Goal: Task Accomplishment & Management: Manage account settings

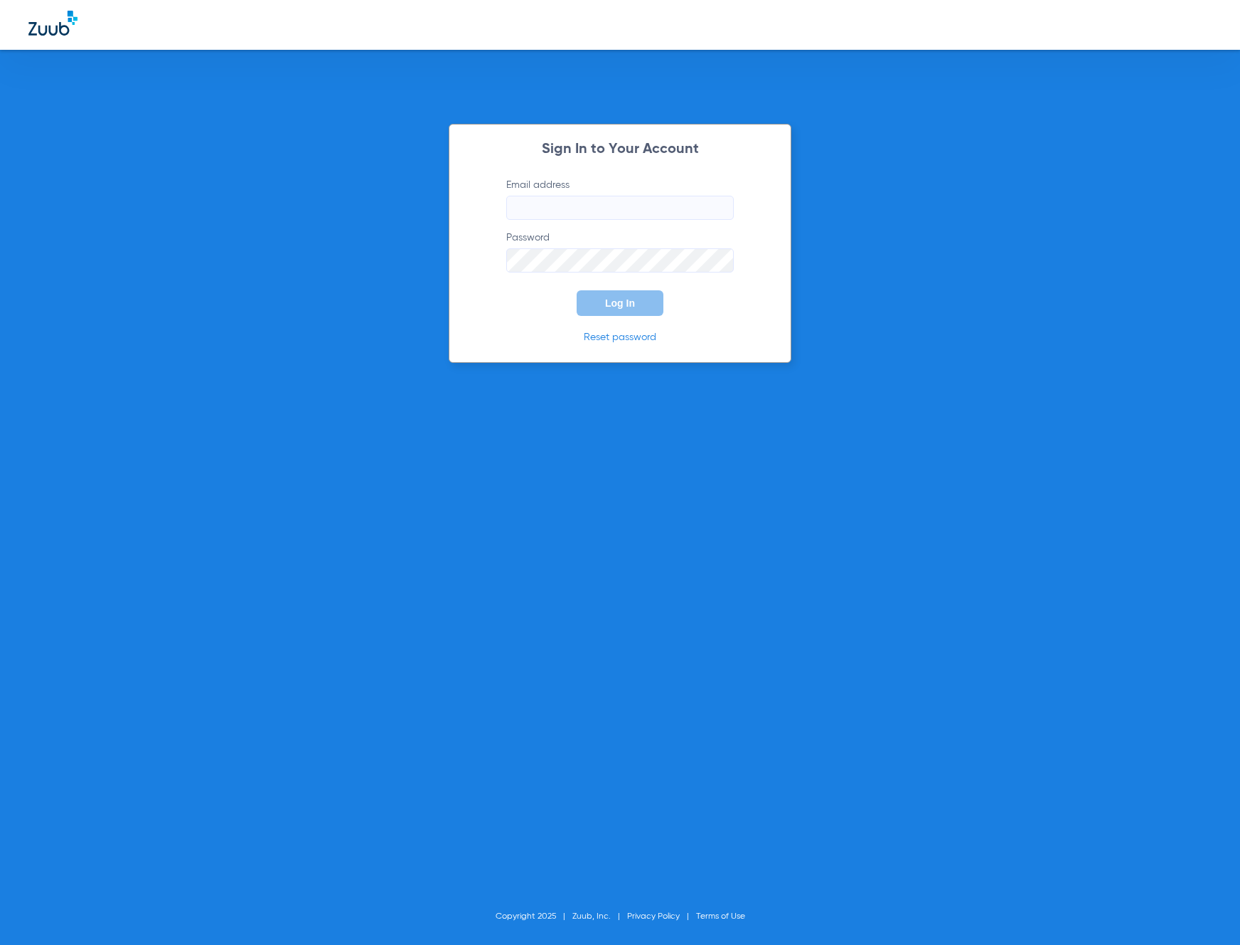
click at [574, 211] on input "Email address" at bounding box center [620, 208] width 228 height 24
click at [563, 206] on input "Email address" at bounding box center [620, 208] width 228 height 24
type input "[EMAIL_ADDRESS][DOMAIN_NAME]"
click at [577, 290] on button "Log In" at bounding box center [620, 303] width 87 height 26
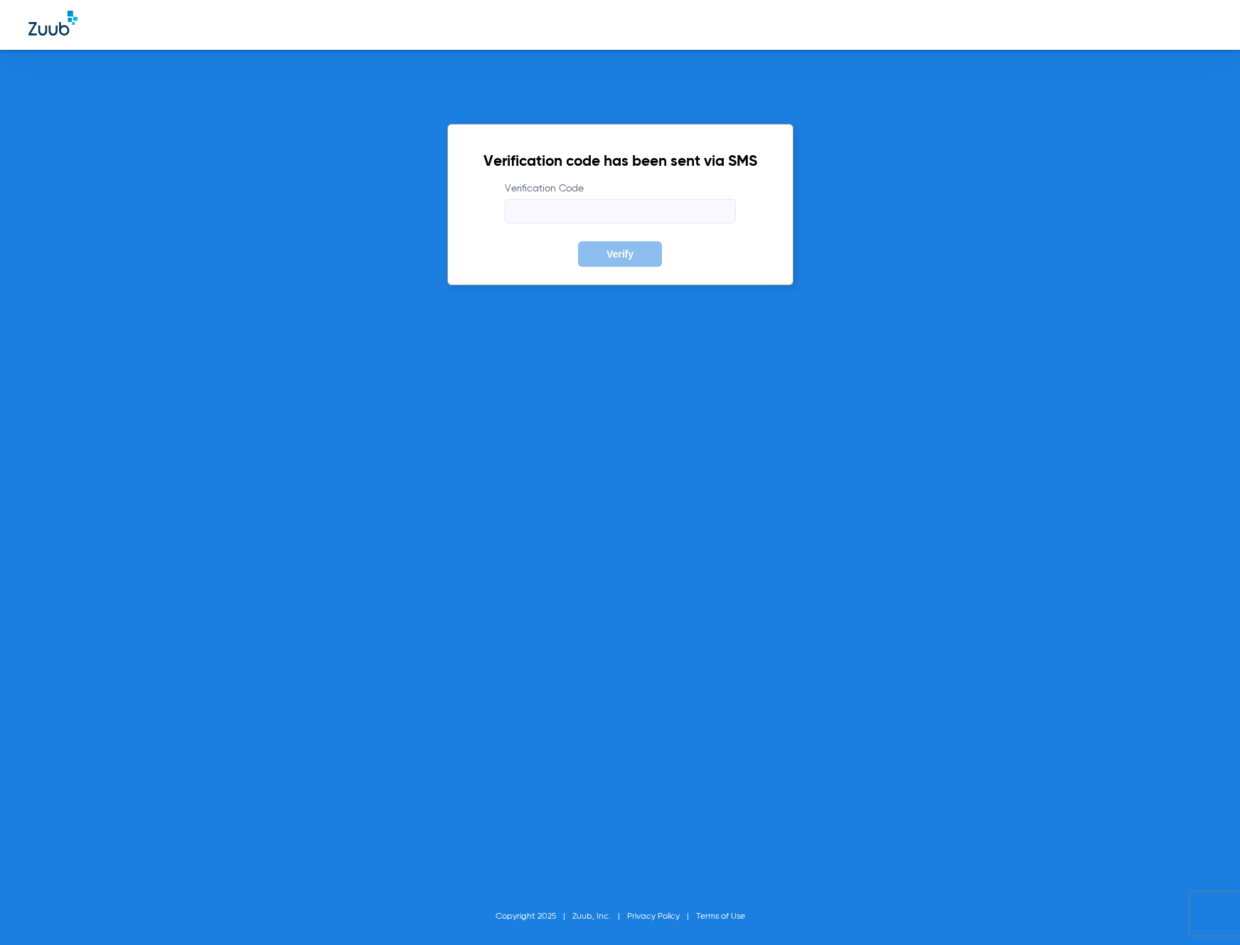
click at [562, 207] on input "Verification Code" at bounding box center [620, 211] width 231 height 24
type input "775223"
click at [578, 241] on button "Verify" at bounding box center [620, 254] width 84 height 26
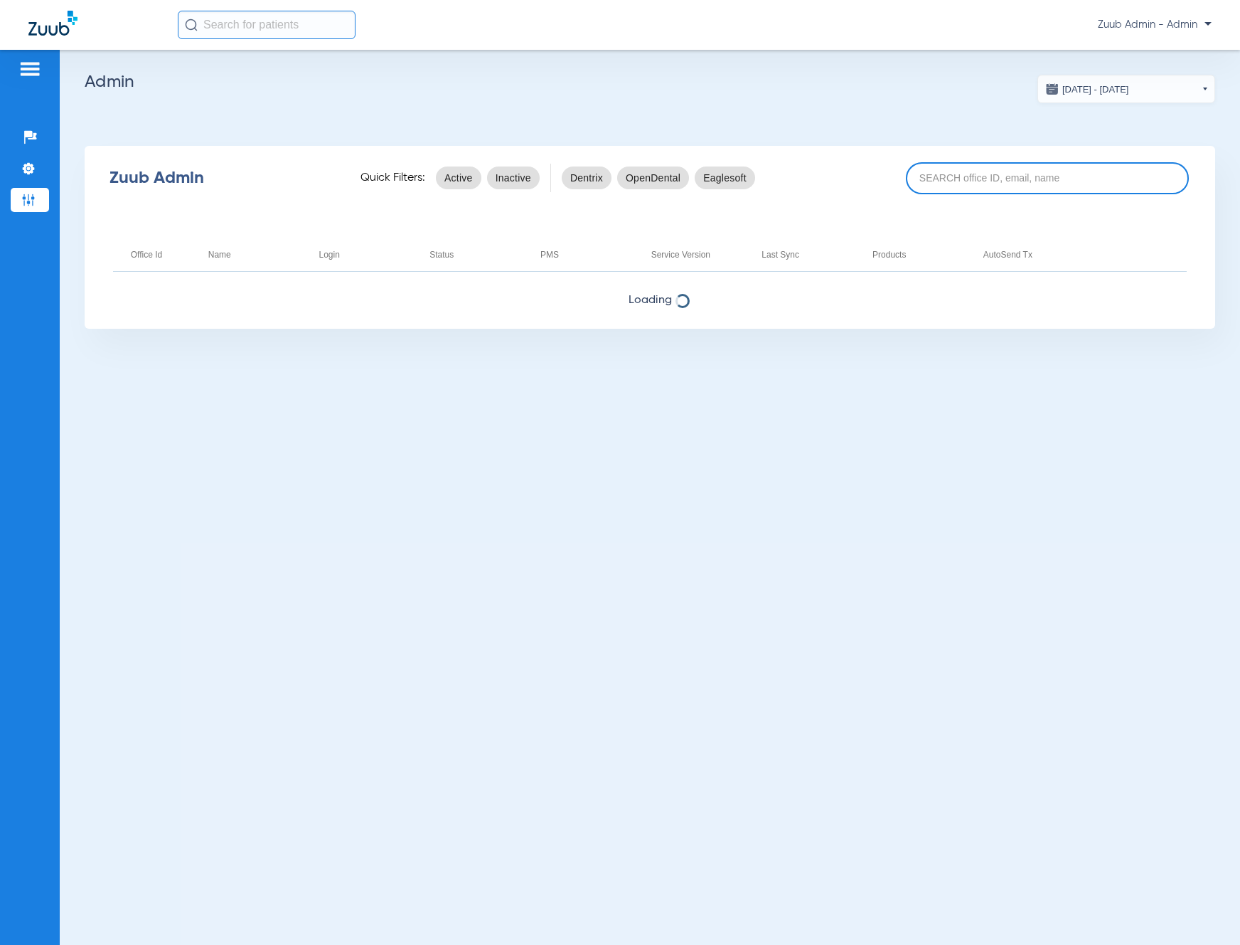
click at [926, 173] on input at bounding box center [1047, 178] width 283 height 32
paste input "17005946"
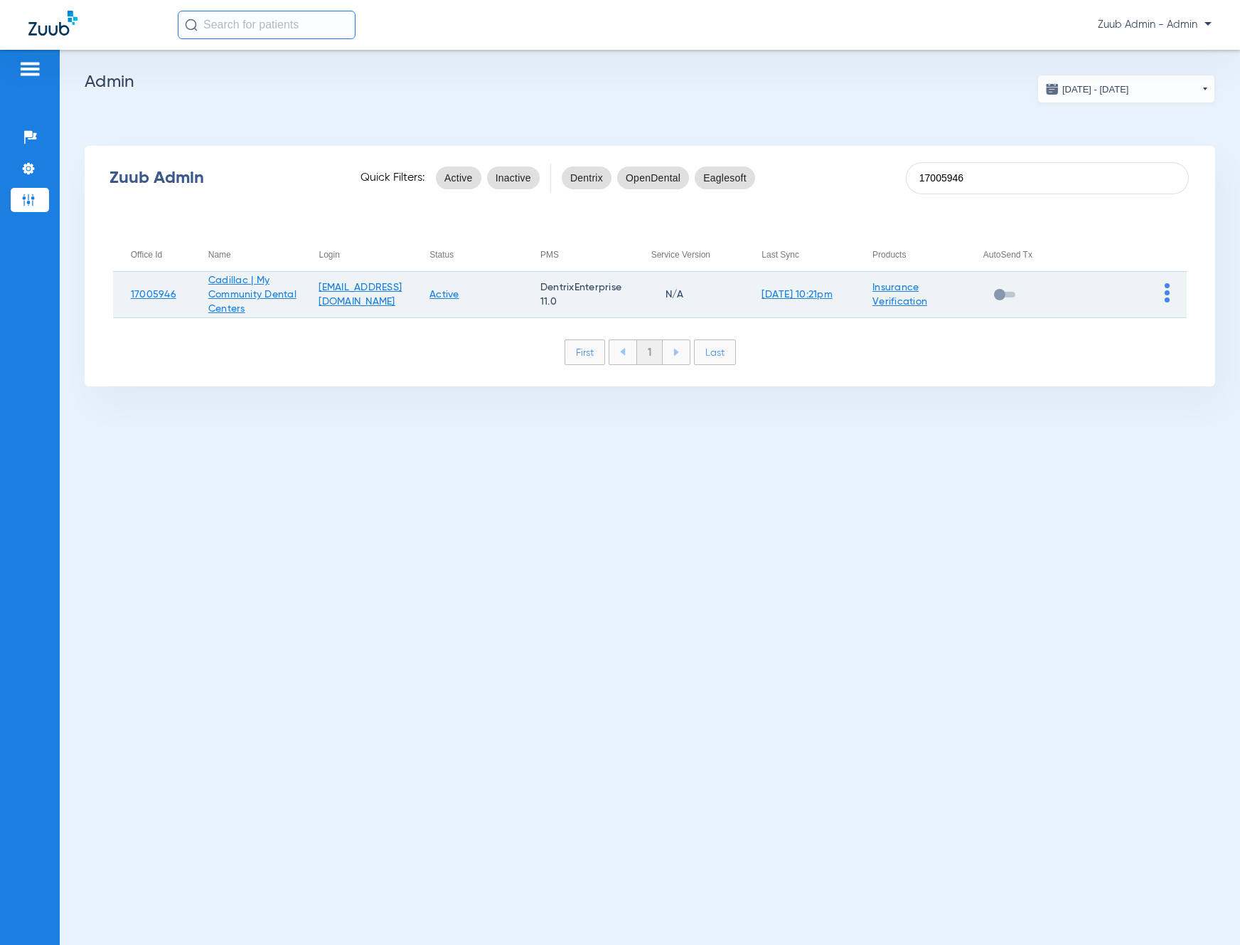
type input "17005946"
click at [1169, 295] on img at bounding box center [1167, 292] width 5 height 19
click at [1163, 314] on button "View Account" at bounding box center [1128, 323] width 83 height 28
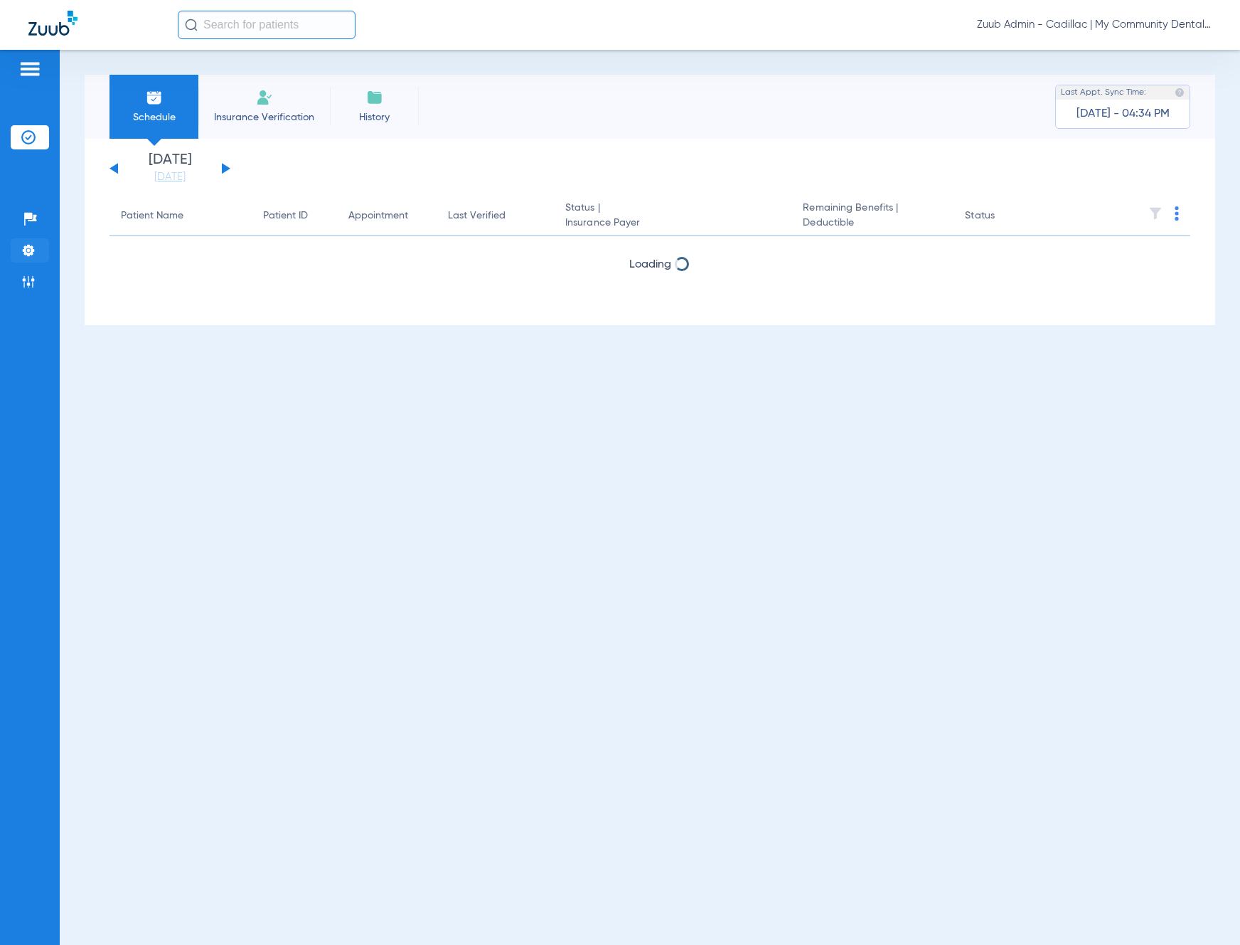
click at [29, 249] on img at bounding box center [28, 250] width 14 height 14
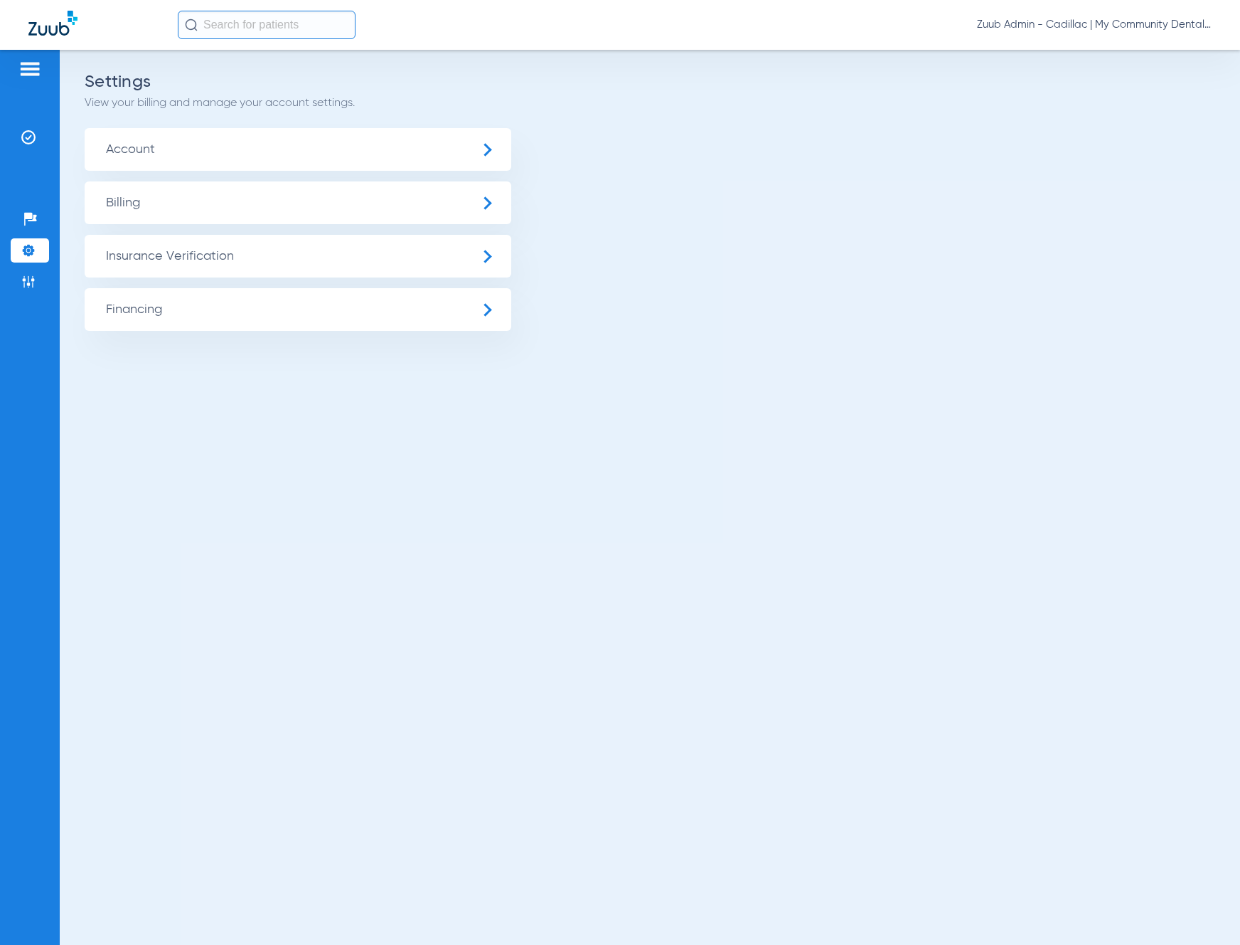
click at [161, 253] on span "Insurance Verification" at bounding box center [298, 256] width 427 height 43
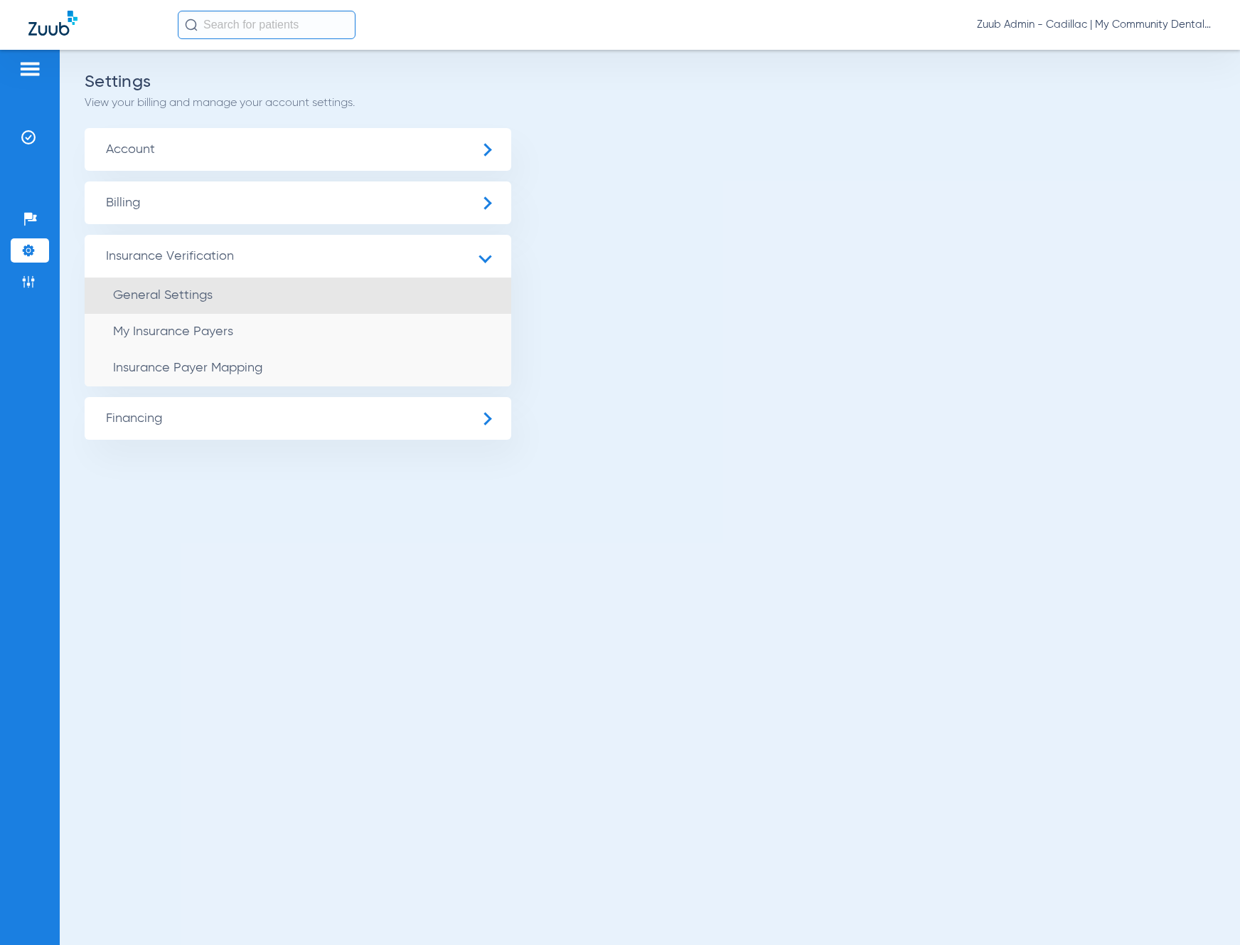
click at [255, 289] on li "General Settings" at bounding box center [298, 295] width 427 height 36
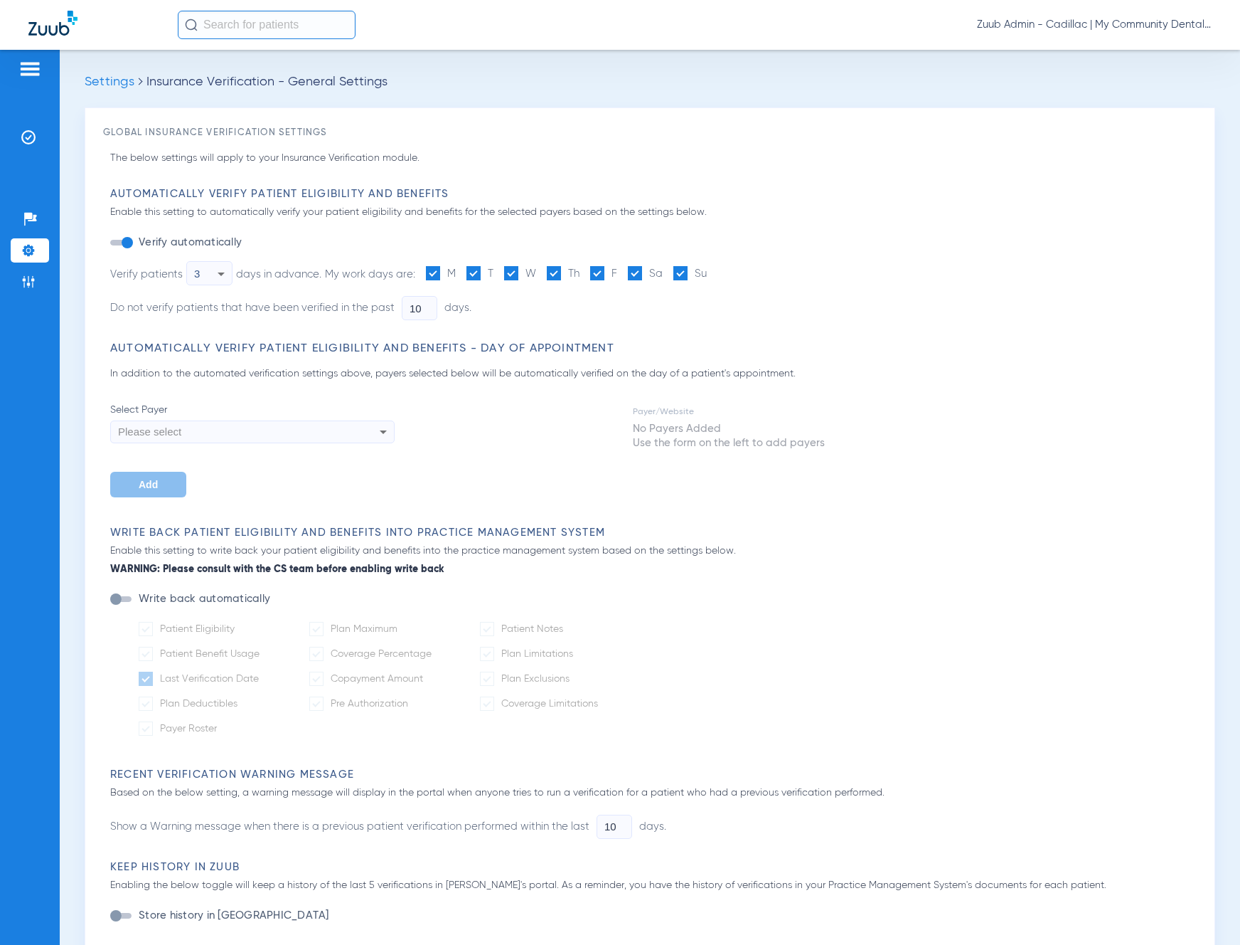
type input "0"
type input "1"
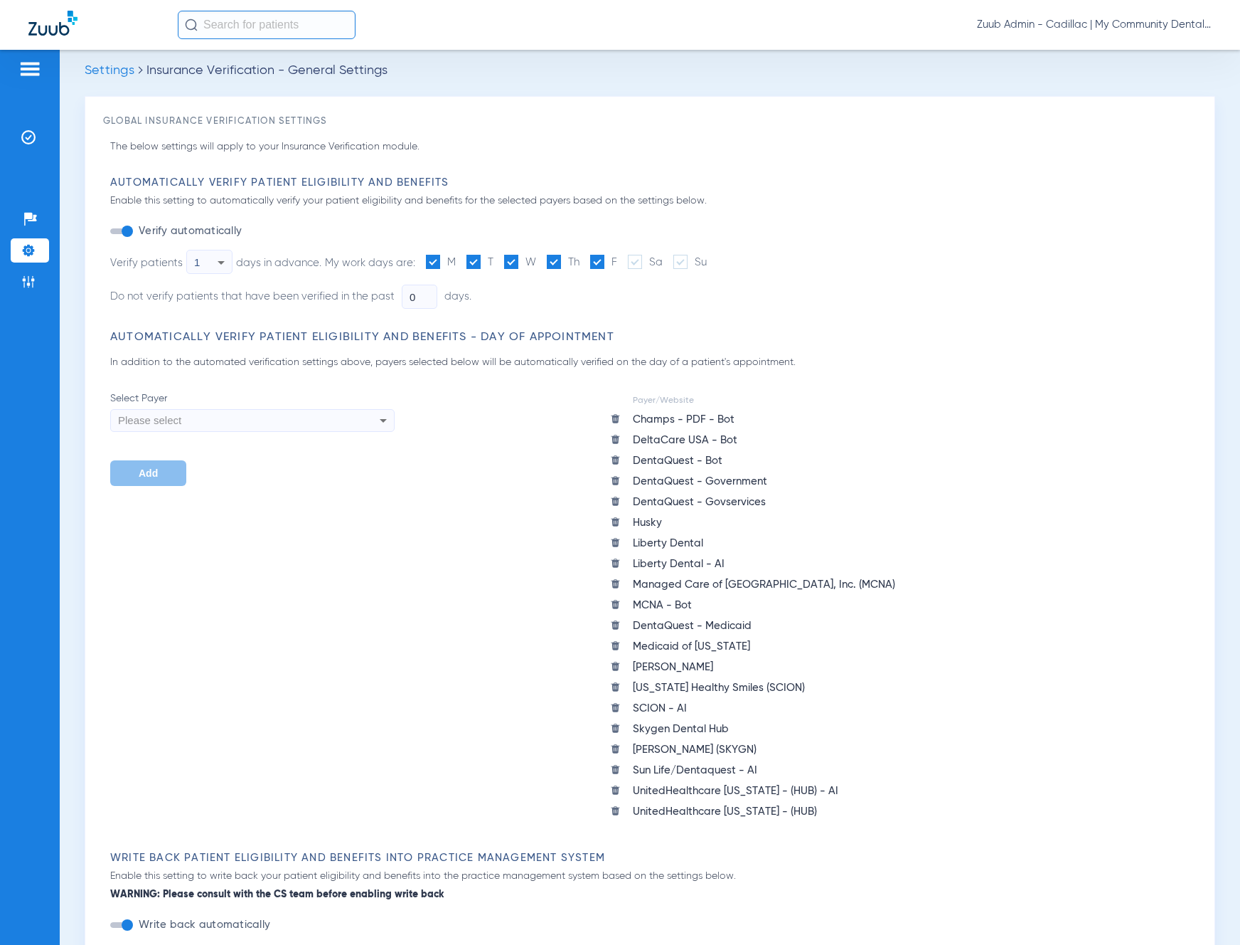
scroll to position [8, 0]
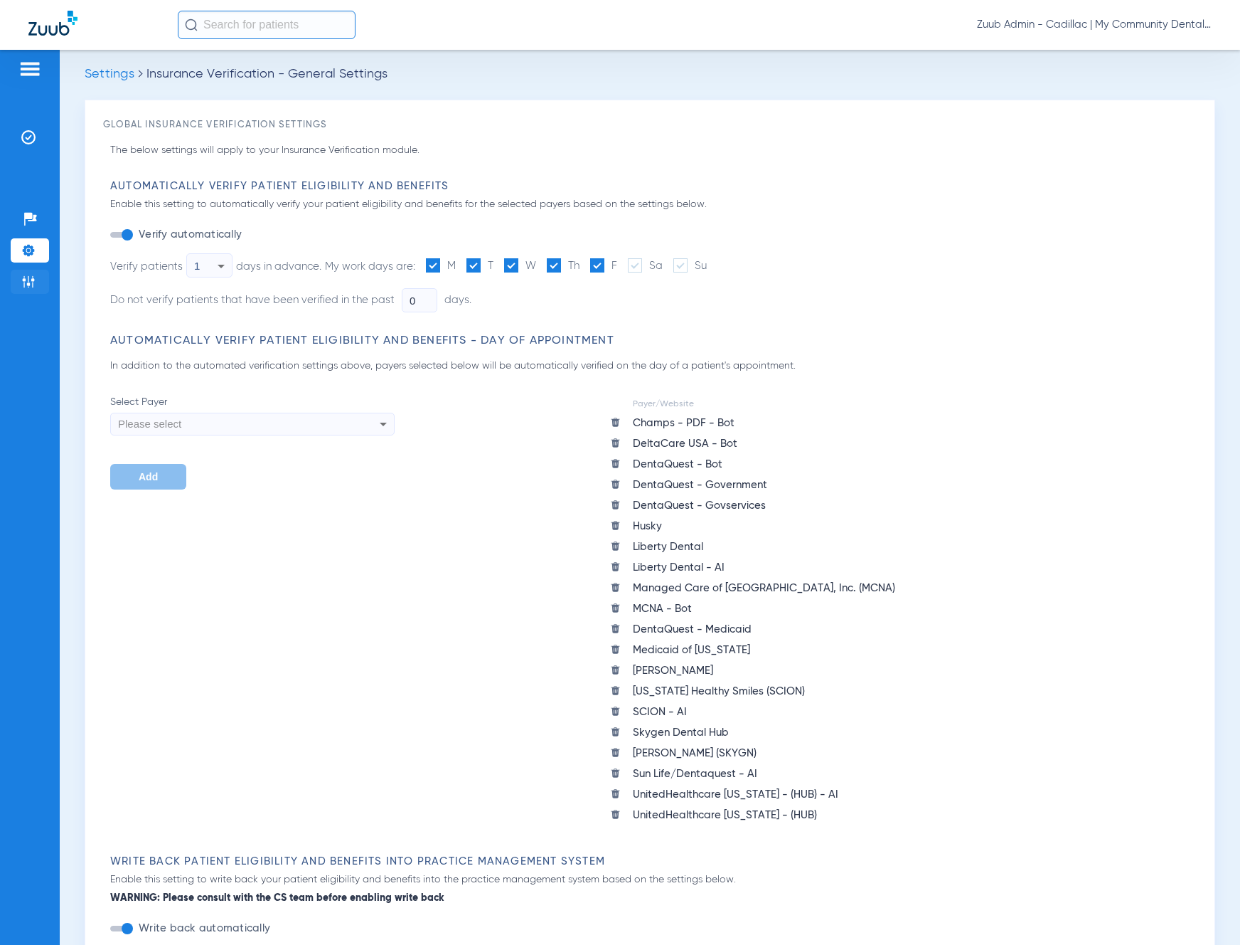
click at [31, 280] on img at bounding box center [28, 282] width 14 height 14
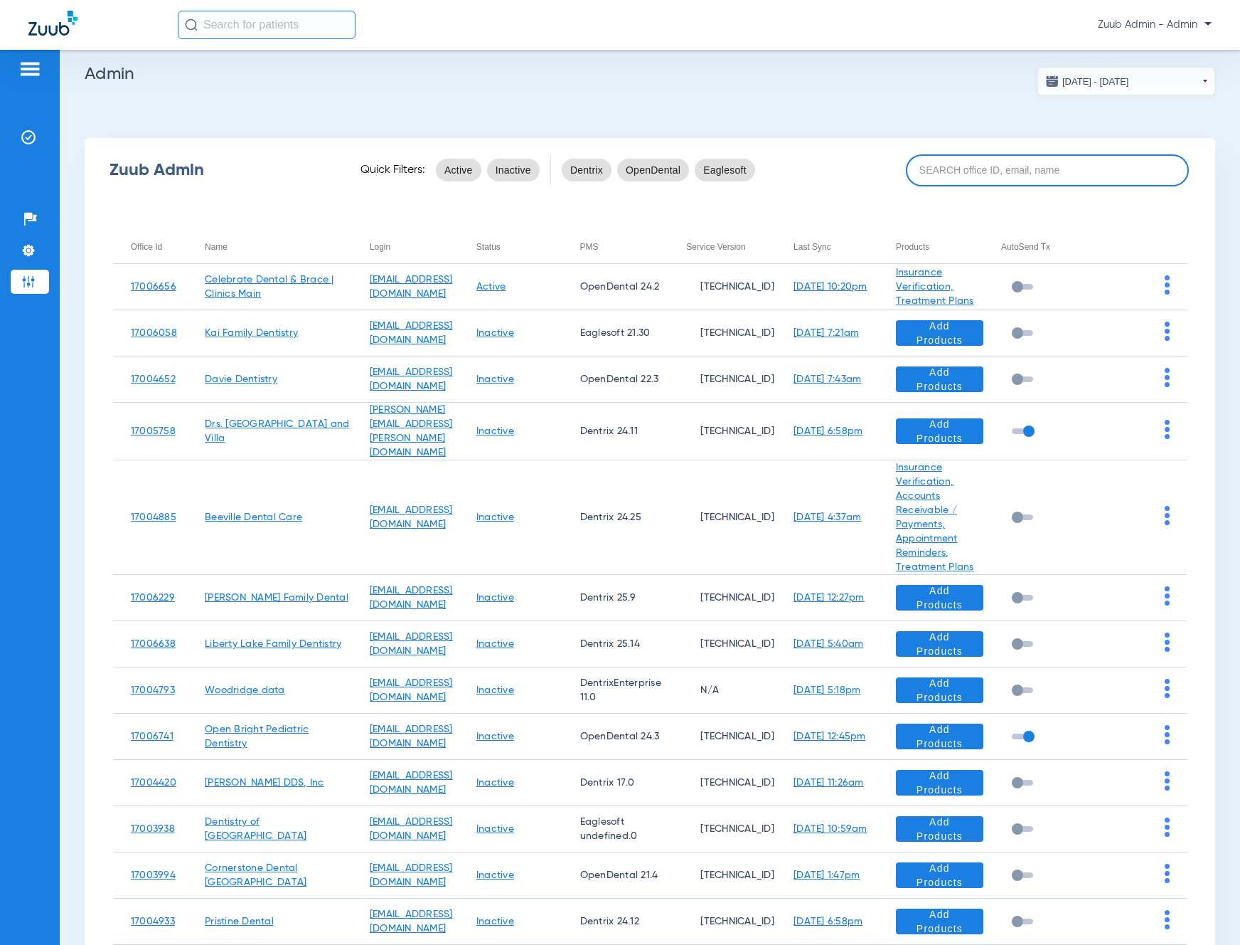
click at [986, 169] on input at bounding box center [1047, 170] width 283 height 32
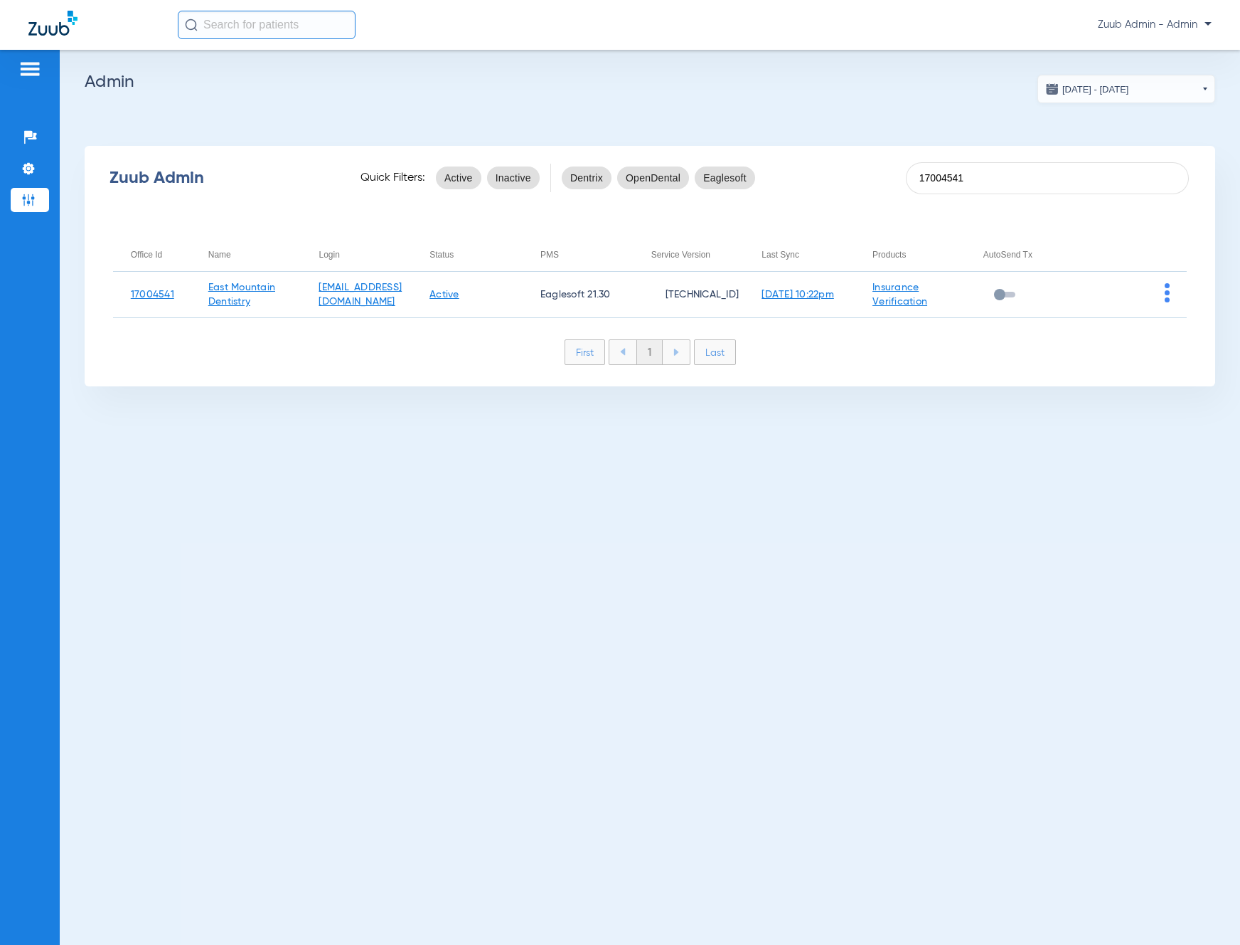
type input "17004541"
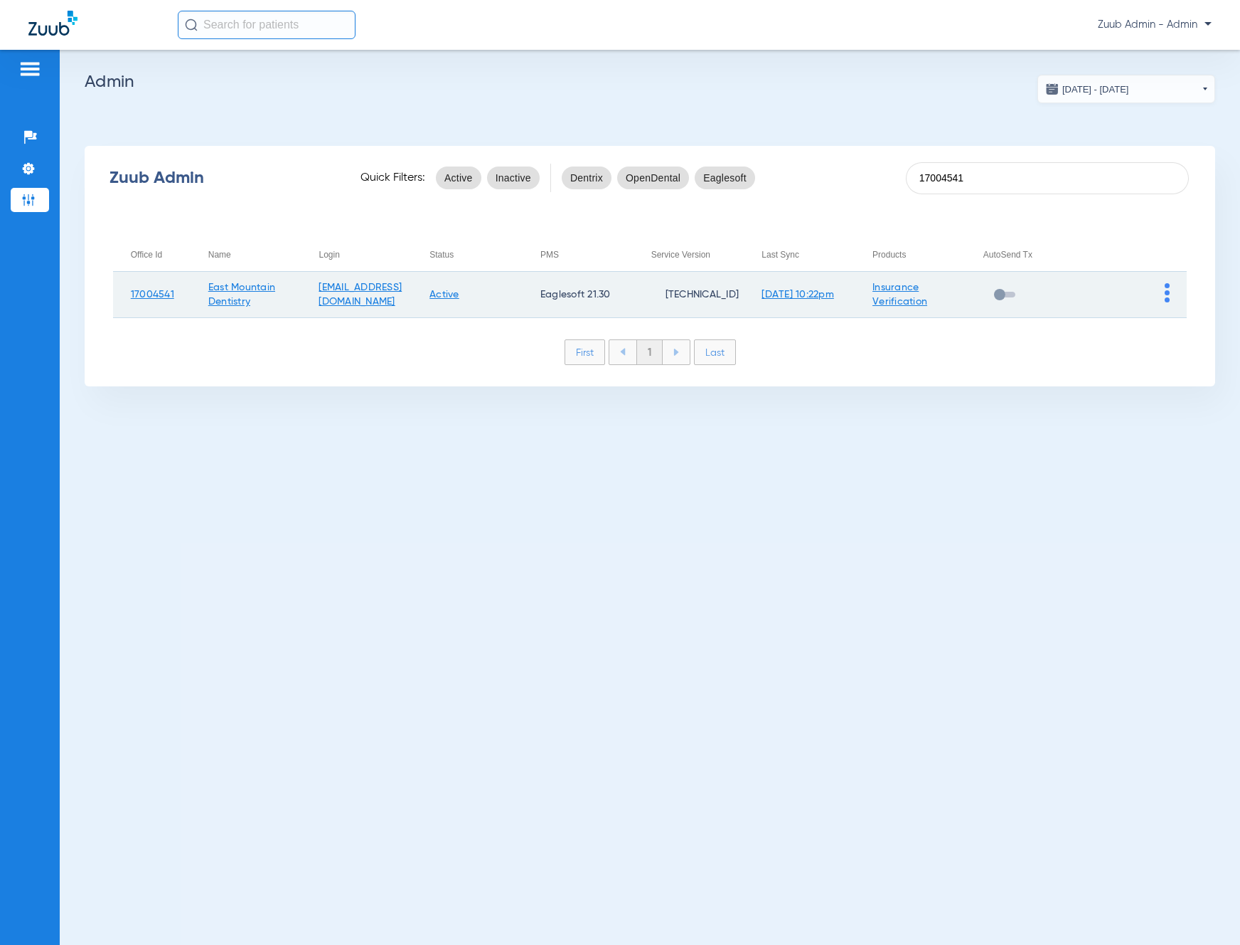
click at [1168, 292] on img at bounding box center [1167, 292] width 5 height 19
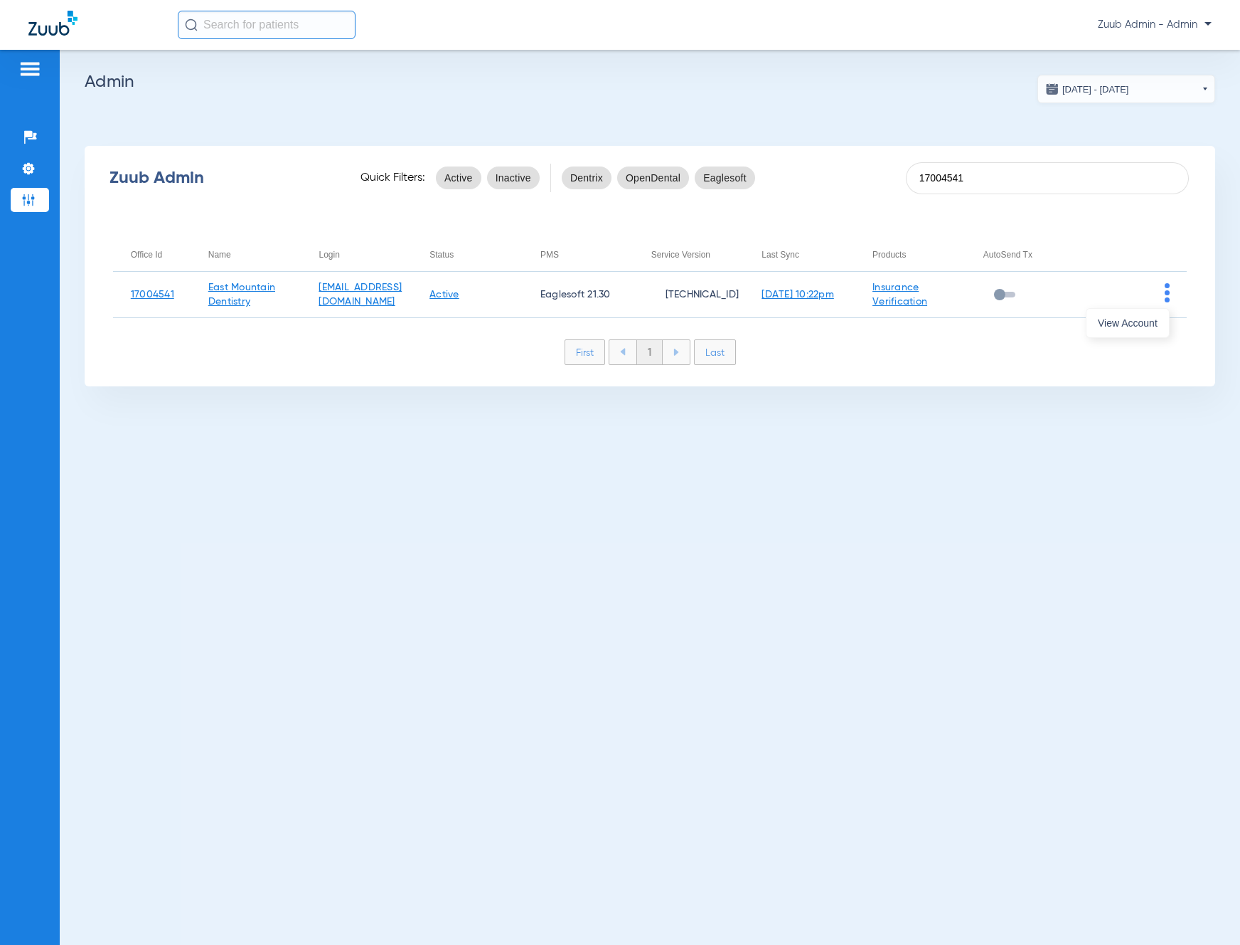
click at [1157, 324] on span "View Account" at bounding box center [1128, 323] width 60 height 10
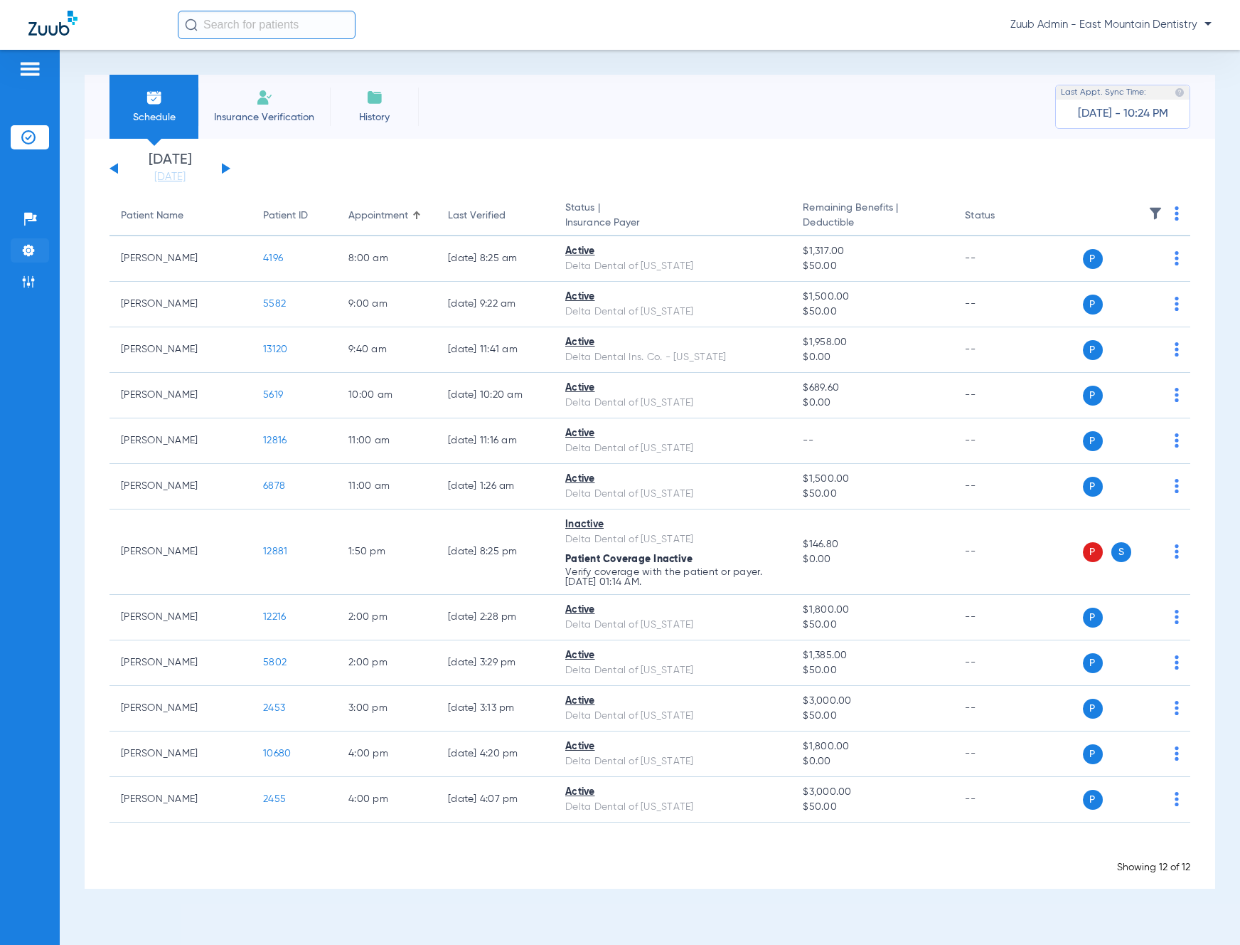
click at [31, 244] on img at bounding box center [28, 250] width 14 height 14
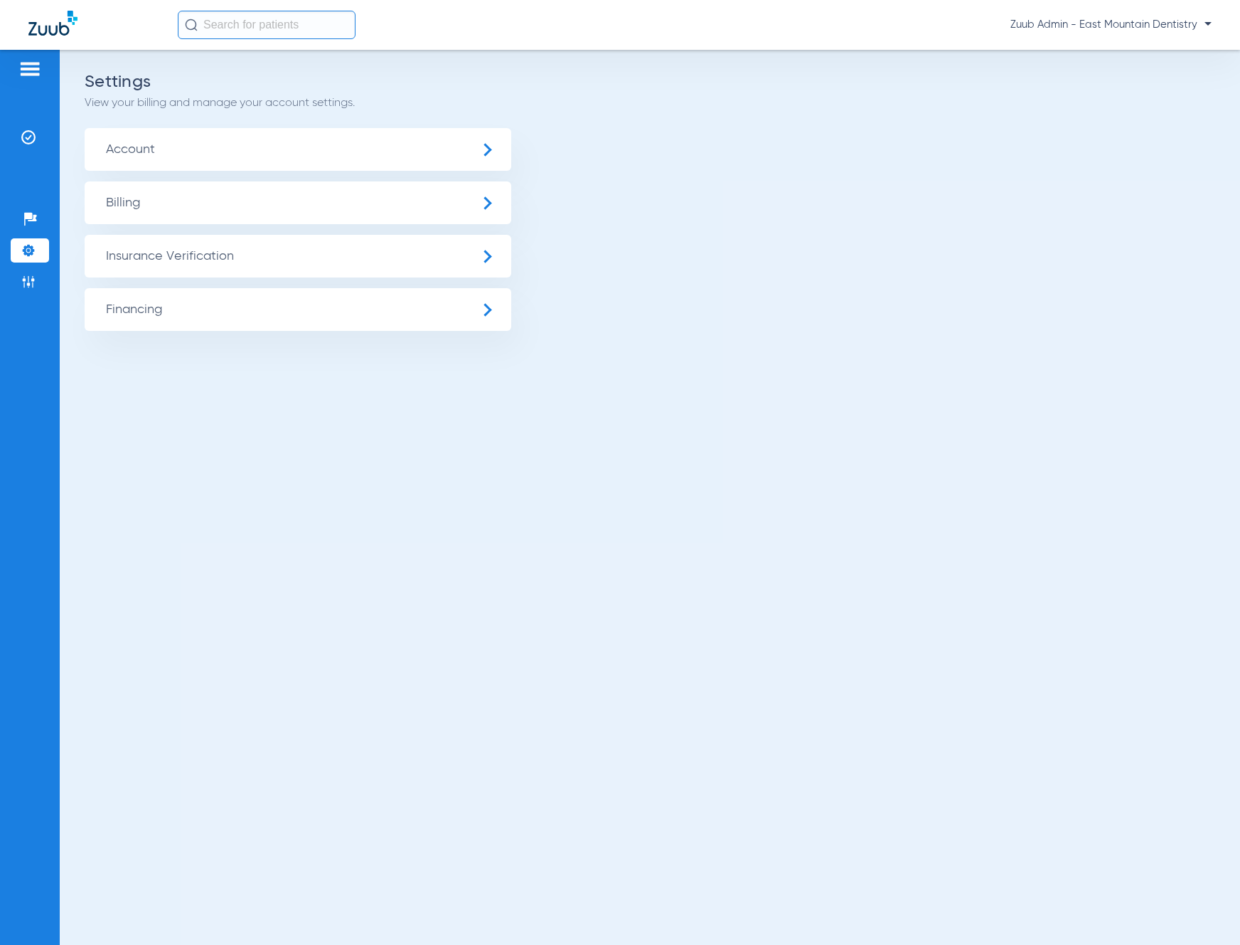
click at [169, 252] on span "Insurance Verification" at bounding box center [298, 256] width 427 height 43
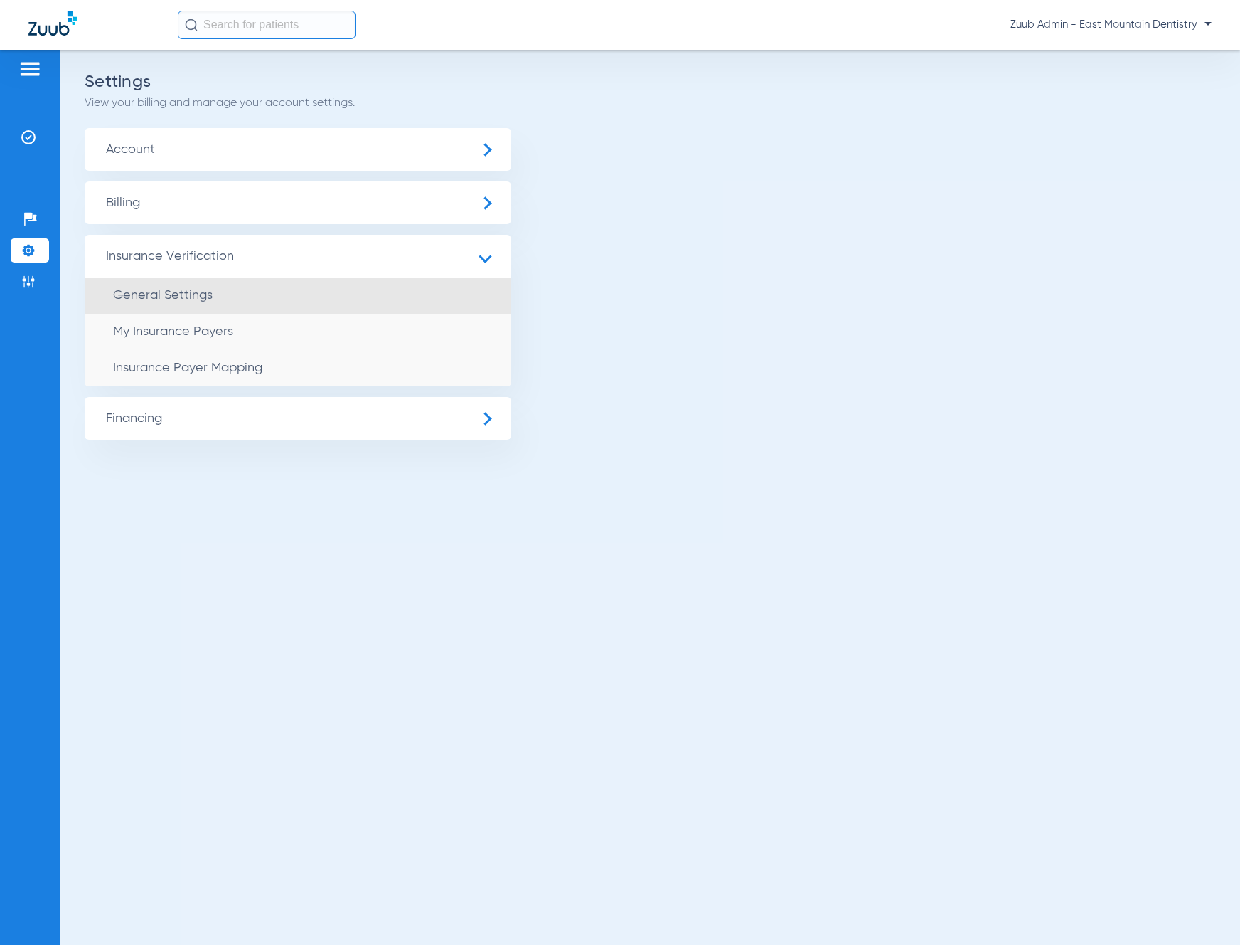
click at [234, 287] on li "General Settings" at bounding box center [298, 295] width 427 height 36
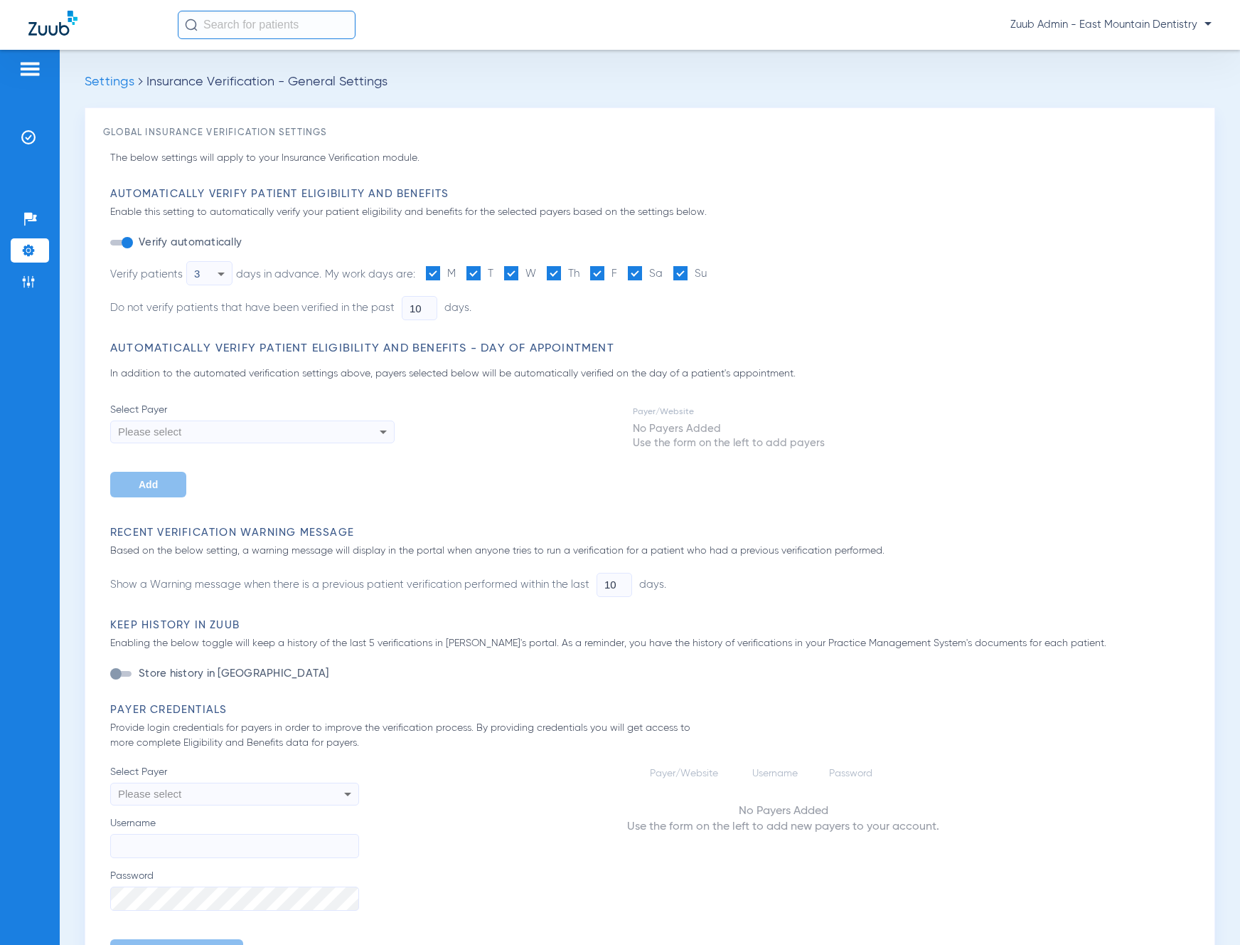
type input "1"
type input "0"
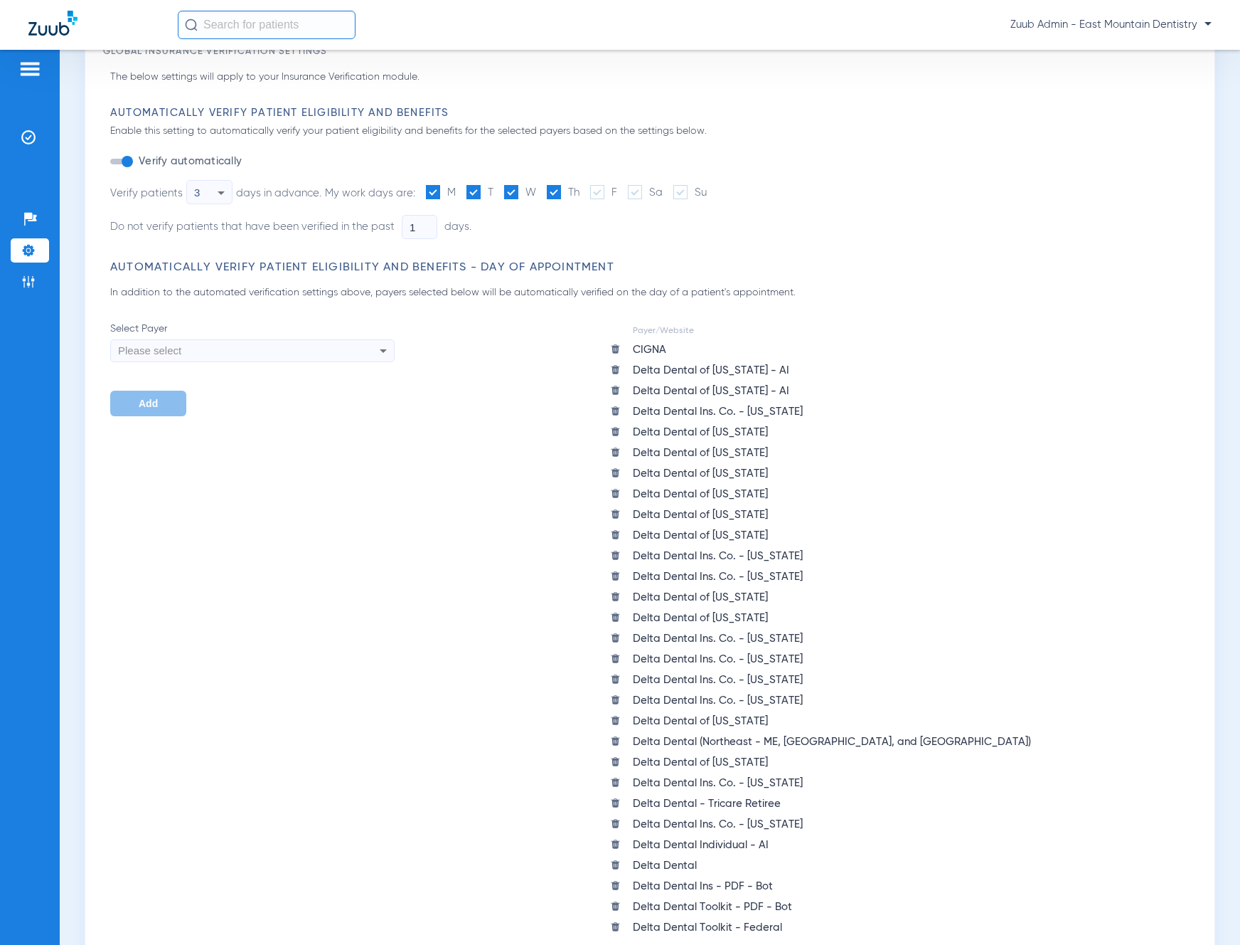
scroll to position [83, 0]
click at [31, 133] on img at bounding box center [28, 137] width 14 height 14
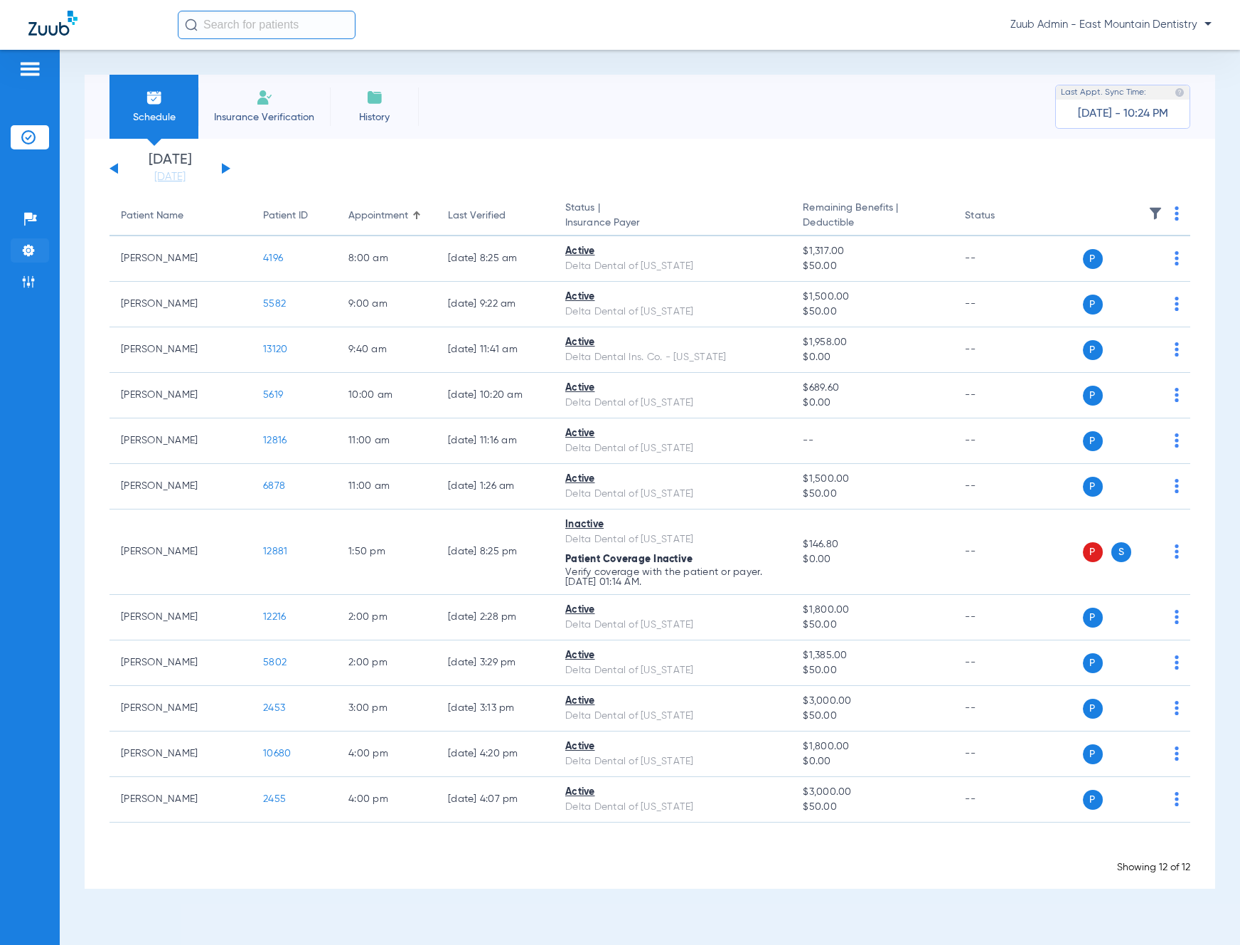
click at [28, 253] on img at bounding box center [28, 250] width 14 height 14
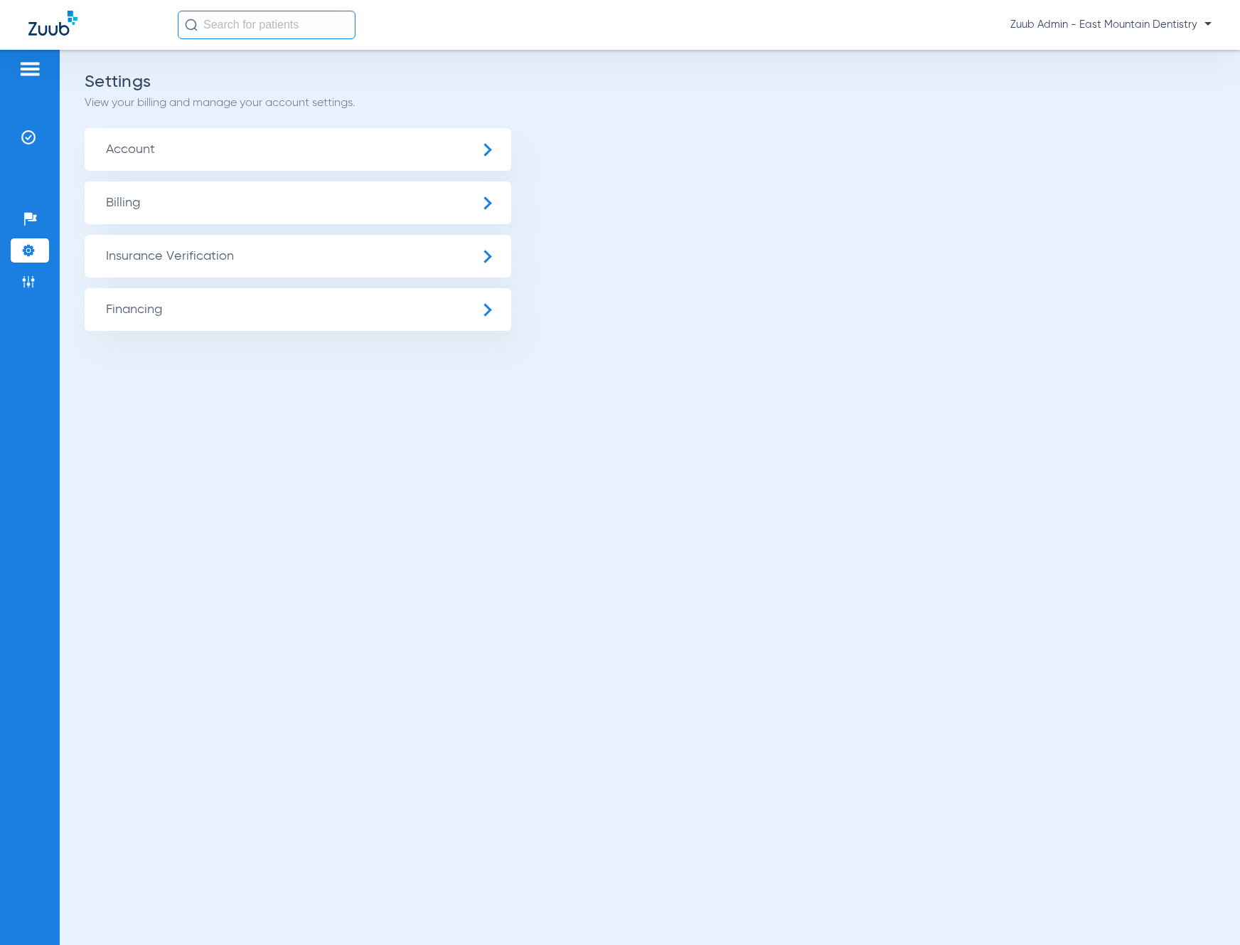
click at [193, 258] on span "Insurance Verification" at bounding box center [298, 256] width 427 height 43
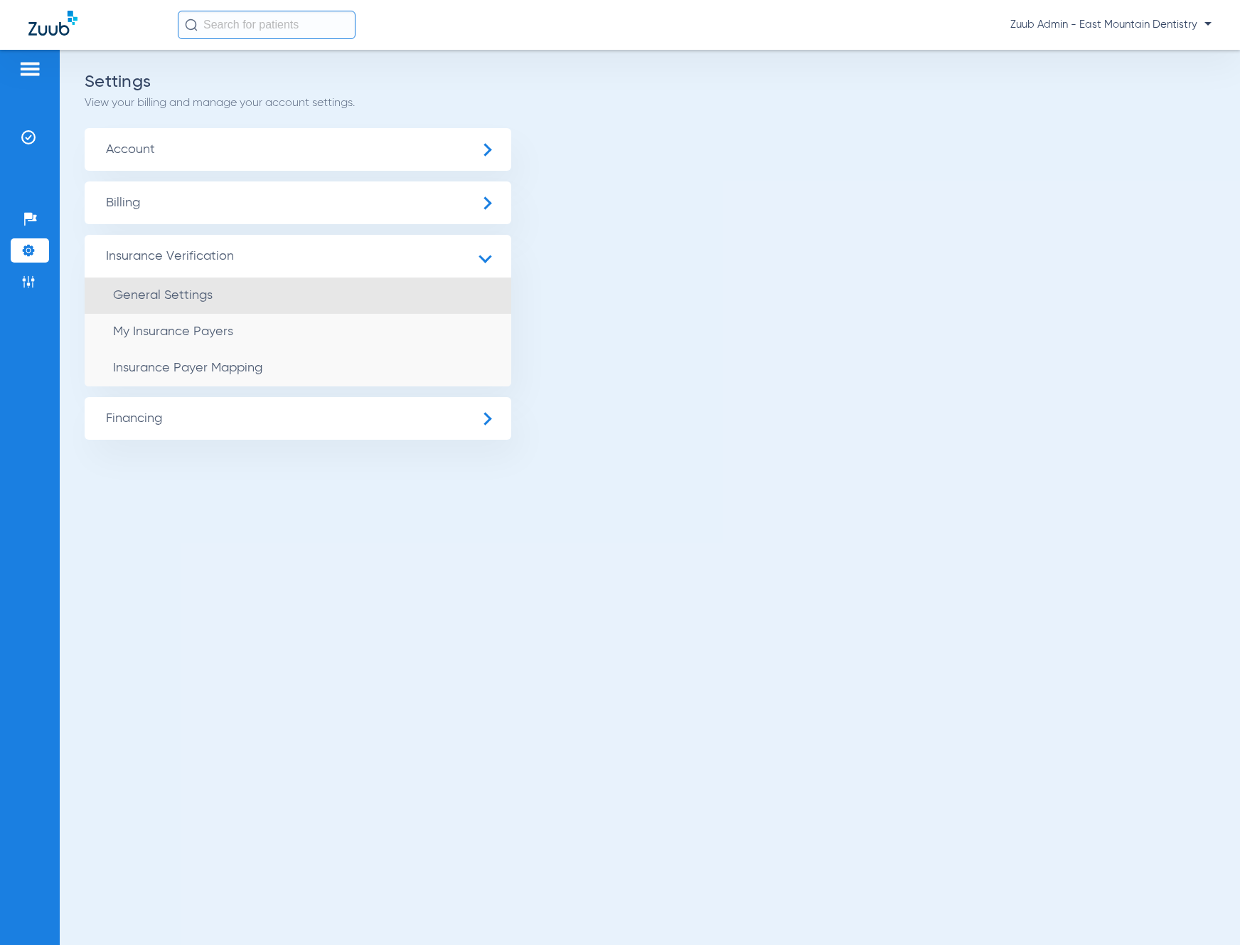
click at [248, 287] on li "General Settings" at bounding box center [298, 295] width 427 height 36
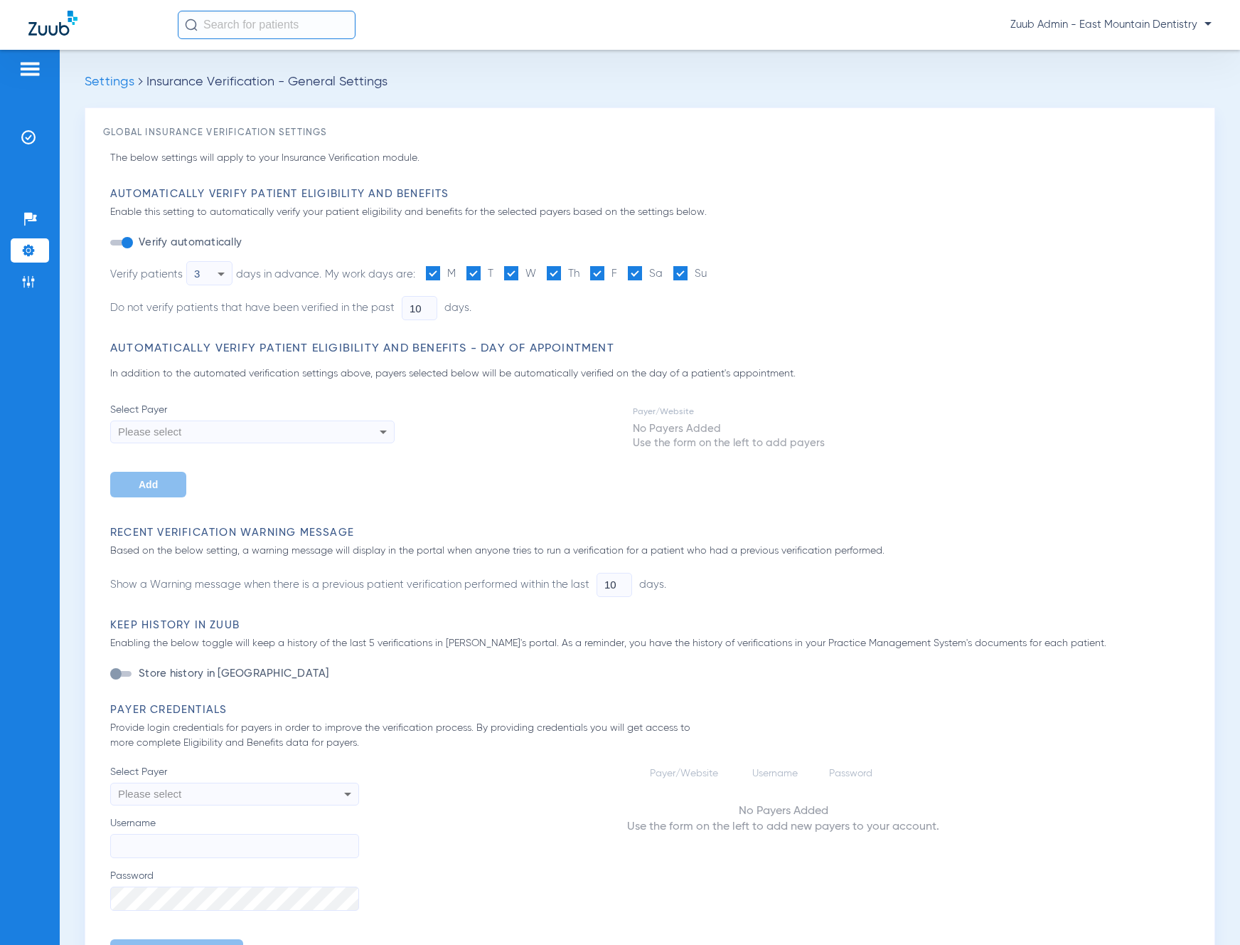
type input "1"
type input "0"
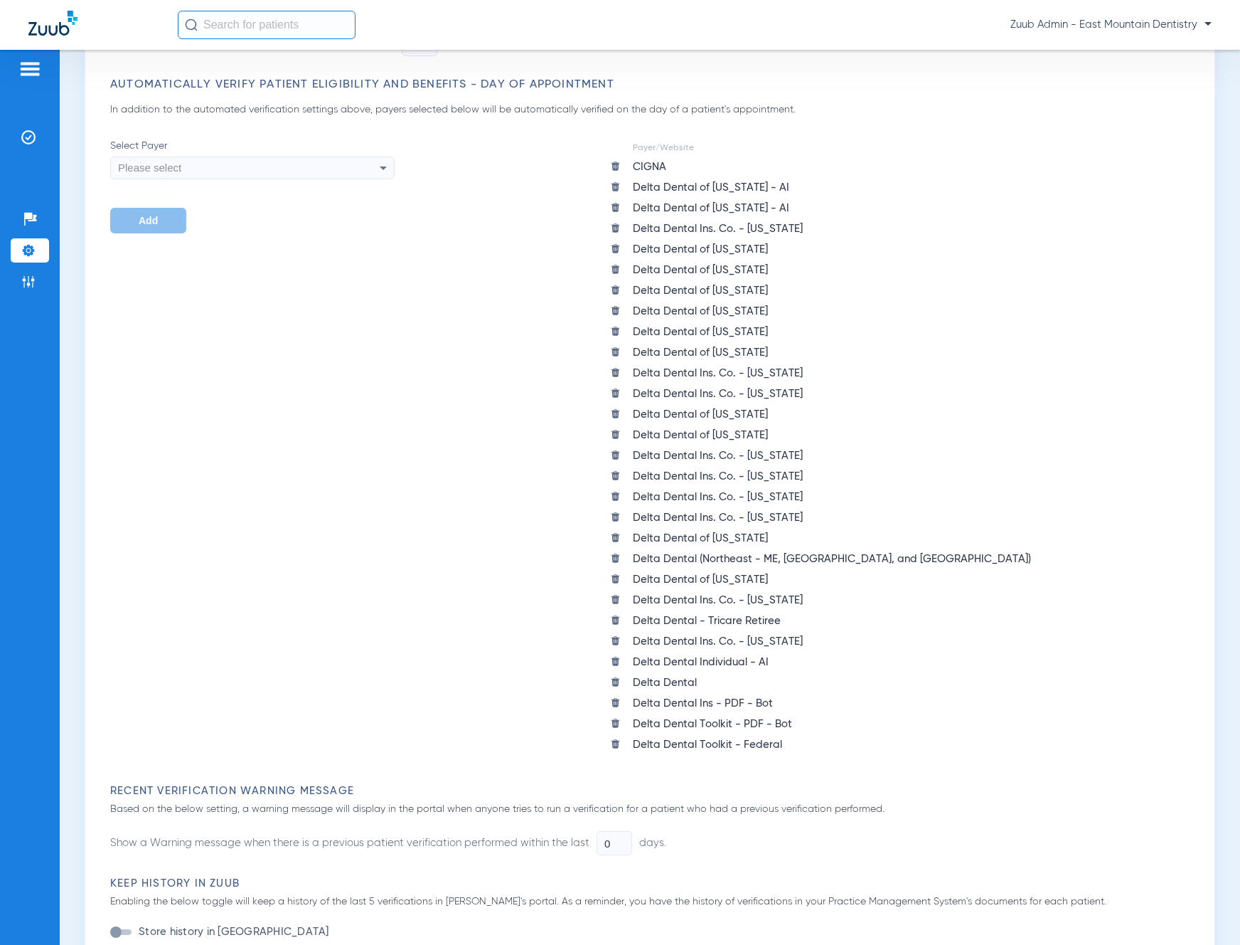
scroll to position [259, 0]
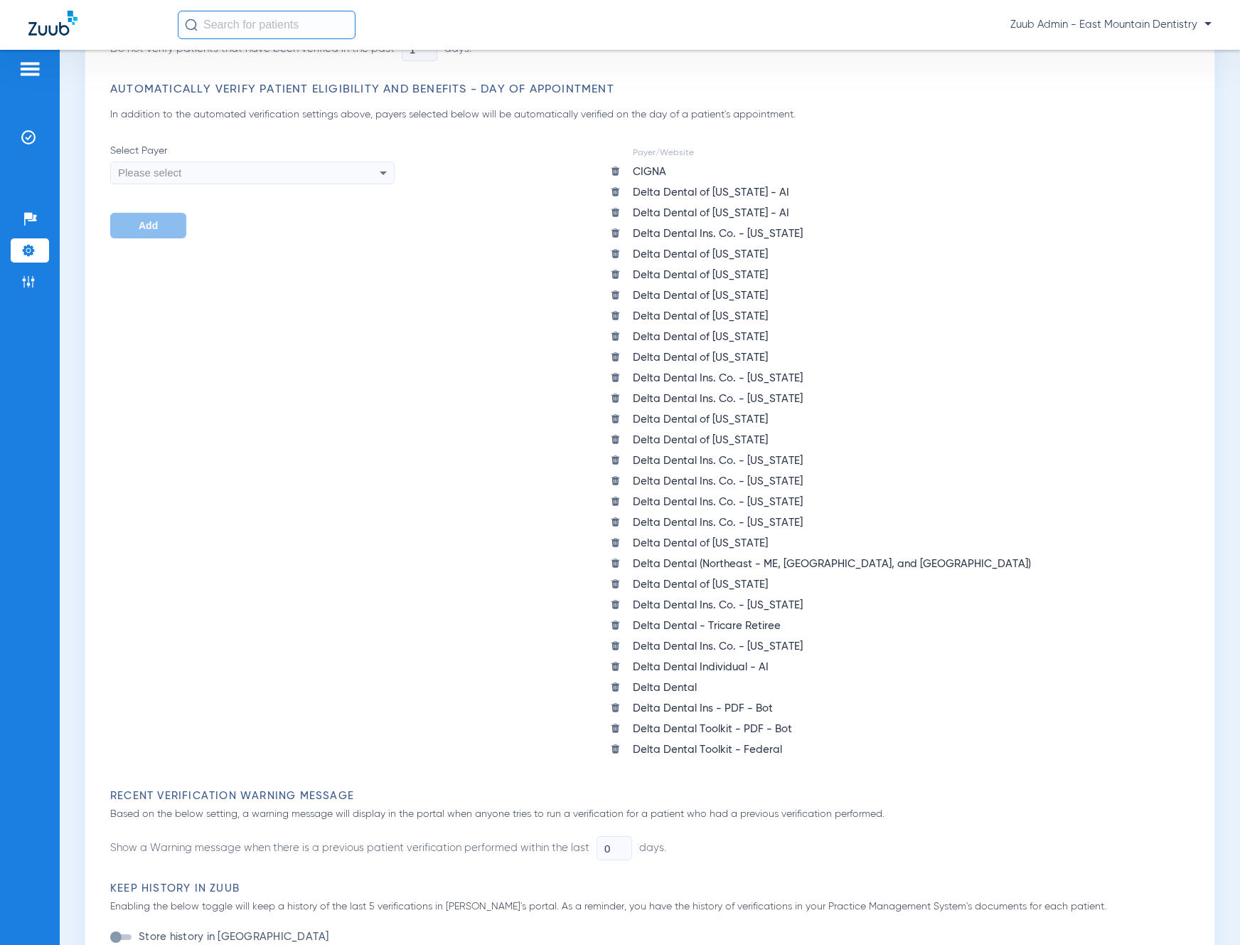
click at [616, 708] on img at bounding box center [615, 707] width 11 height 11
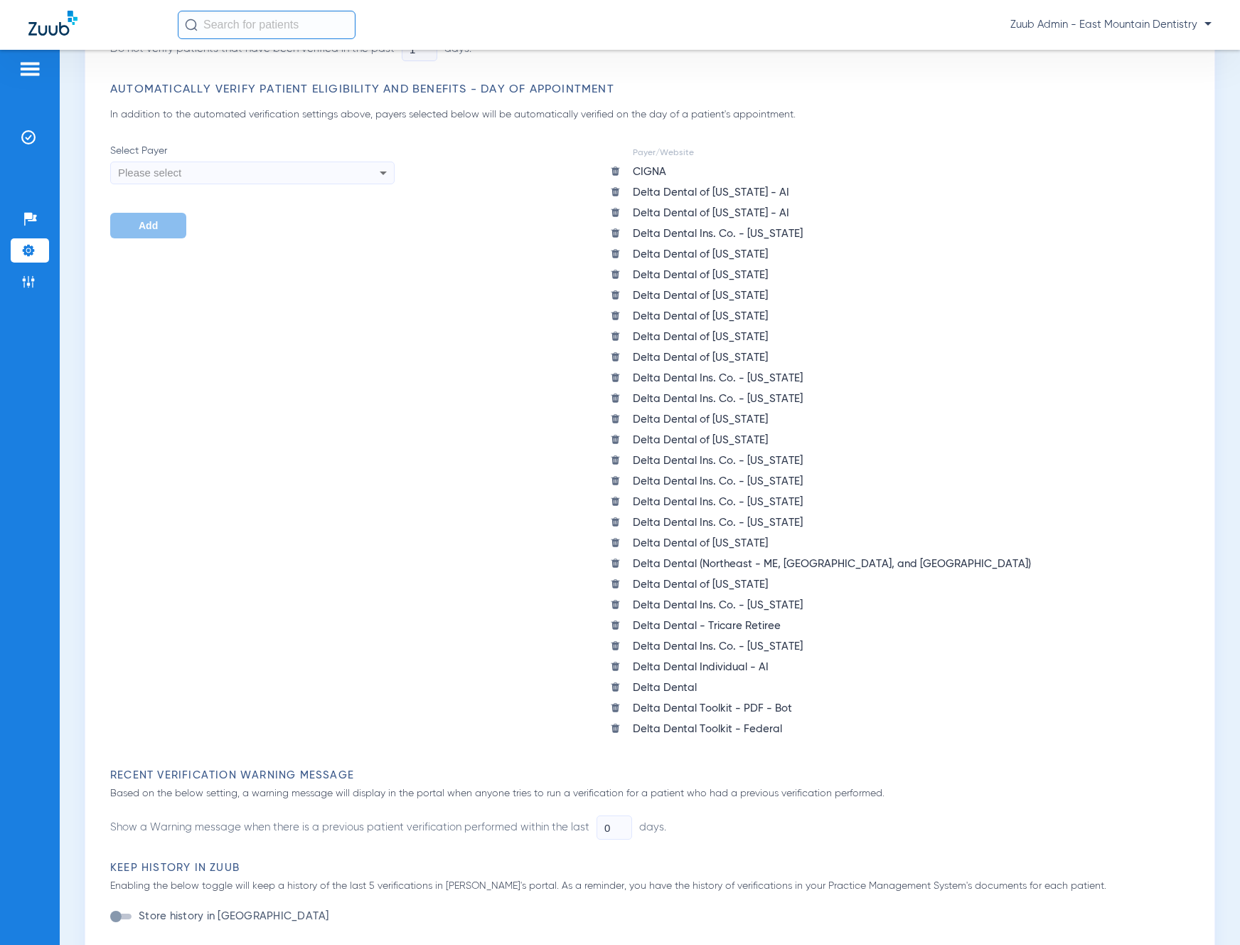
click at [616, 708] on img at bounding box center [615, 707] width 11 height 11
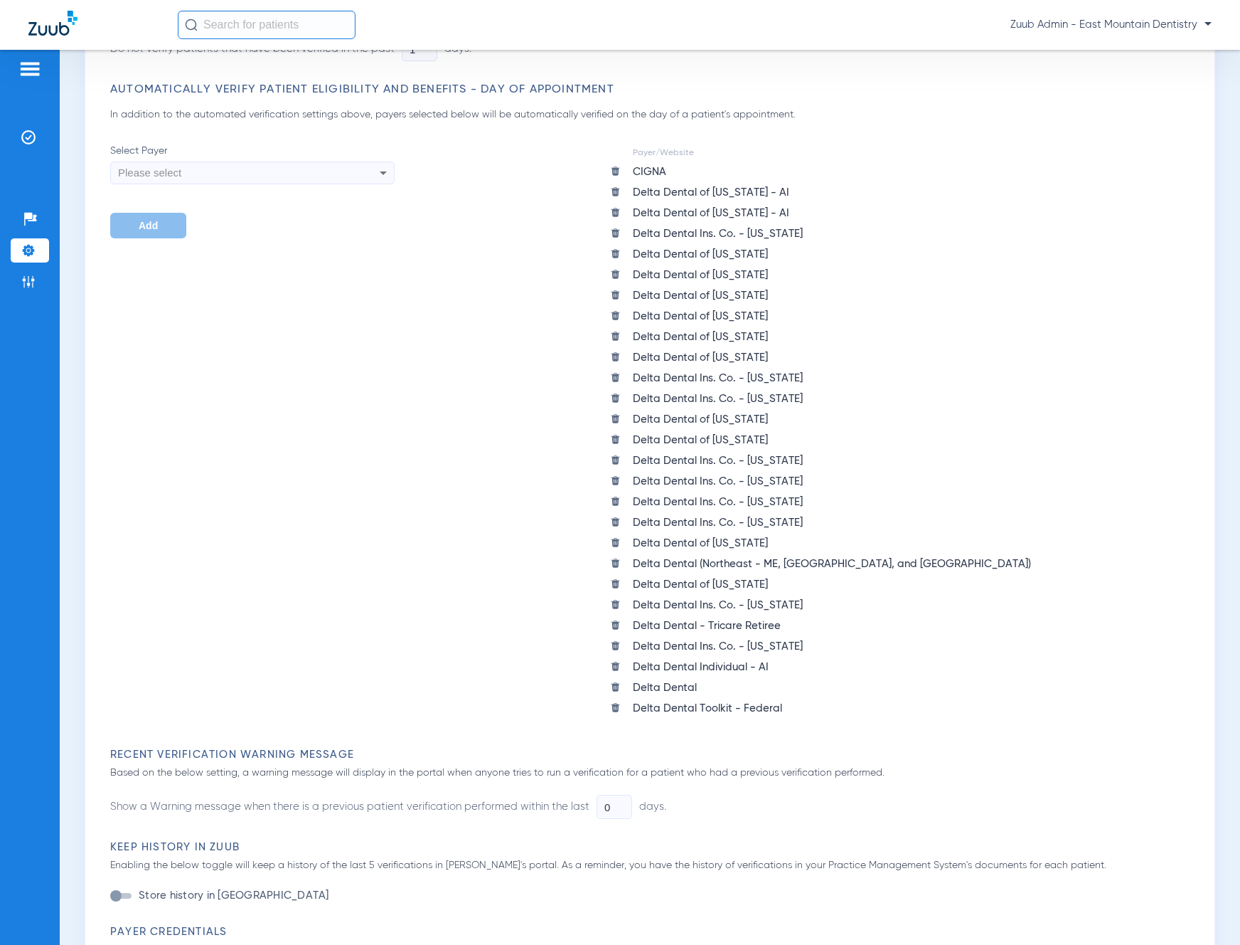
click at [619, 681] on img at bounding box center [615, 686] width 11 height 11
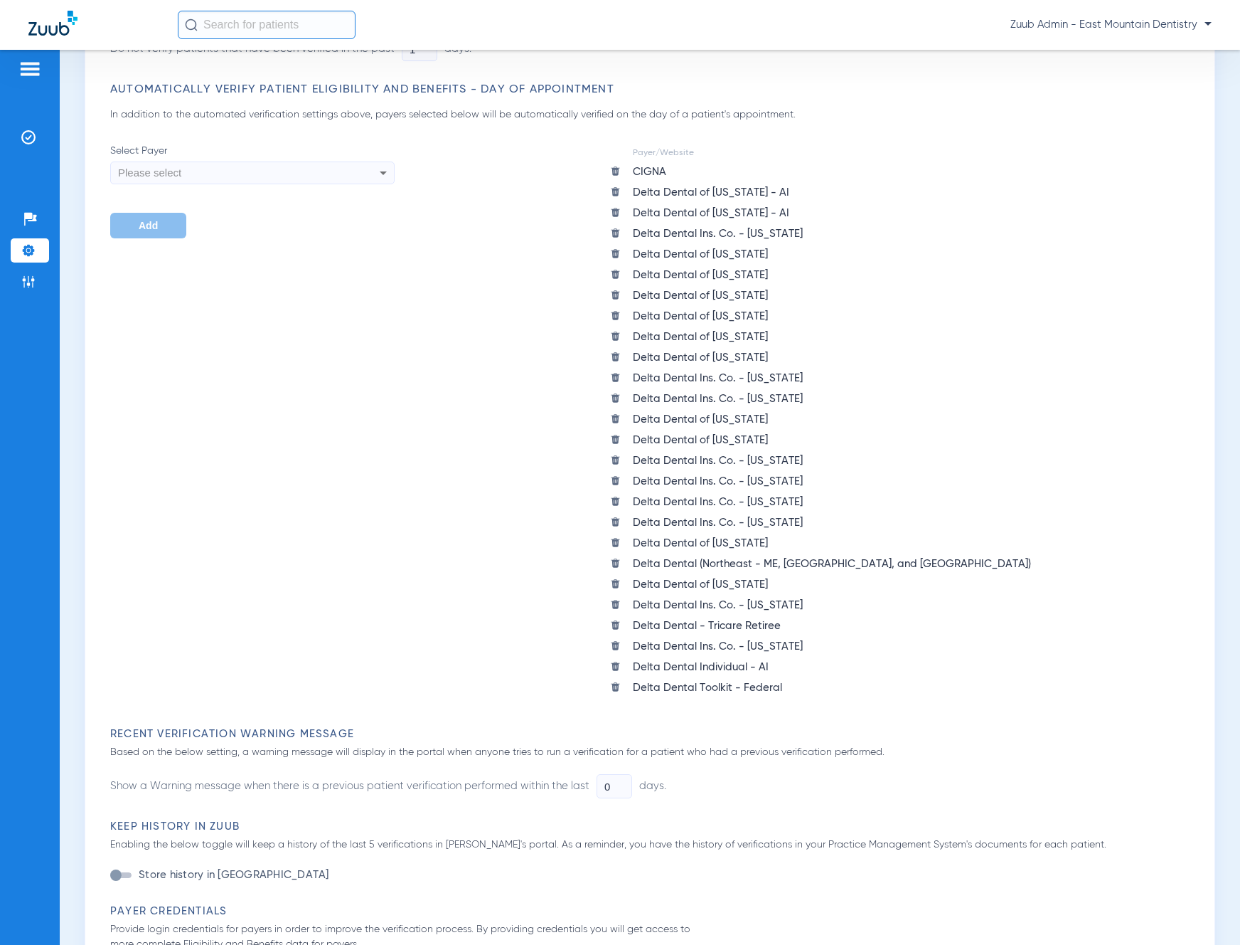
click at [617, 644] on img at bounding box center [615, 645] width 11 height 11
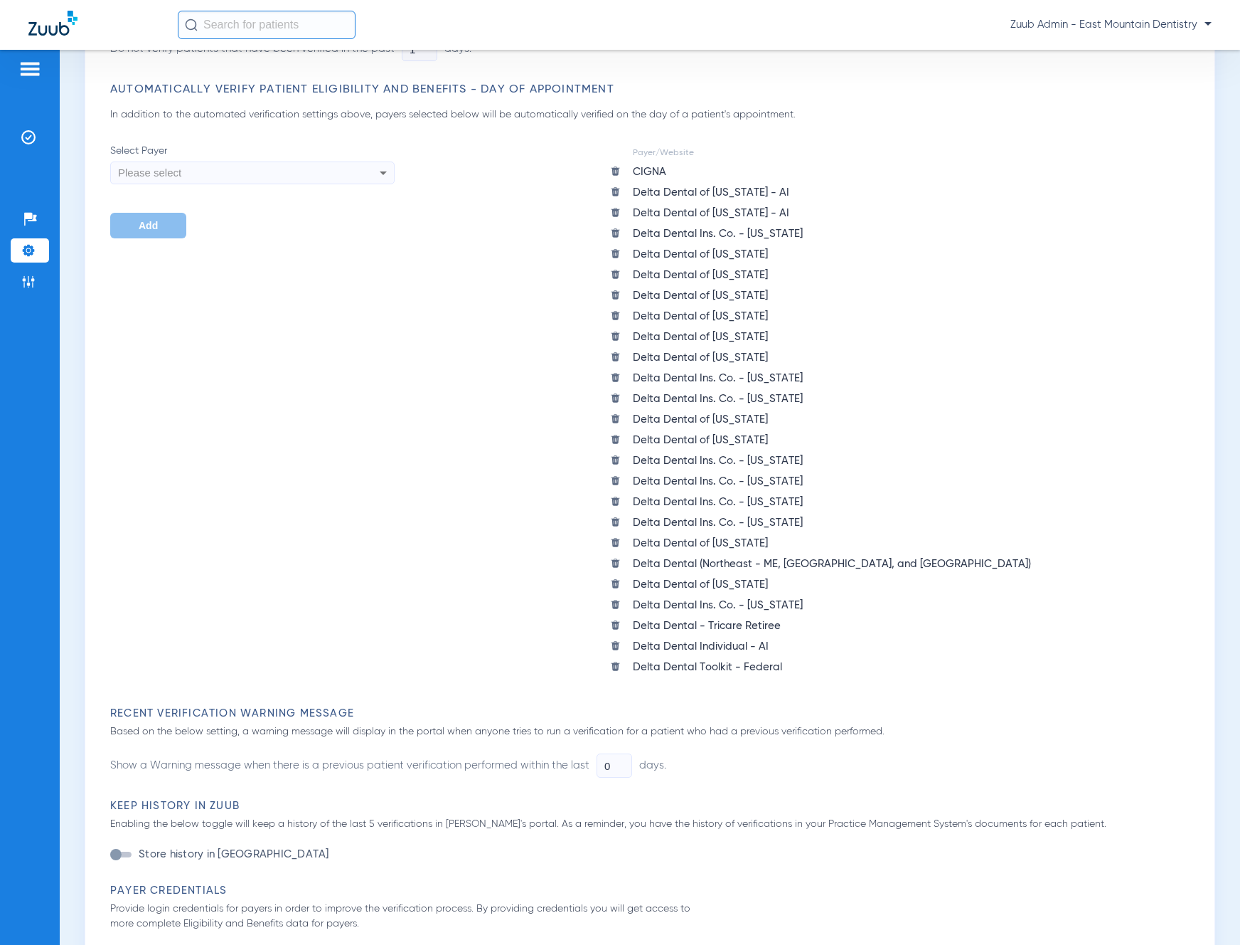
click at [615, 602] on img at bounding box center [615, 604] width 11 height 11
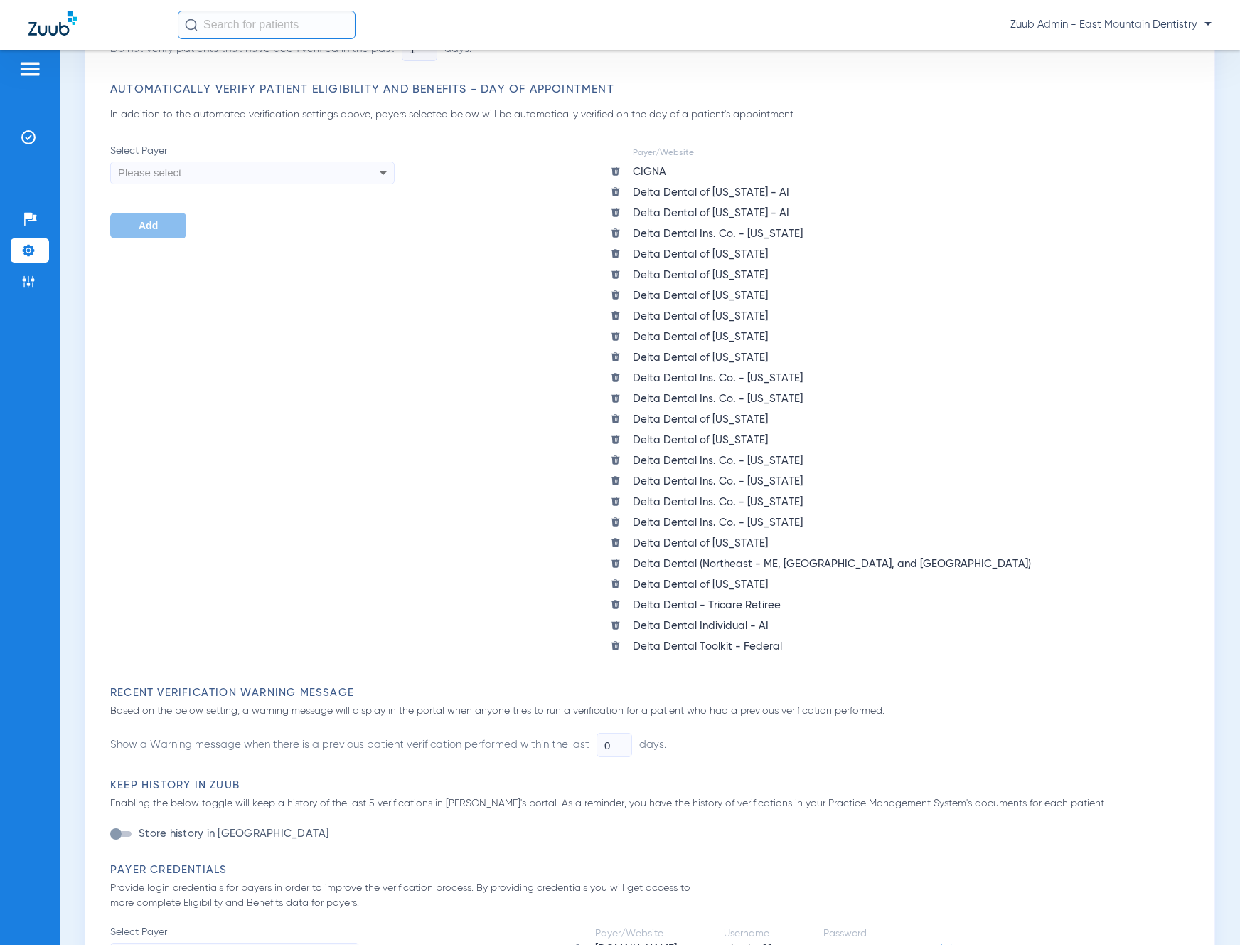
click at [617, 584] on img at bounding box center [615, 583] width 11 height 11
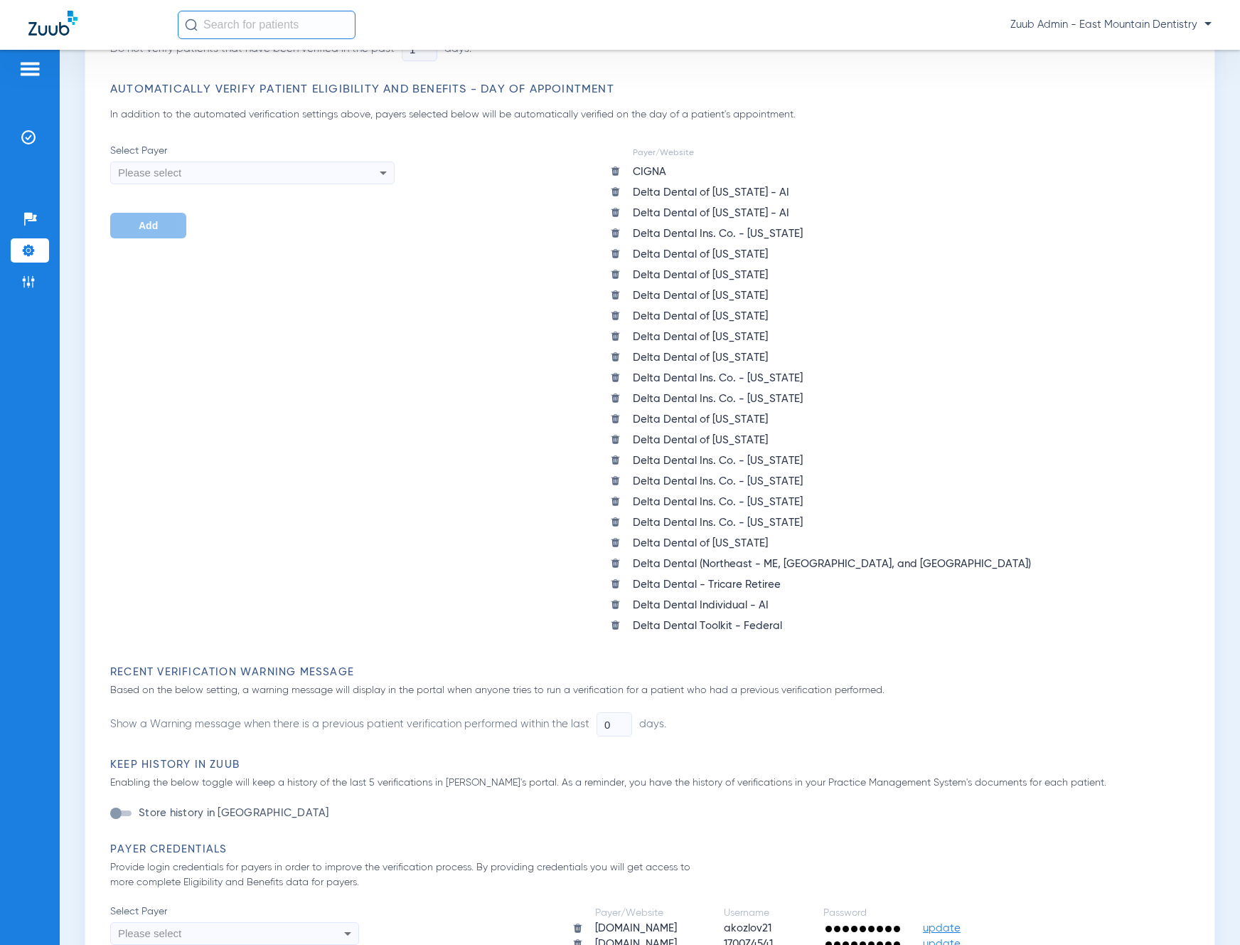
click at [616, 563] on img at bounding box center [615, 563] width 11 height 11
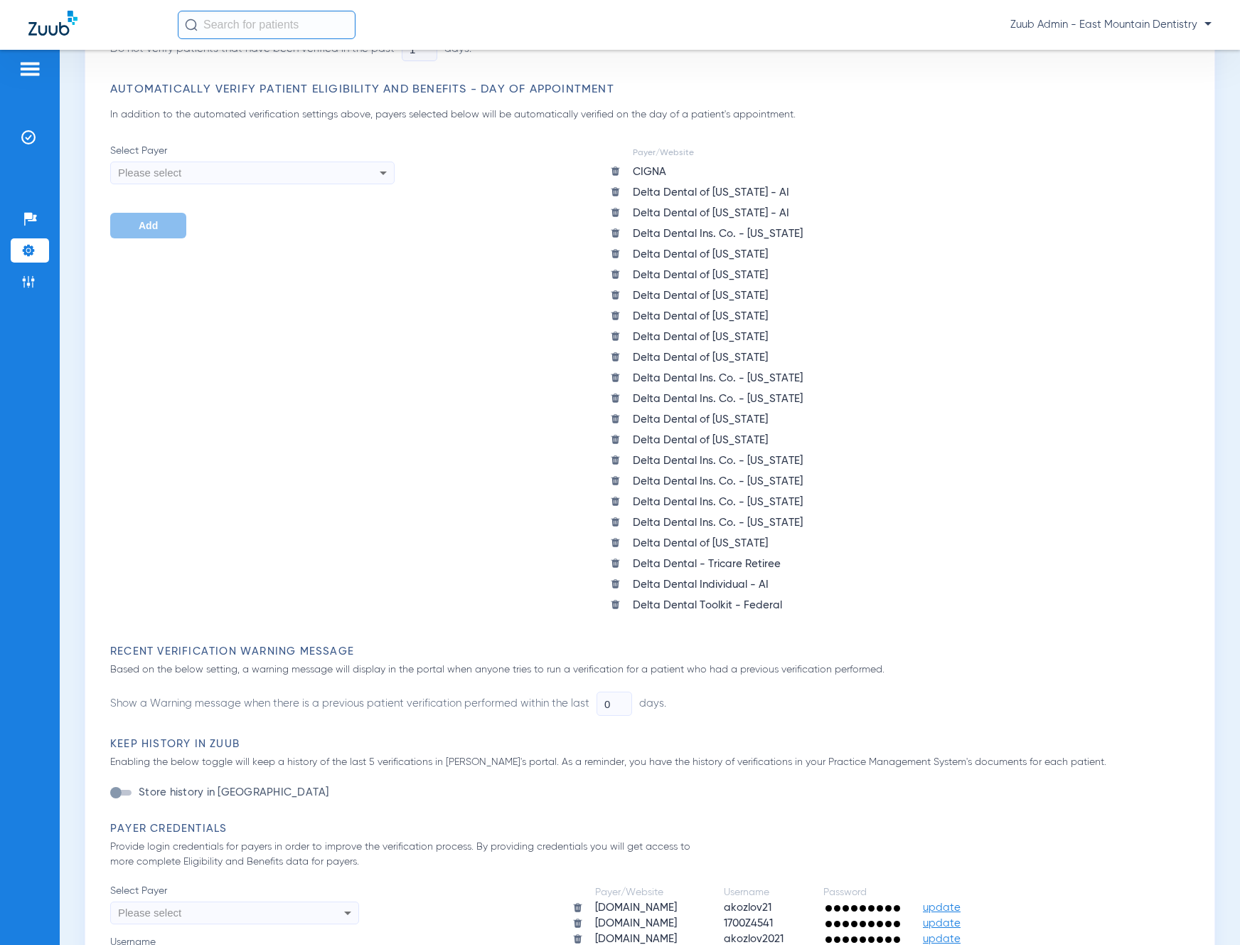
click at [616, 541] on img at bounding box center [615, 542] width 11 height 11
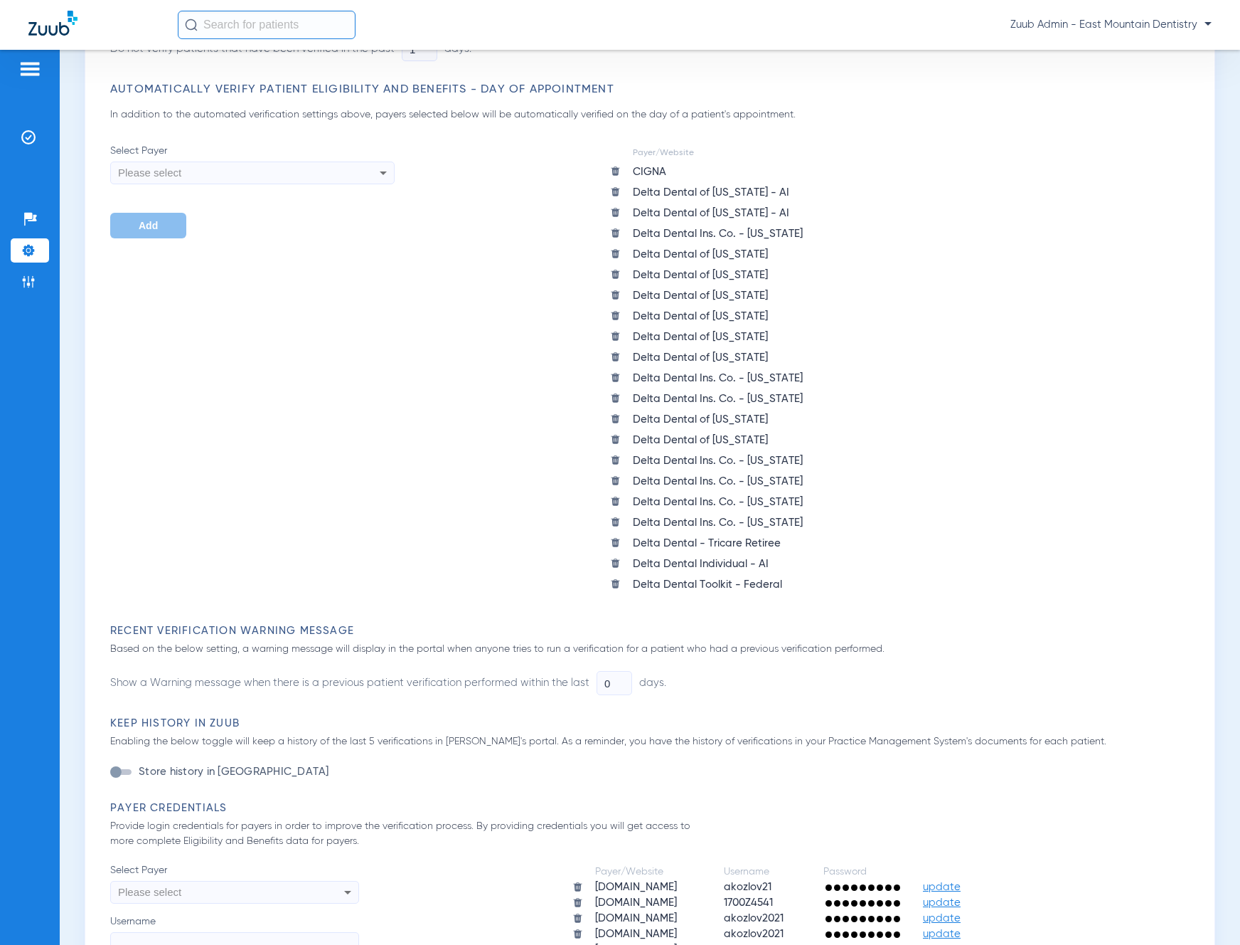
click at [615, 521] on img at bounding box center [615, 521] width 11 height 11
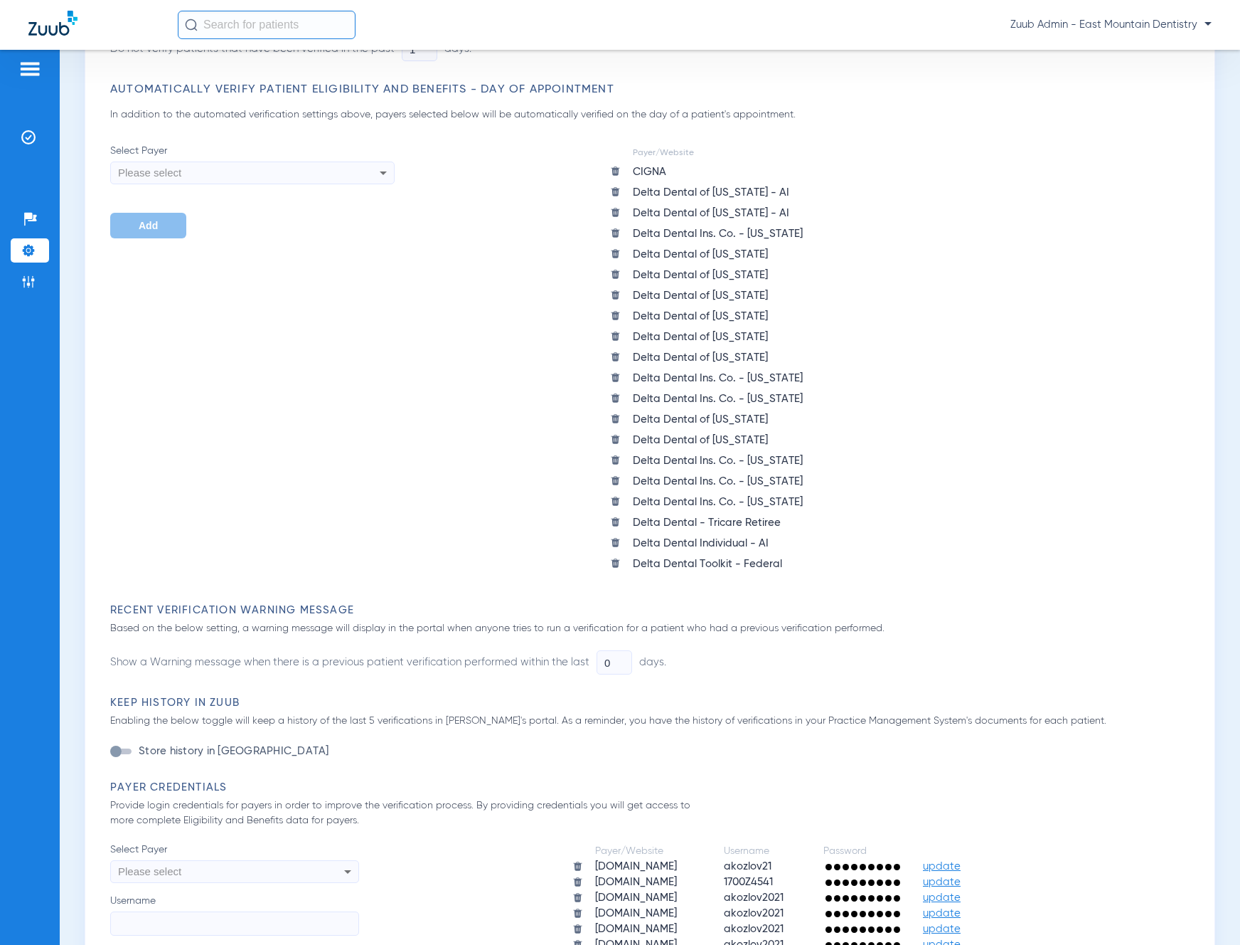
click at [616, 499] on img at bounding box center [615, 501] width 11 height 11
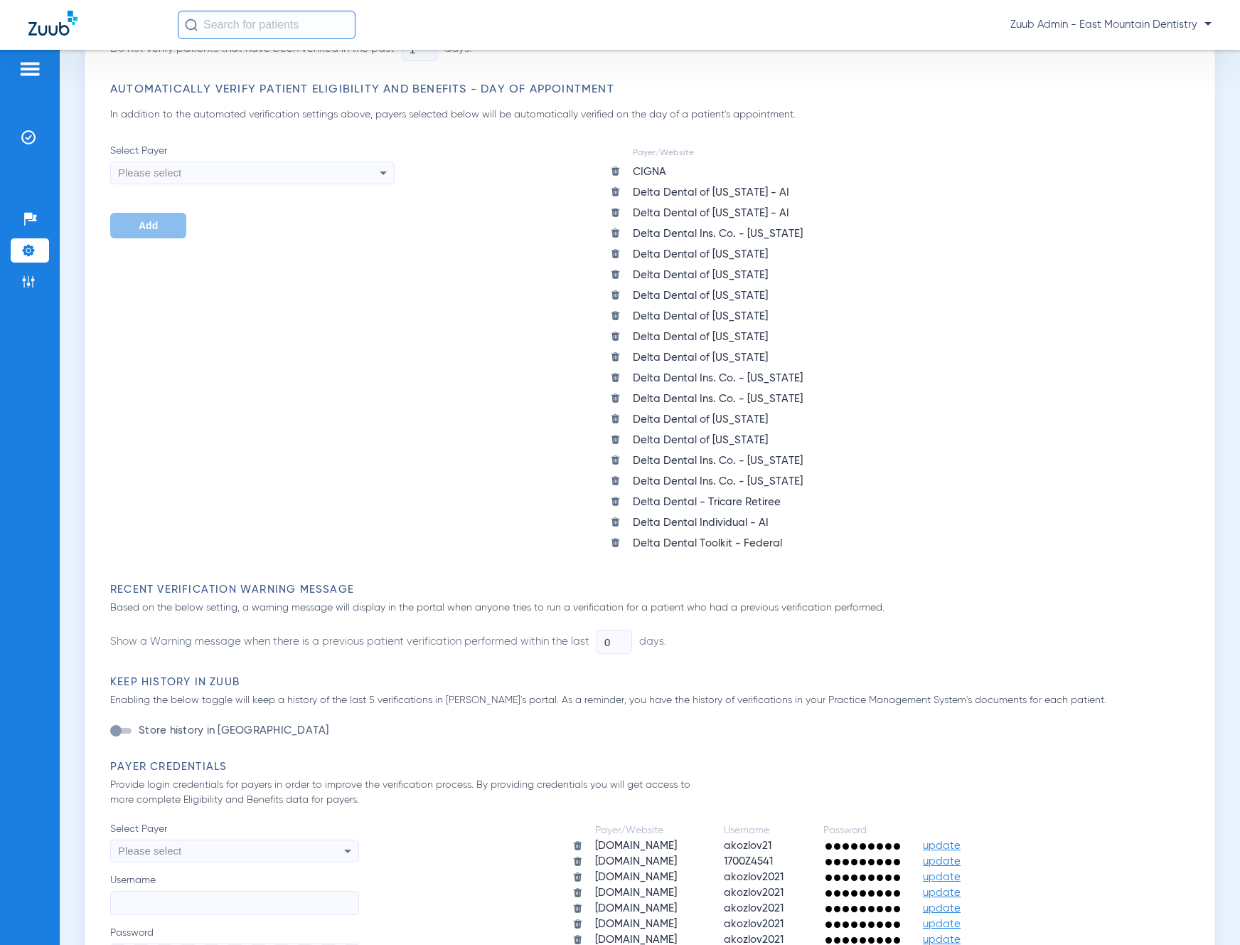
click at [614, 474] on span at bounding box center [620, 481] width 20 height 18
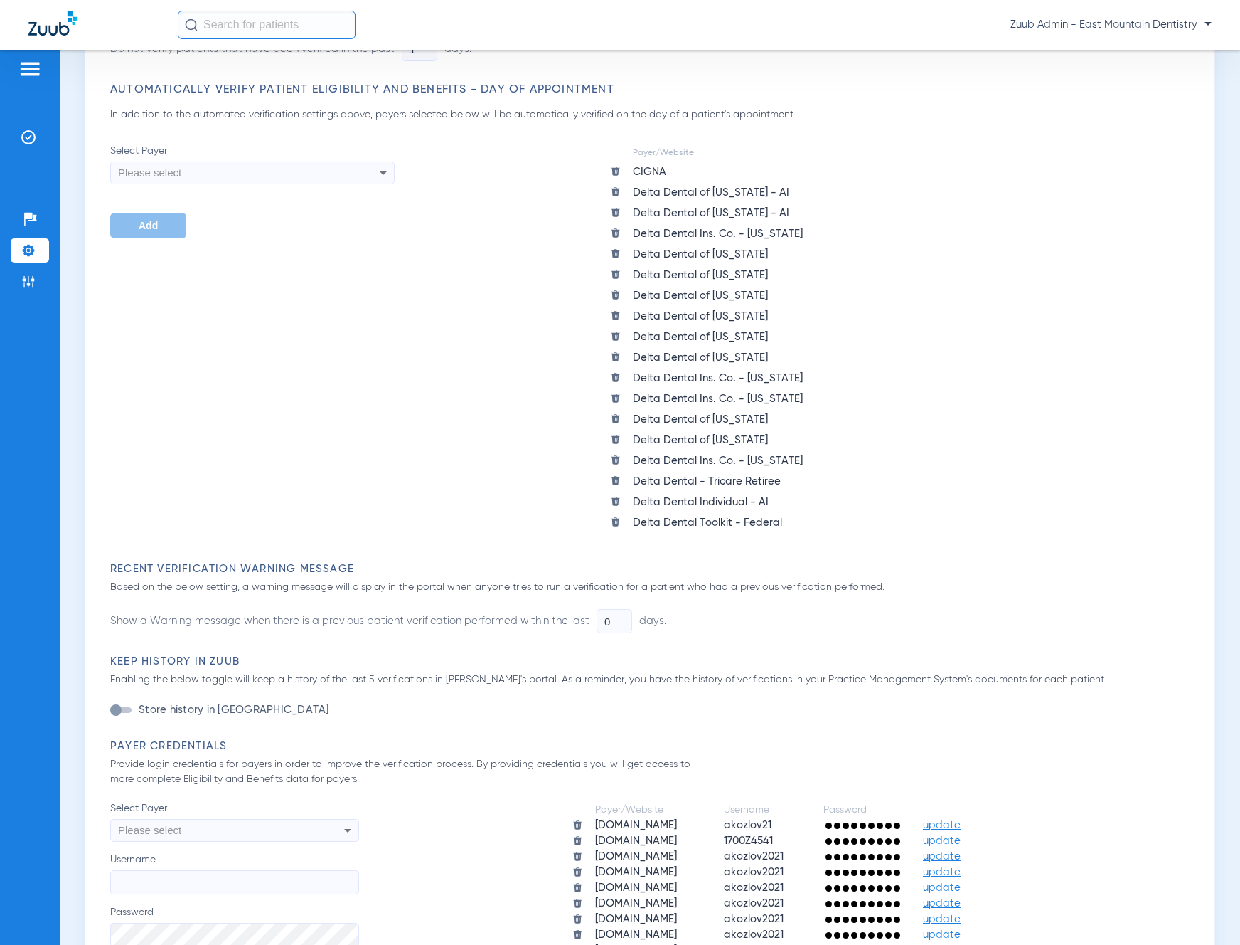
click at [617, 459] on img at bounding box center [615, 459] width 11 height 11
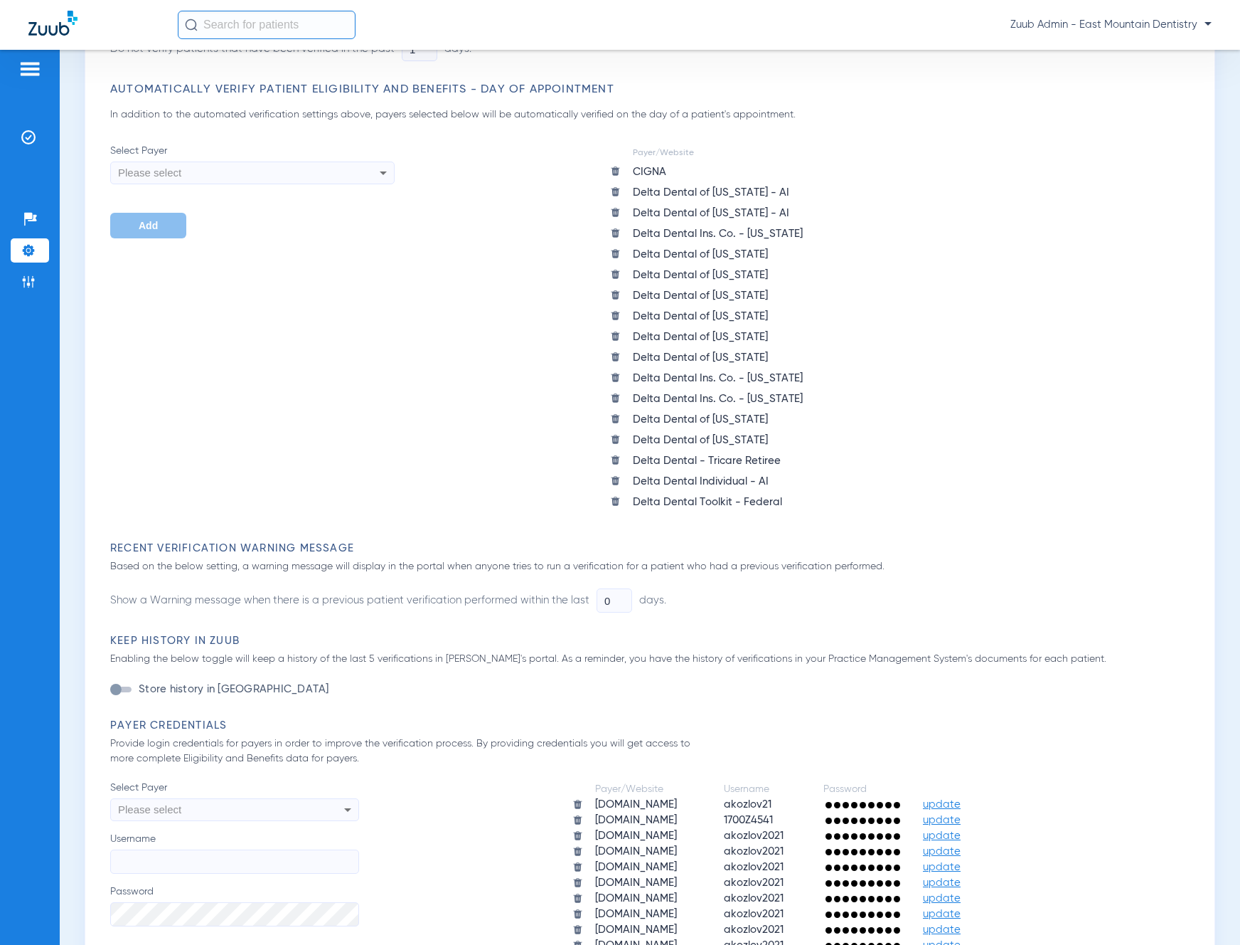
click at [617, 440] on img at bounding box center [615, 439] width 11 height 11
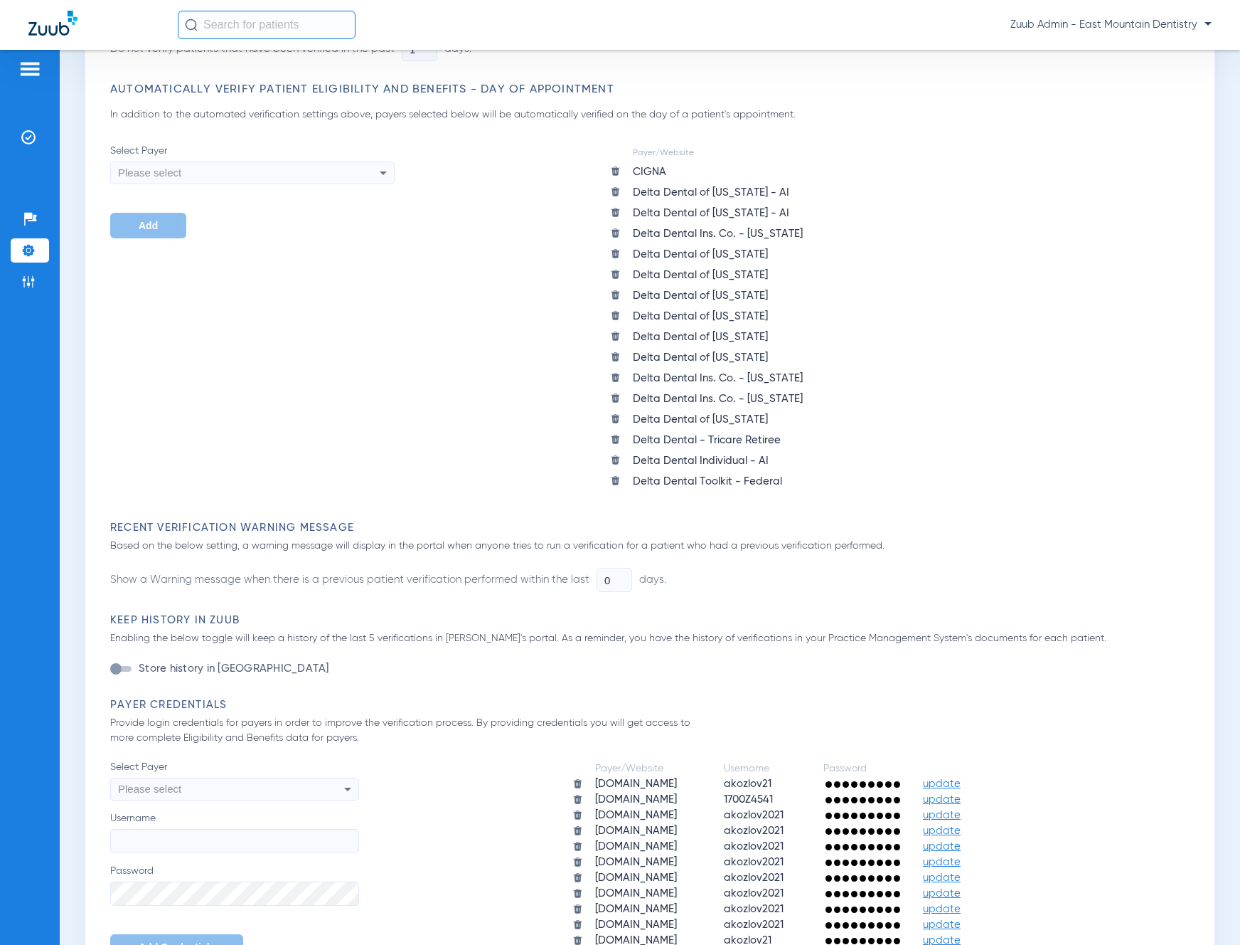
click at [615, 397] on img at bounding box center [615, 398] width 11 height 11
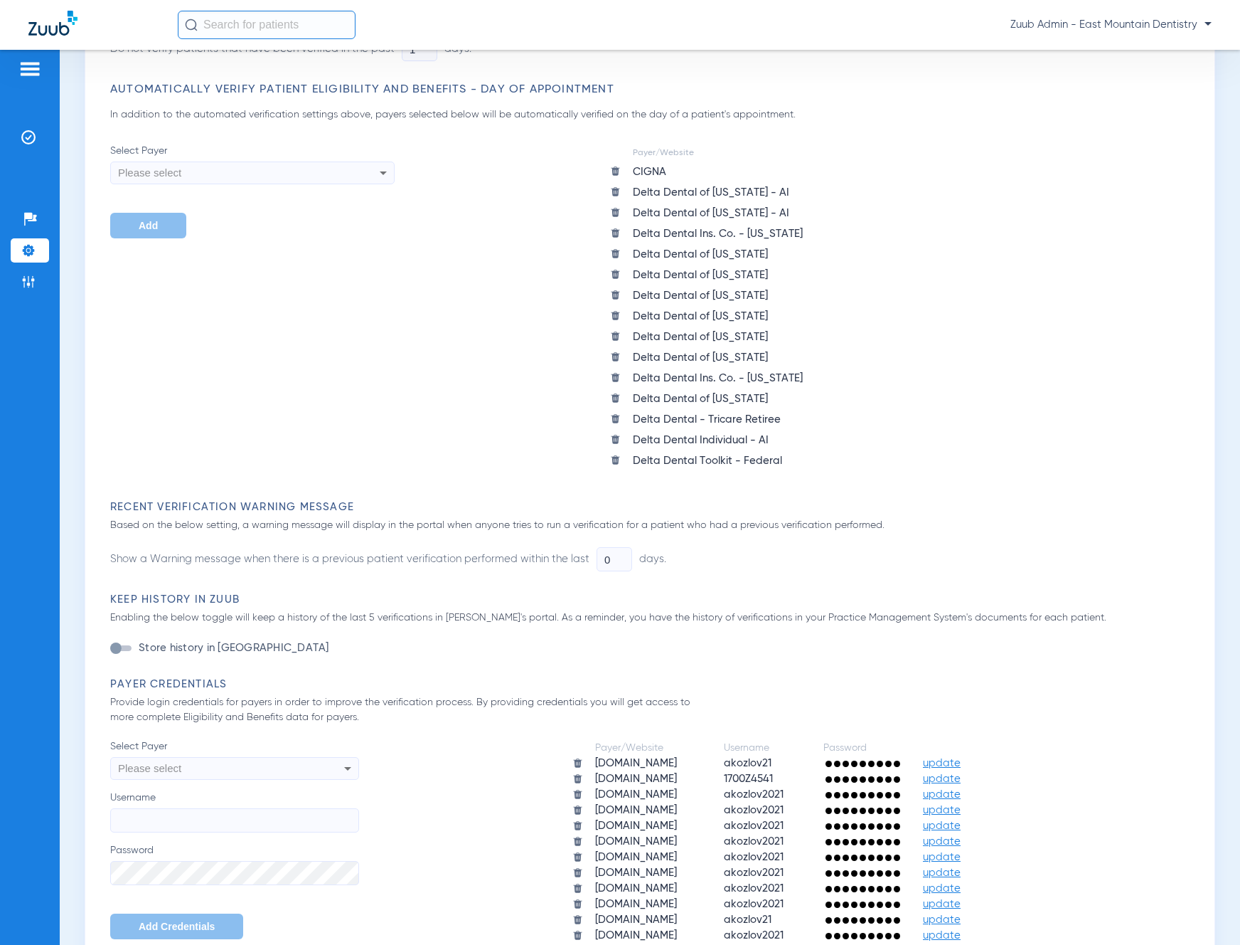
click at [616, 378] on img at bounding box center [615, 377] width 11 height 11
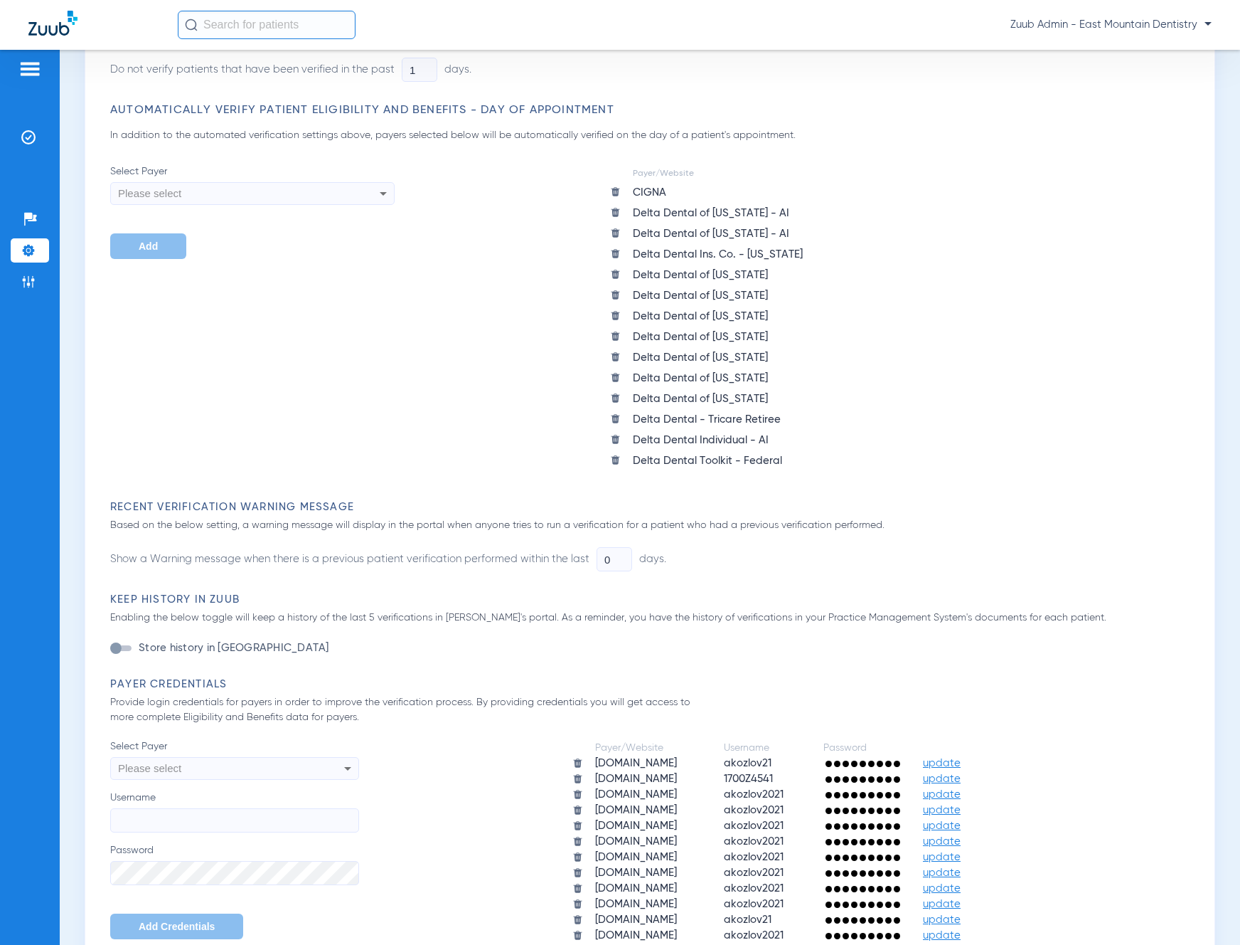
scroll to position [228, 0]
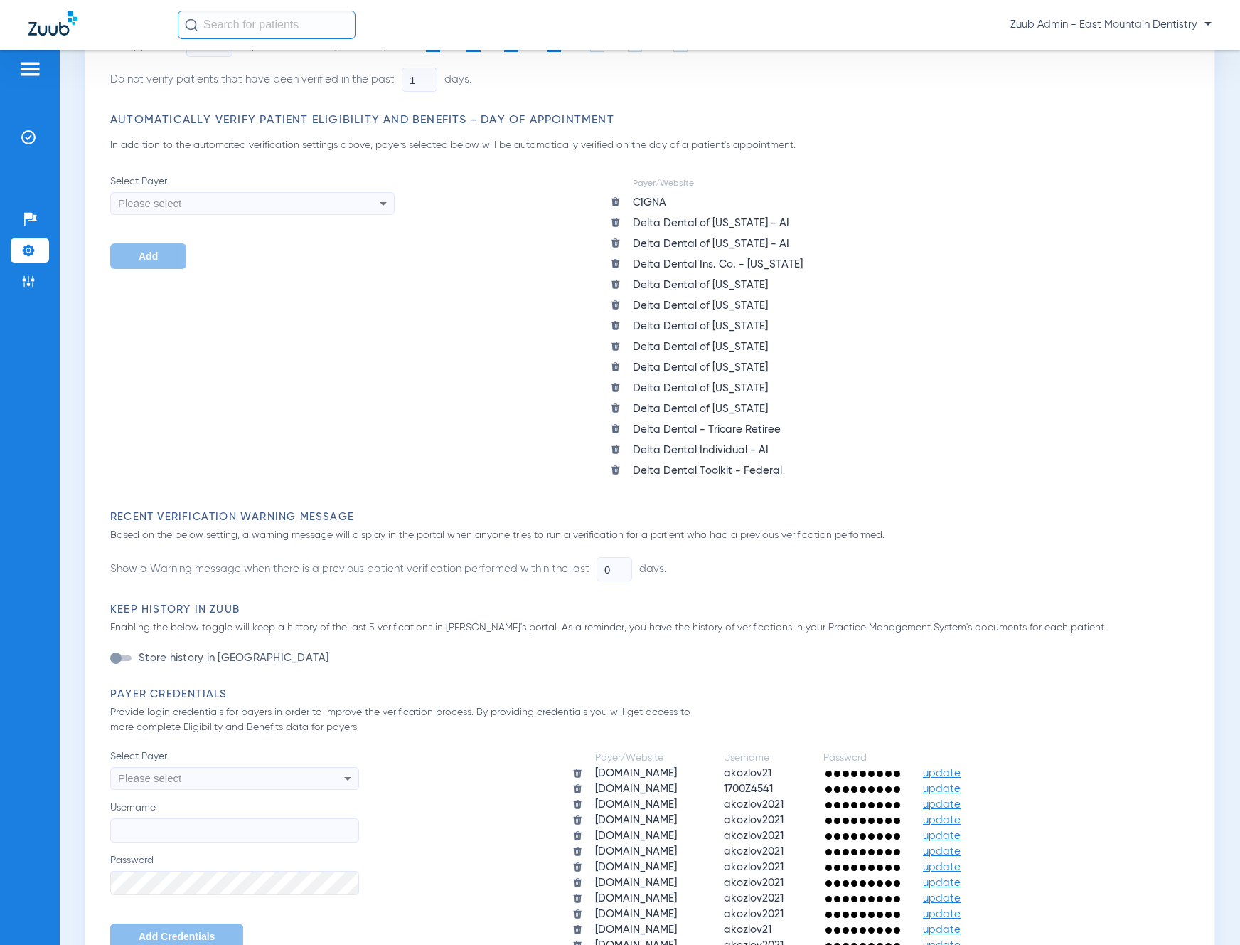
click at [612, 324] on img at bounding box center [615, 325] width 11 height 11
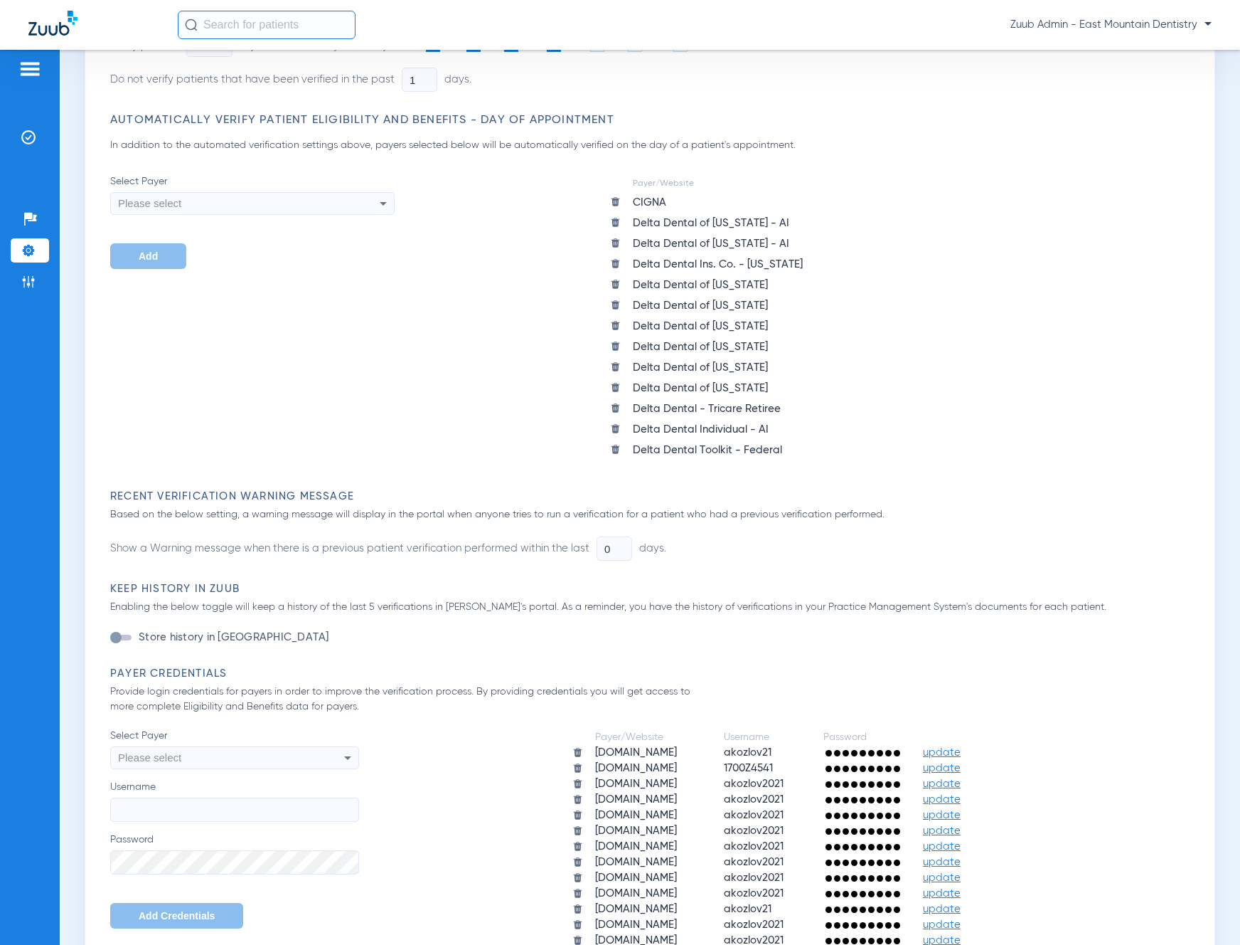
click at [614, 326] on img at bounding box center [615, 325] width 11 height 11
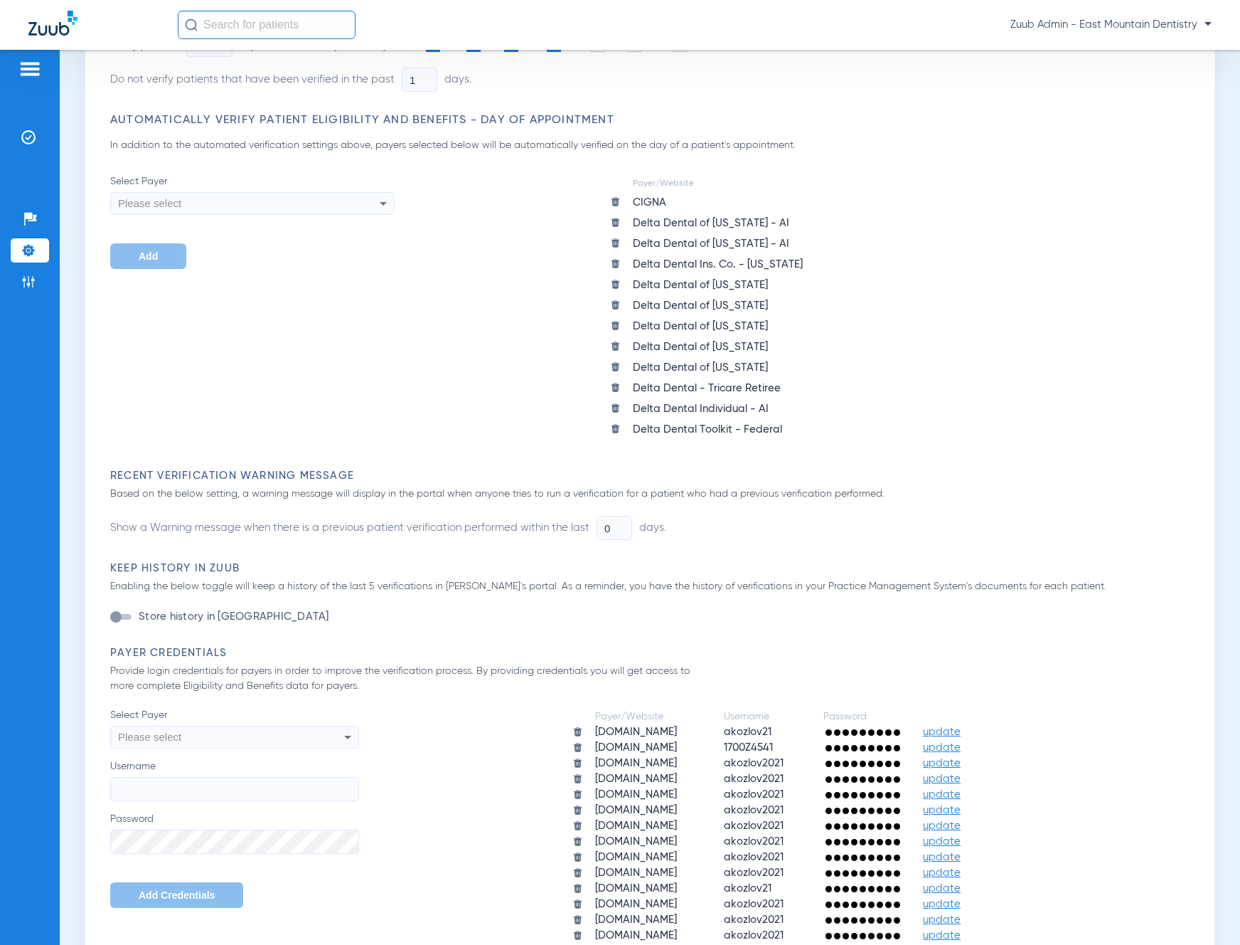
click at [620, 306] on span at bounding box center [620, 306] width 20 height 18
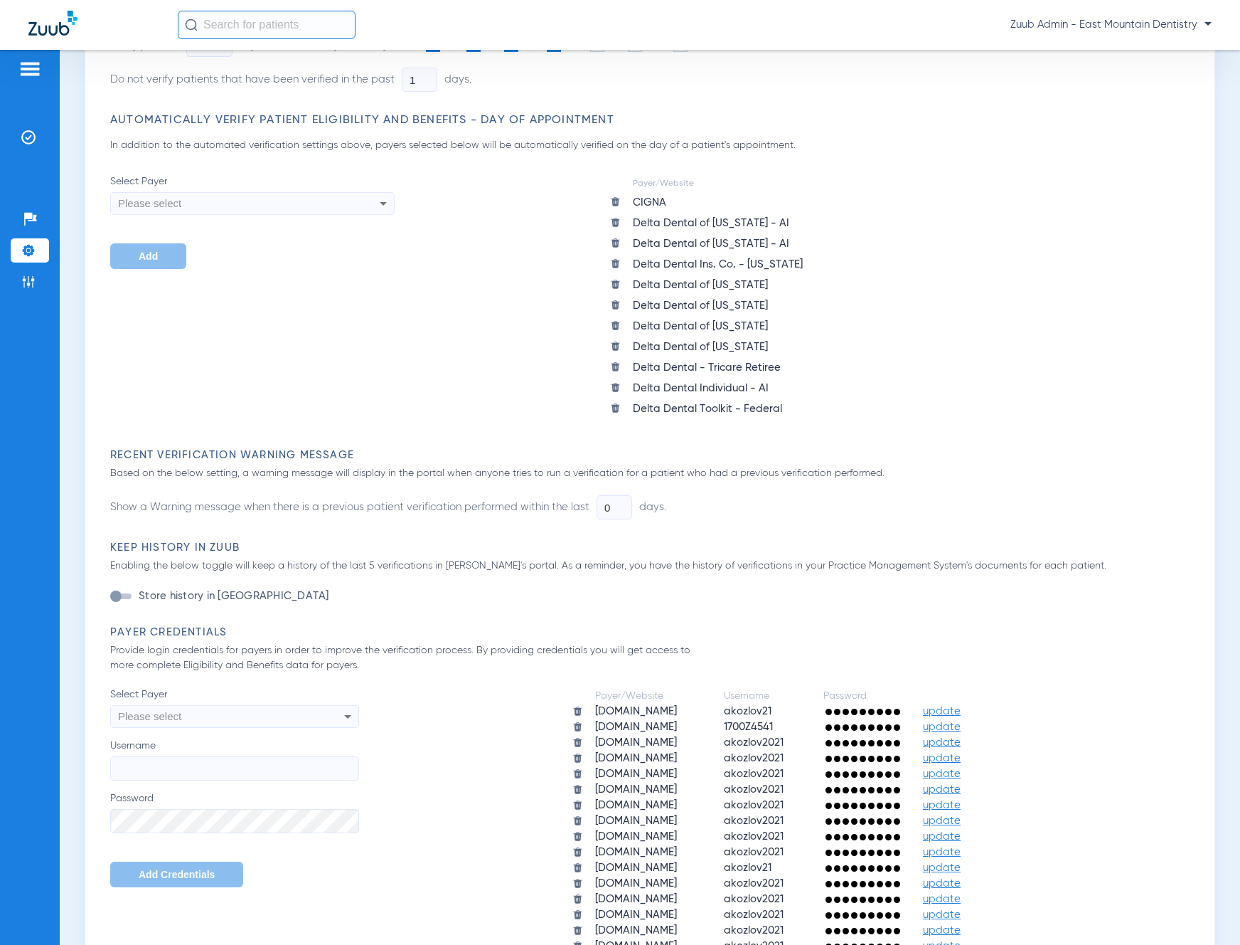
click at [617, 283] on img at bounding box center [615, 284] width 11 height 11
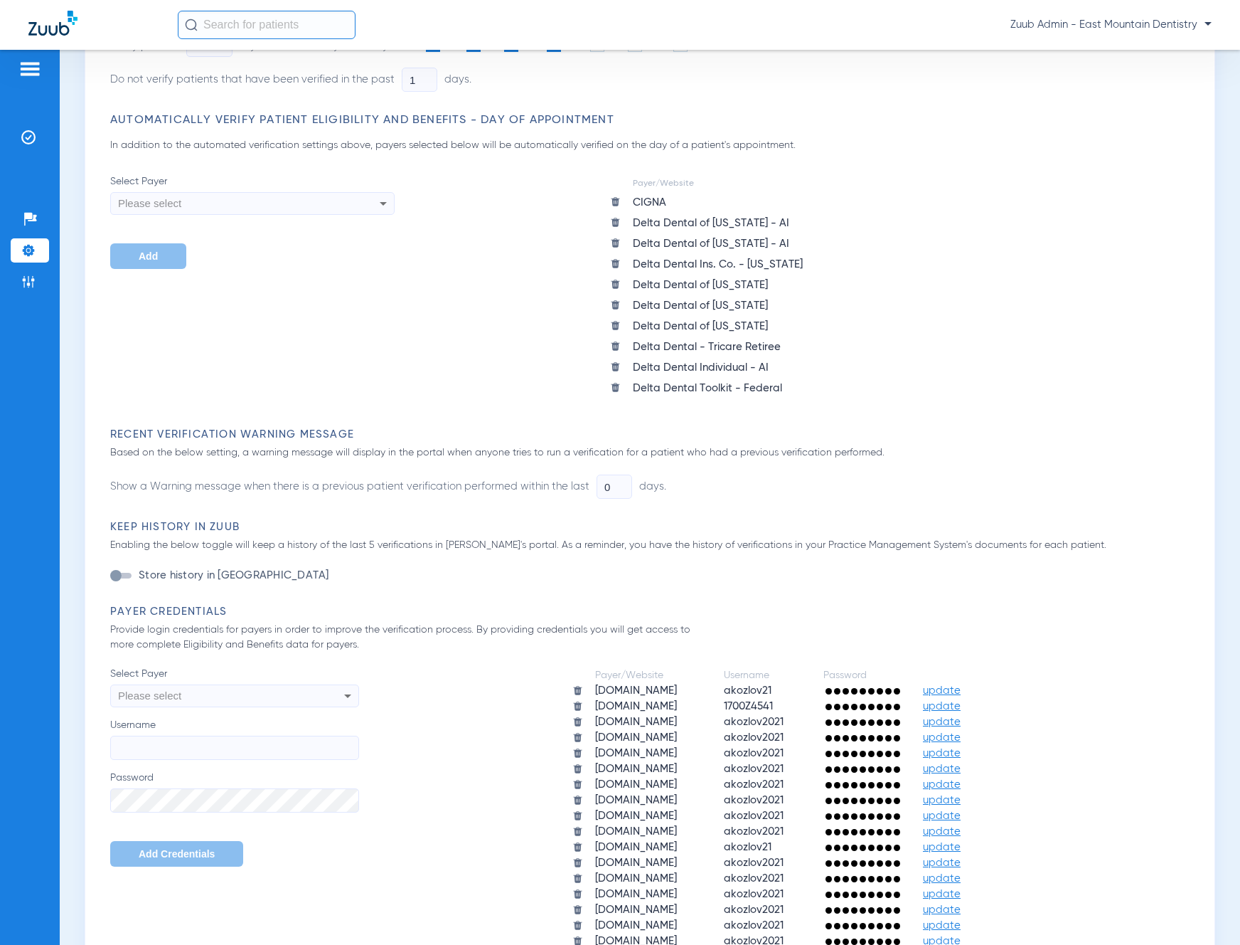
click at [615, 261] on img at bounding box center [615, 263] width 11 height 11
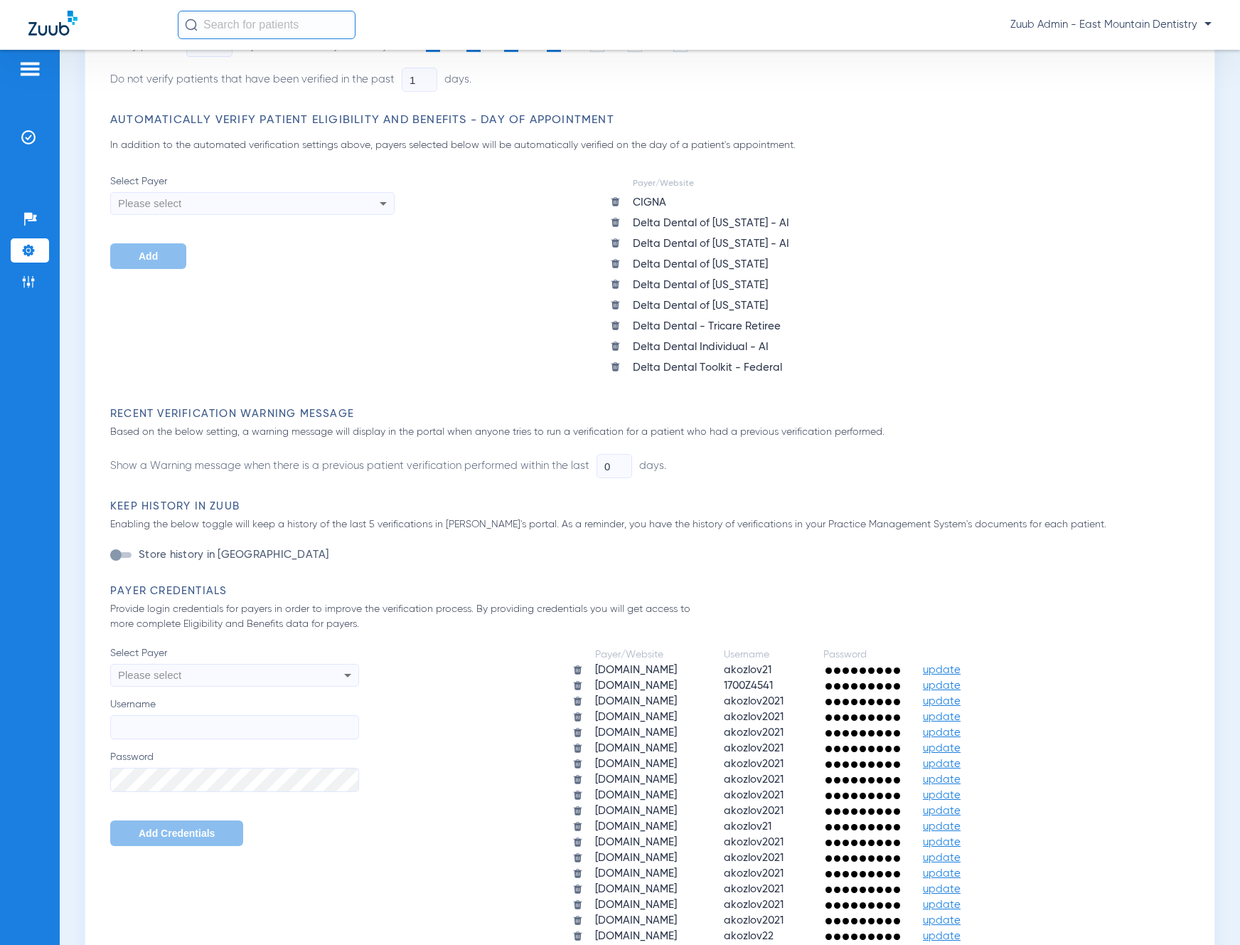
click at [616, 224] on img at bounding box center [615, 222] width 11 height 11
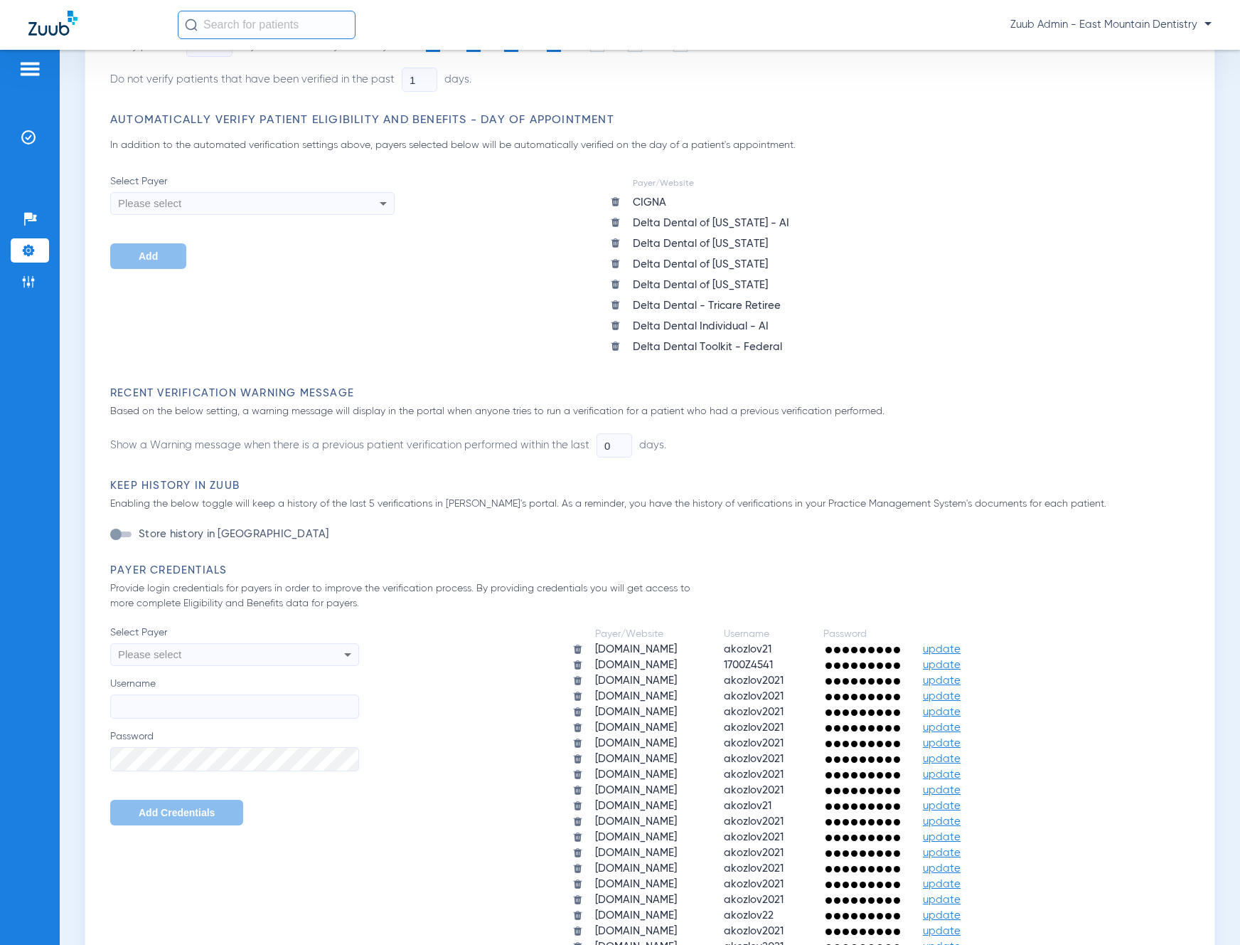
click at [615, 223] on img at bounding box center [615, 222] width 11 height 11
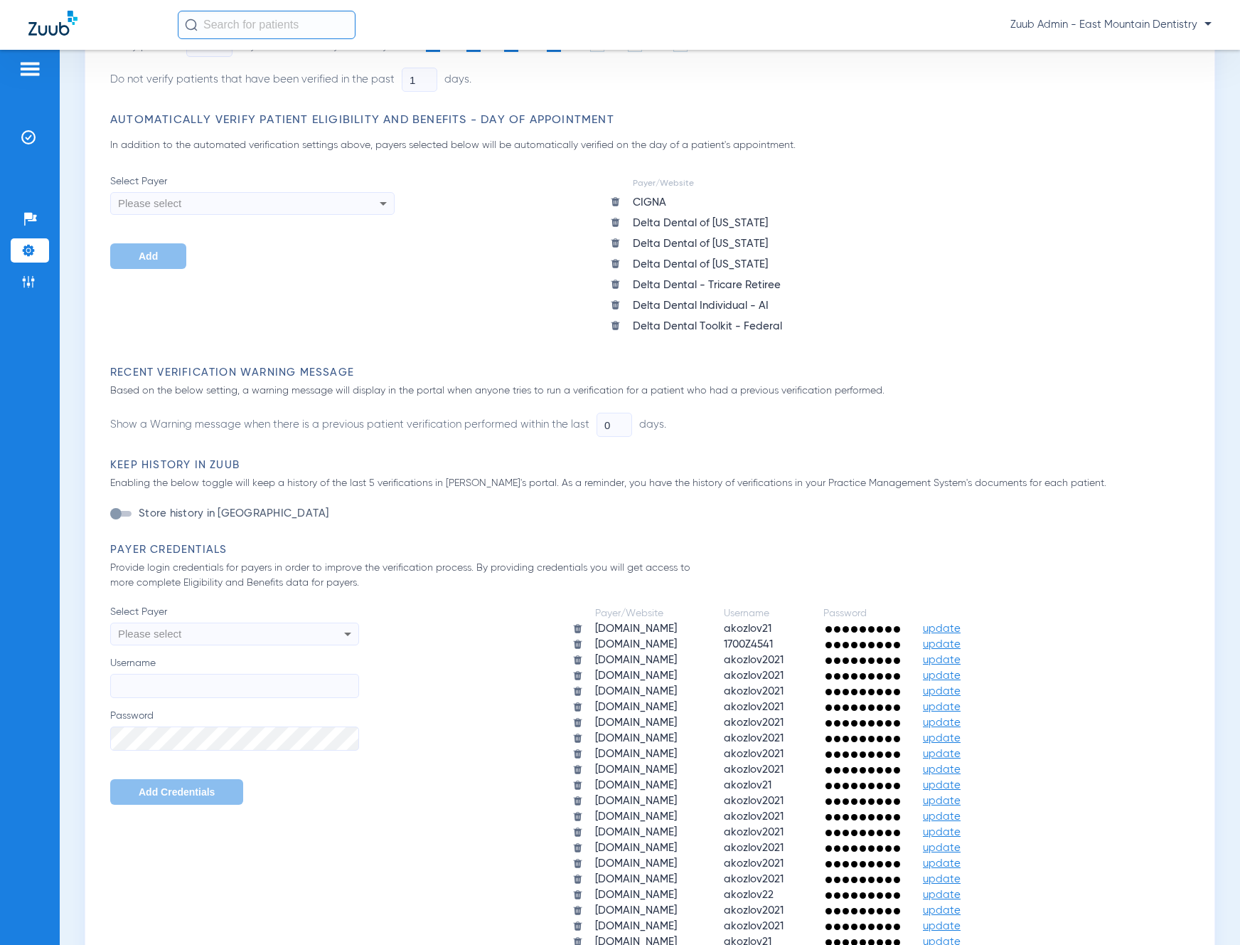
click at [615, 199] on img at bounding box center [615, 201] width 11 height 11
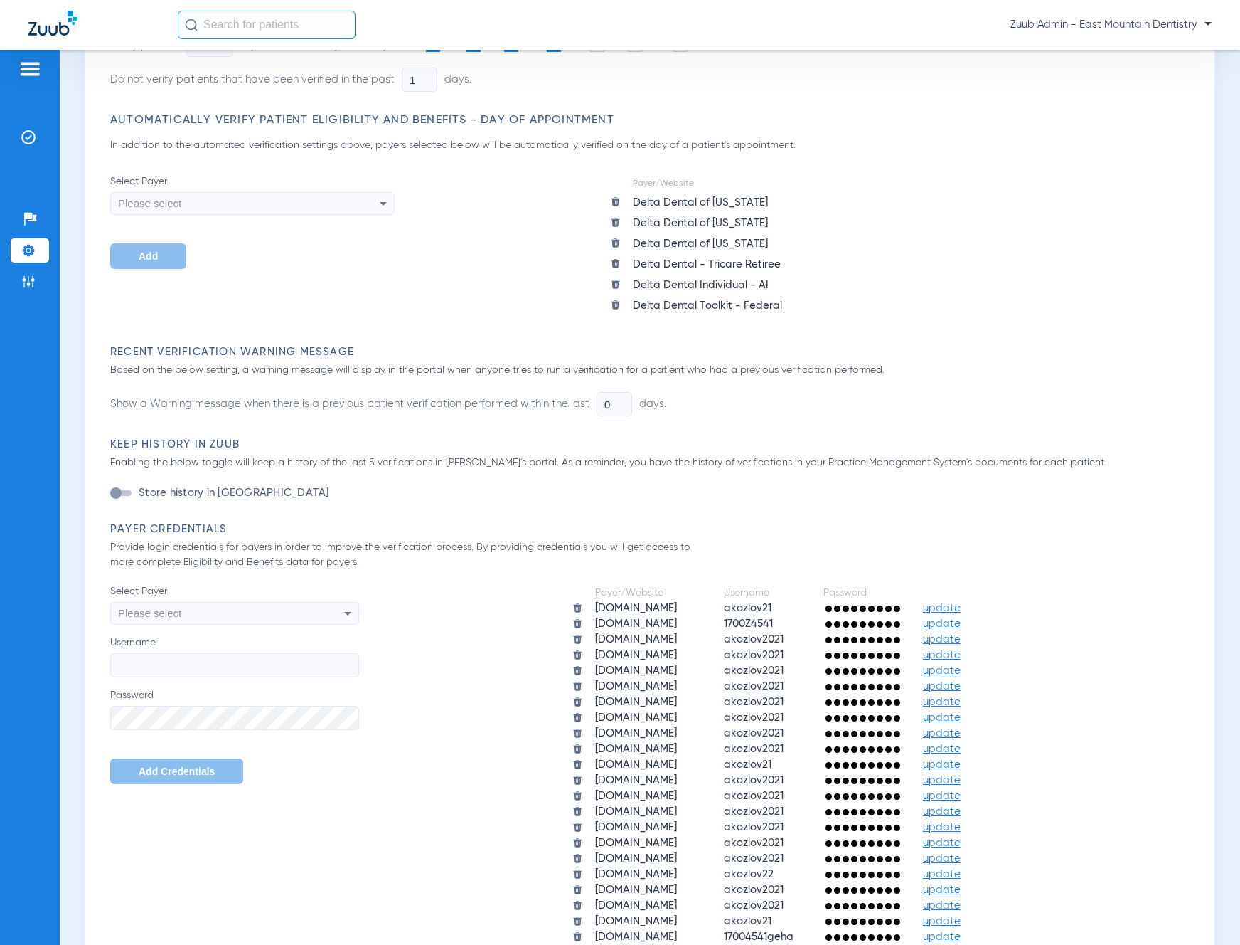
drag, startPoint x: 617, startPoint y: 203, endPoint x: 617, endPoint y: 211, distance: 8.6
click at [617, 203] on img at bounding box center [615, 201] width 11 height 11
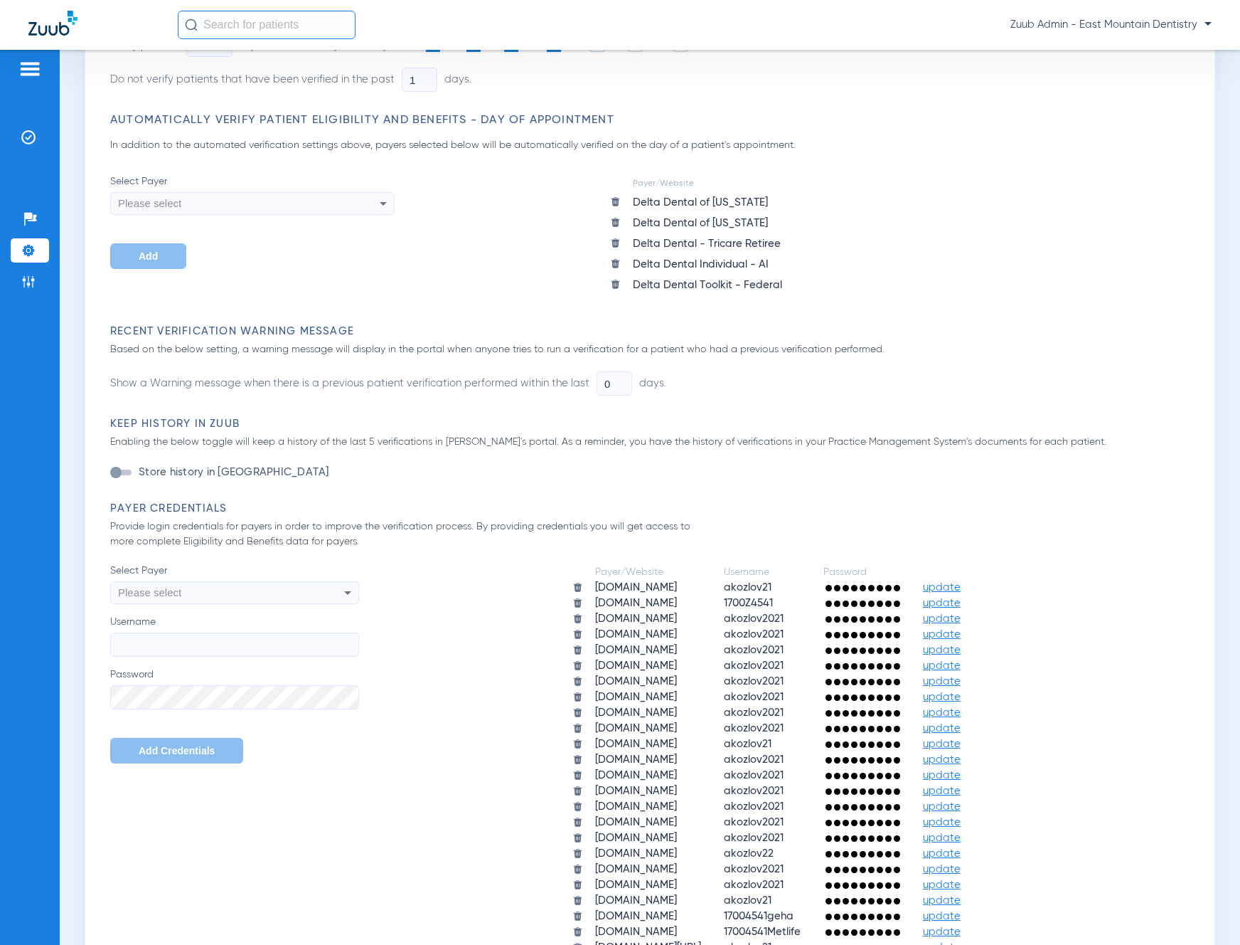
click at [617, 204] on img at bounding box center [615, 201] width 11 height 11
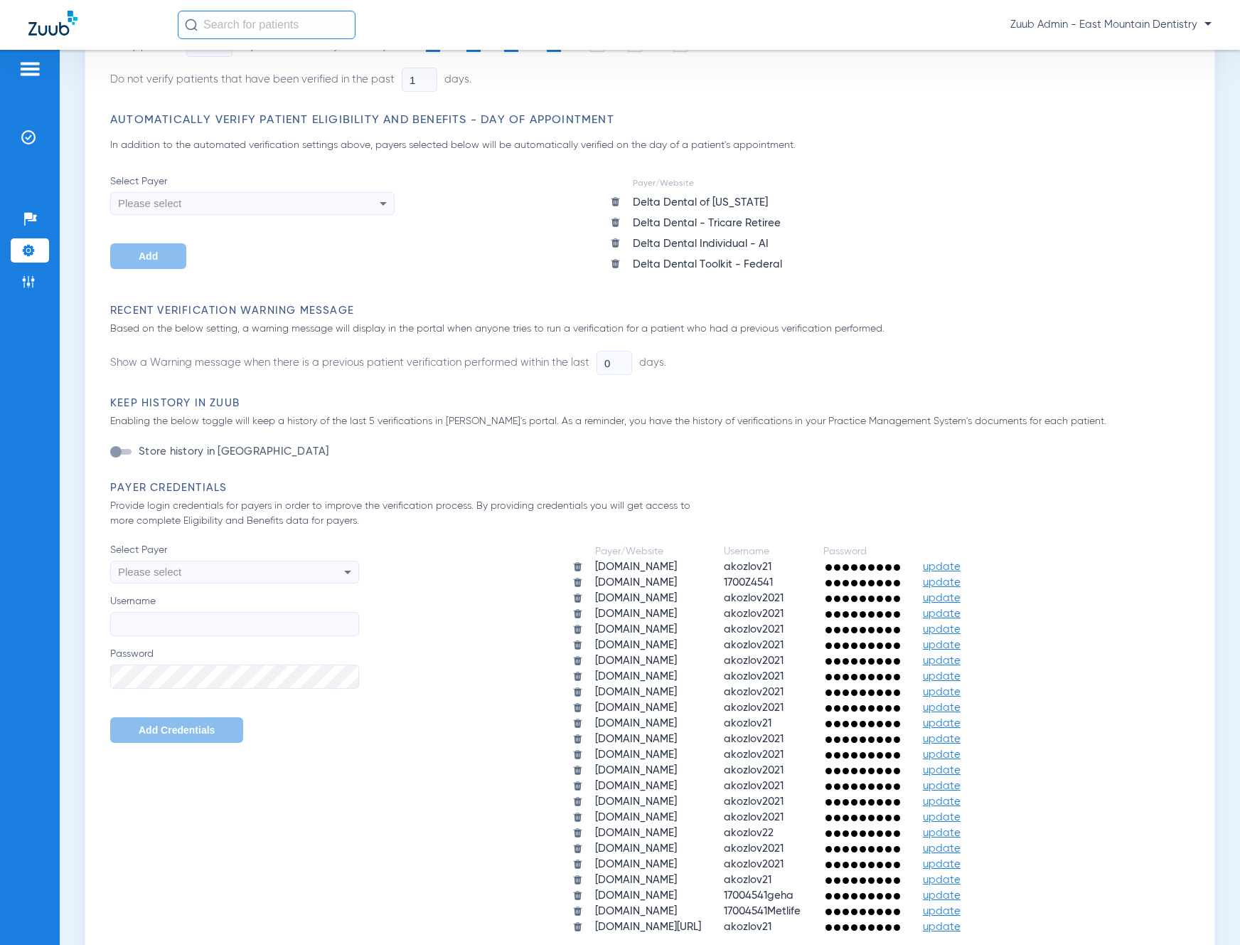
click at [617, 201] on img at bounding box center [615, 201] width 11 height 11
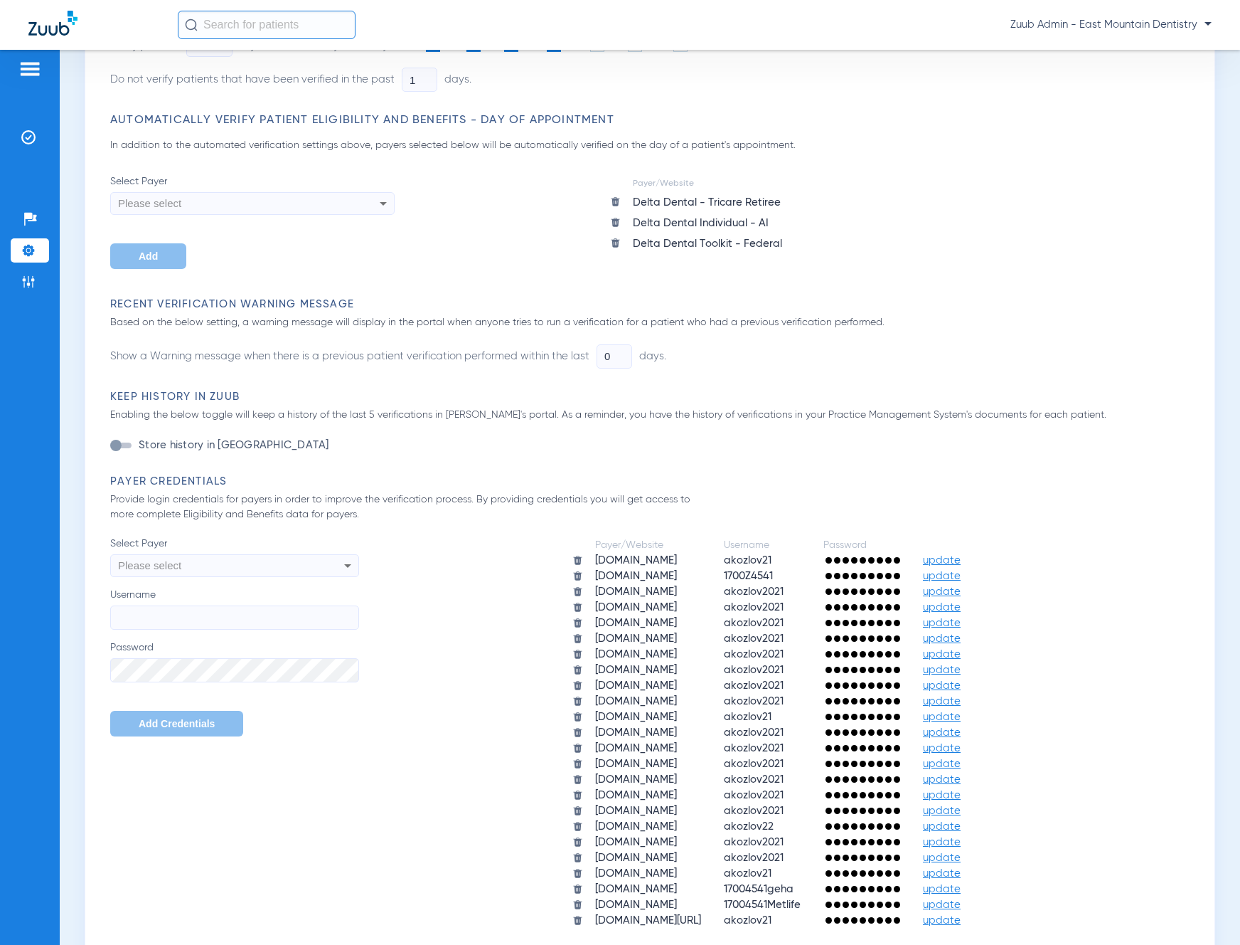
click at [618, 198] on img at bounding box center [615, 201] width 11 height 11
click at [615, 198] on img at bounding box center [615, 201] width 11 height 11
click at [617, 201] on img at bounding box center [615, 201] width 11 height 11
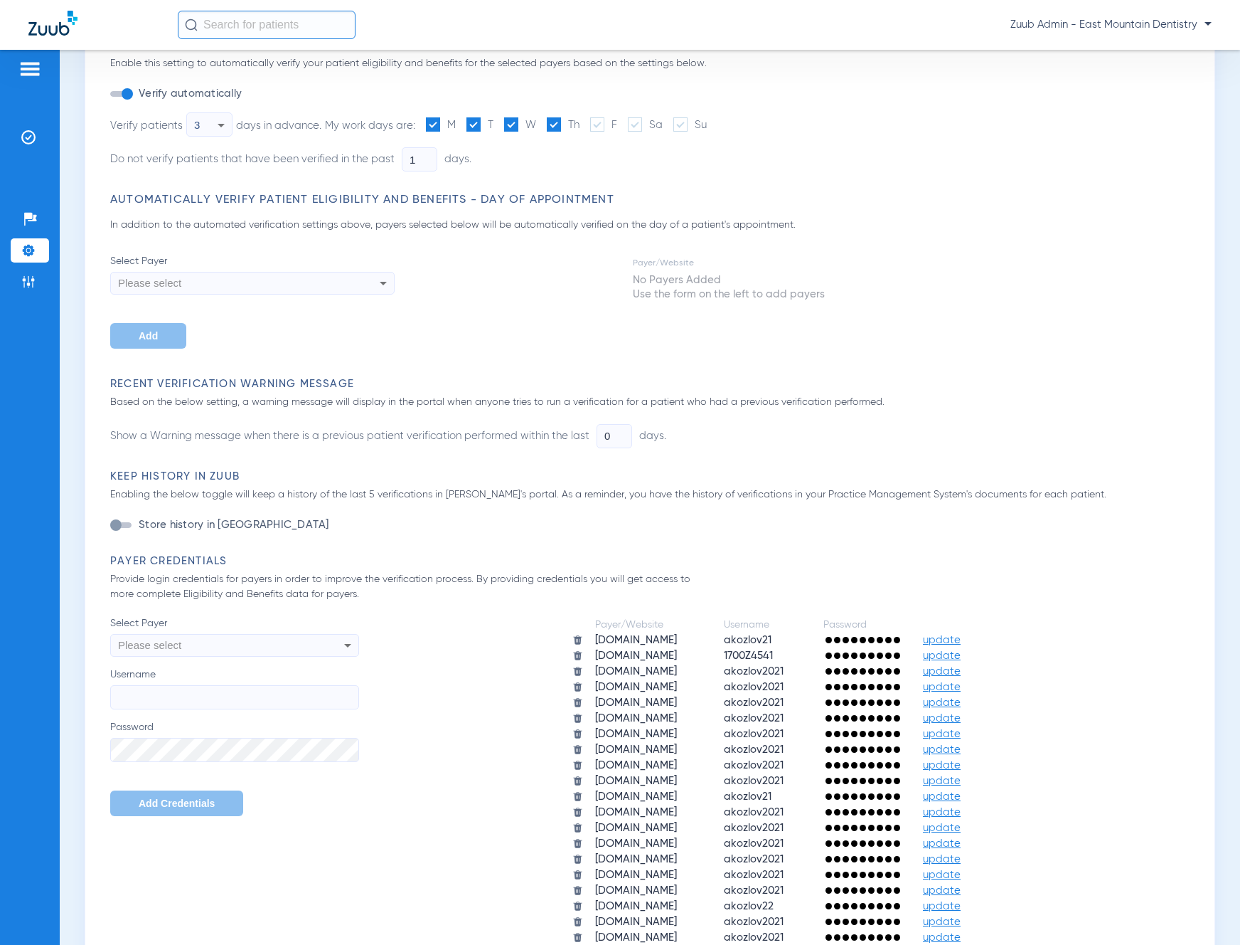
scroll to position [141, 0]
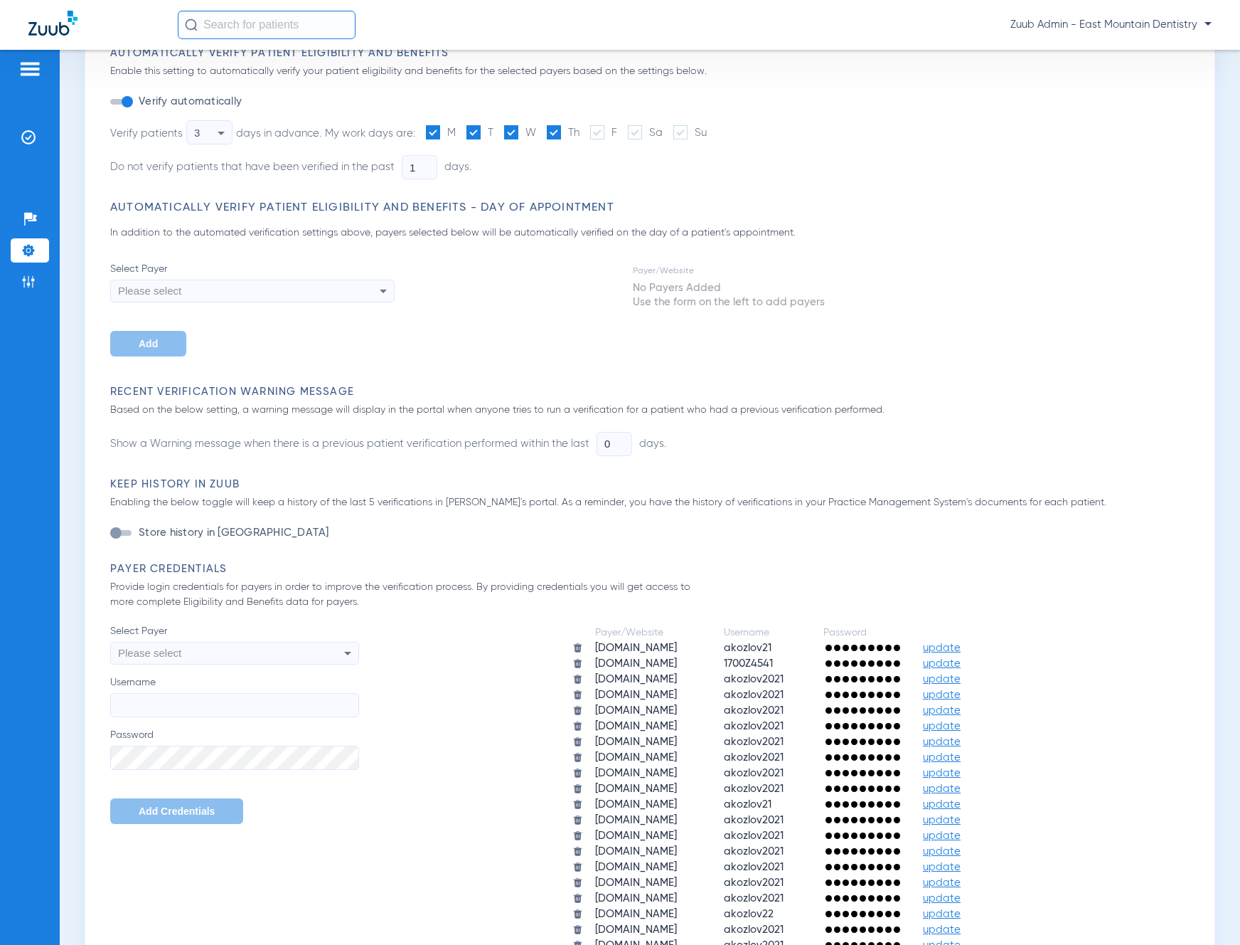
click at [237, 280] on div "Please select" at bounding box center [225, 291] width 215 height 24
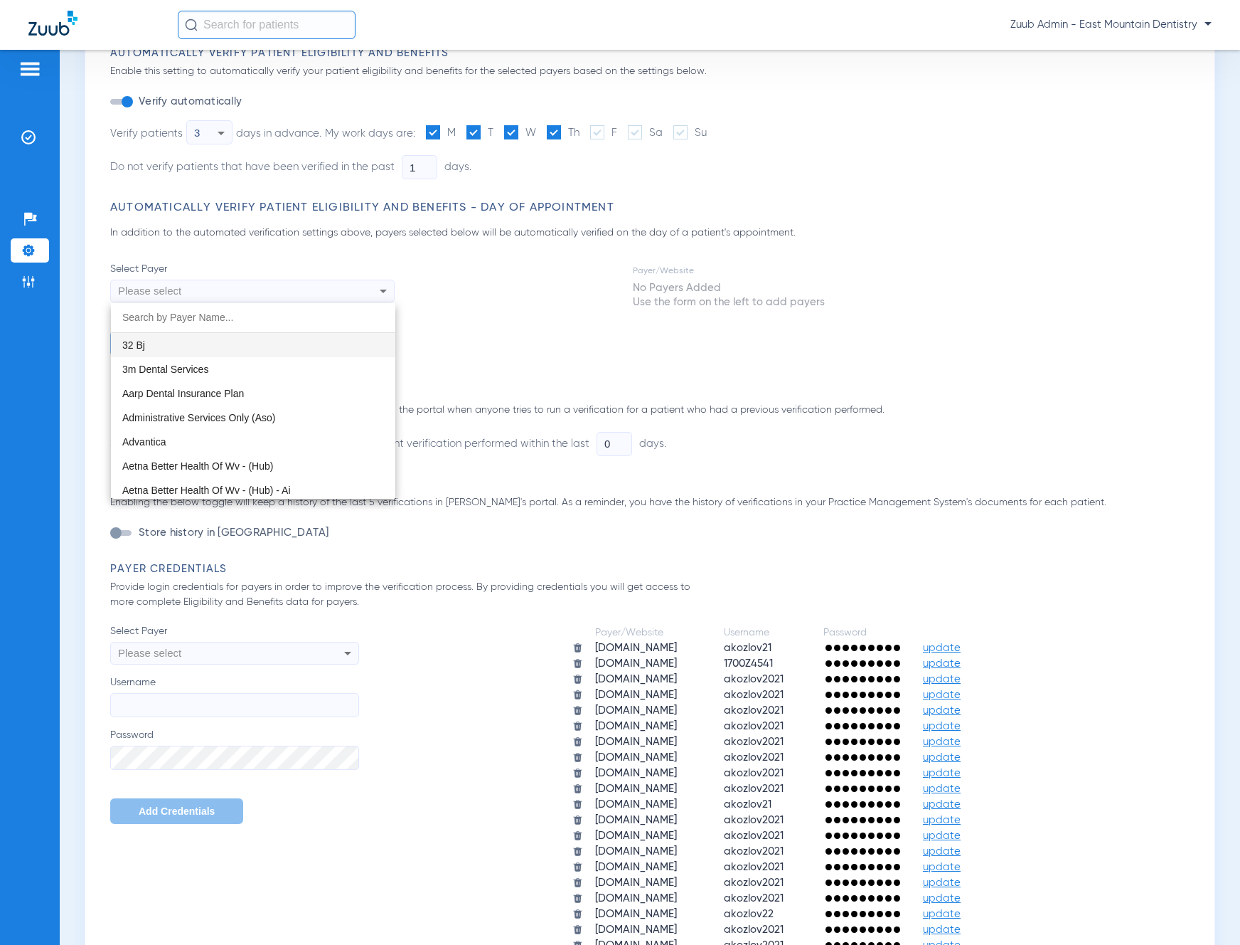
click at [464, 275] on div at bounding box center [620, 472] width 1240 height 945
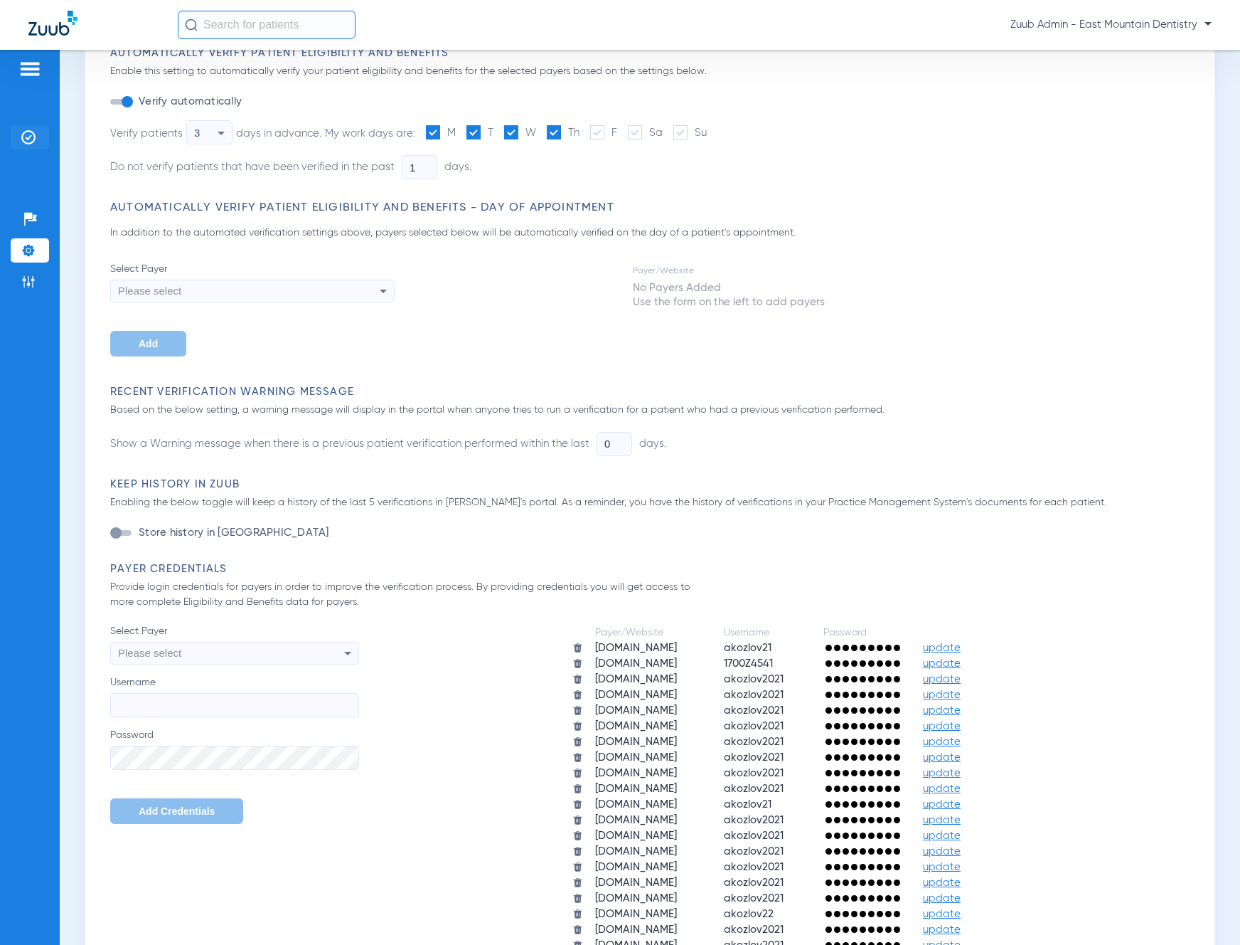
click at [37, 134] on li "Insurance Verification" at bounding box center [30, 137] width 38 height 24
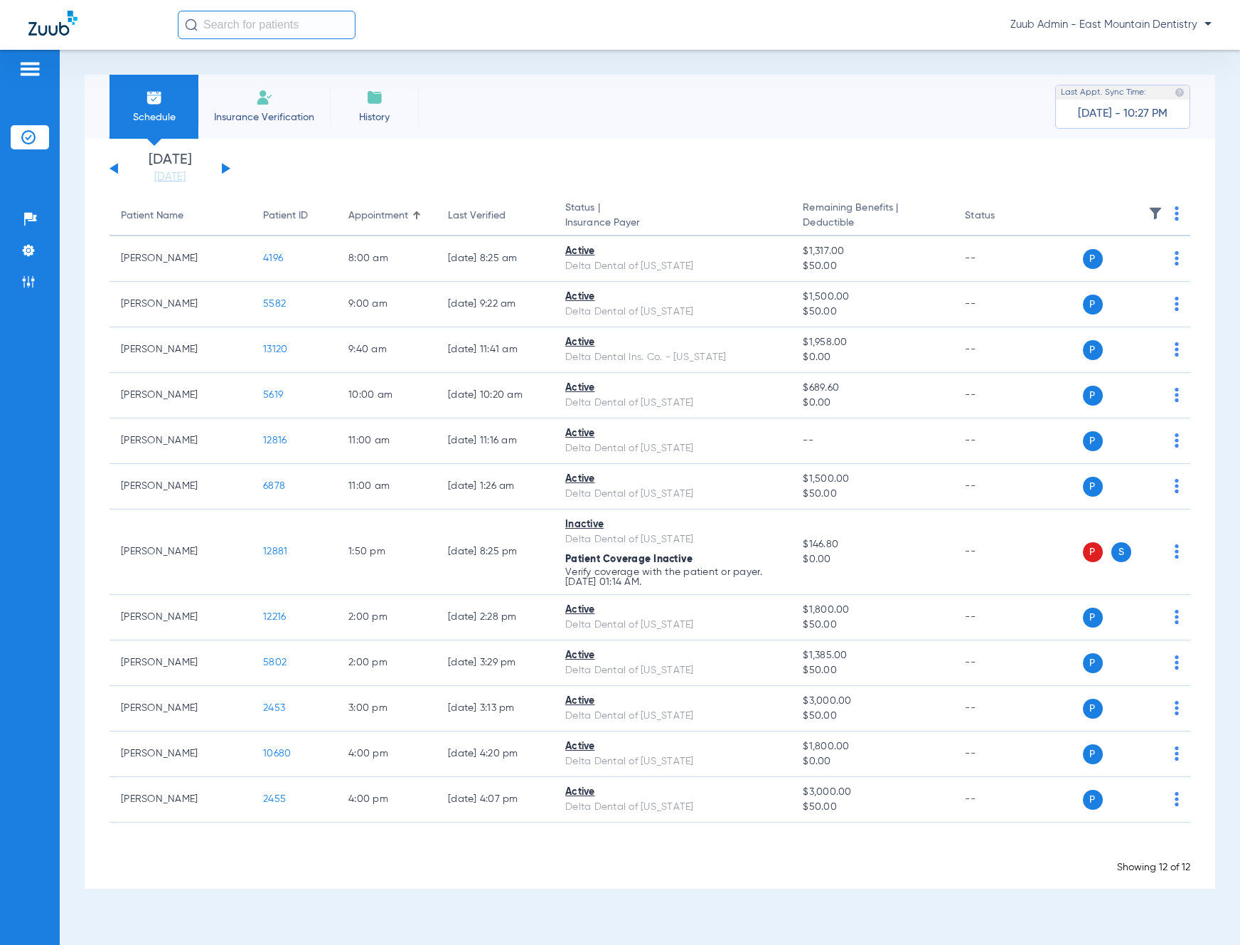
click at [221, 171] on div "[DATE] [DATE] [DATE] [DATE] [DATE] [DATE] [DATE] [DATE] [DATE] [DATE] [DATE] [D…" at bounding box center [170, 168] width 121 height 31
click at [112, 168] on button at bounding box center [114, 168] width 9 height 11
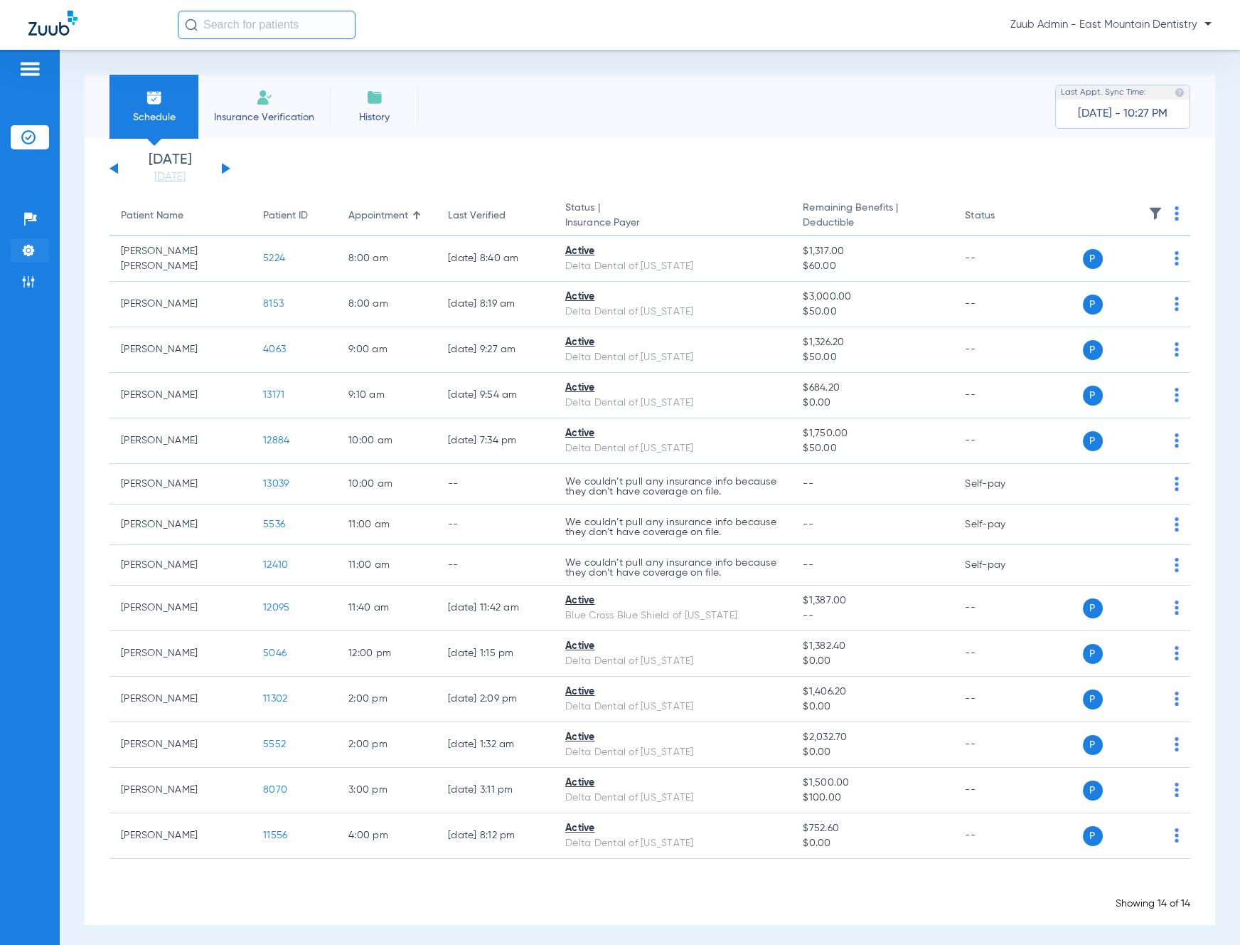
click at [33, 248] on img at bounding box center [28, 250] width 14 height 14
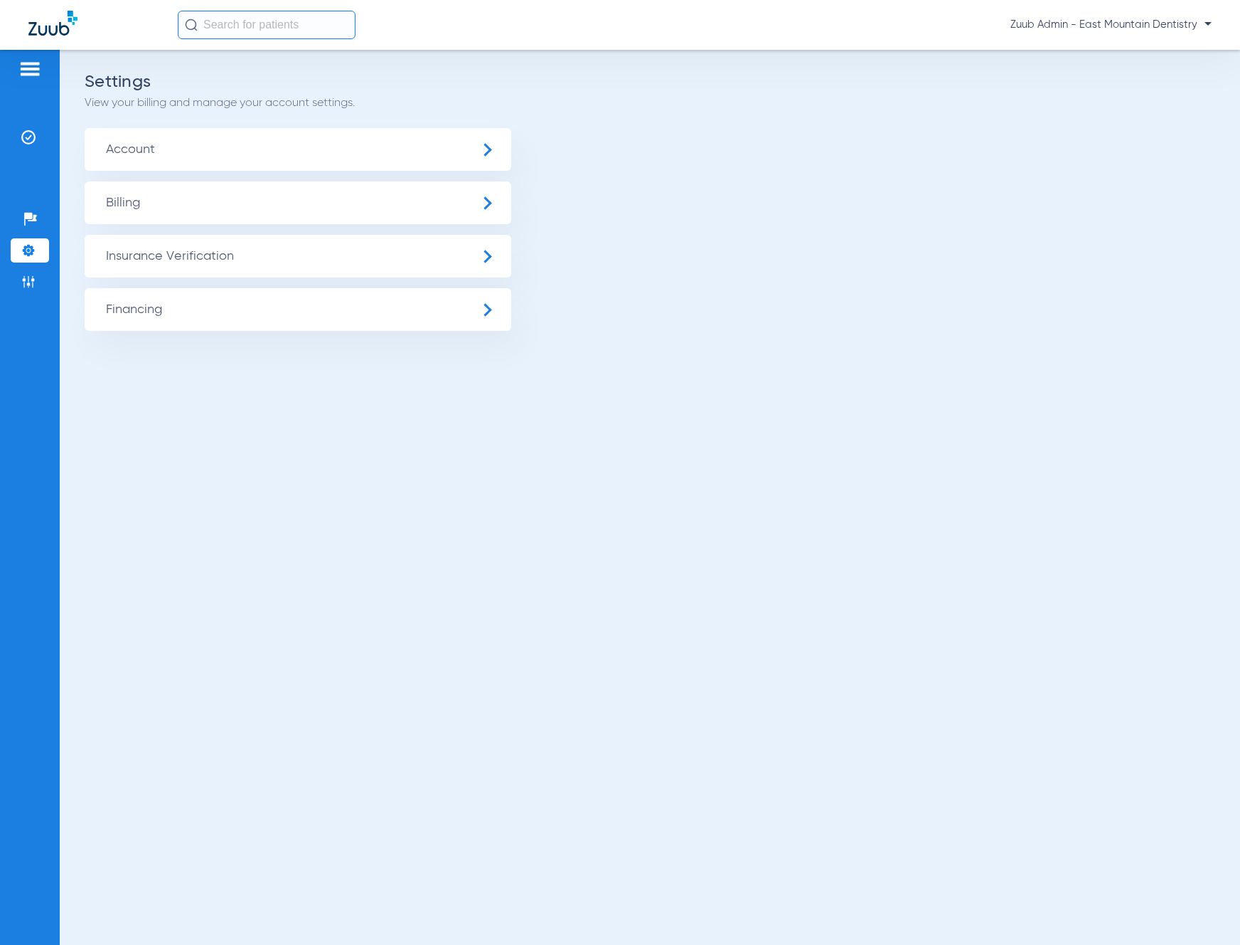
click at [238, 249] on span "Insurance Verification" at bounding box center [298, 256] width 427 height 43
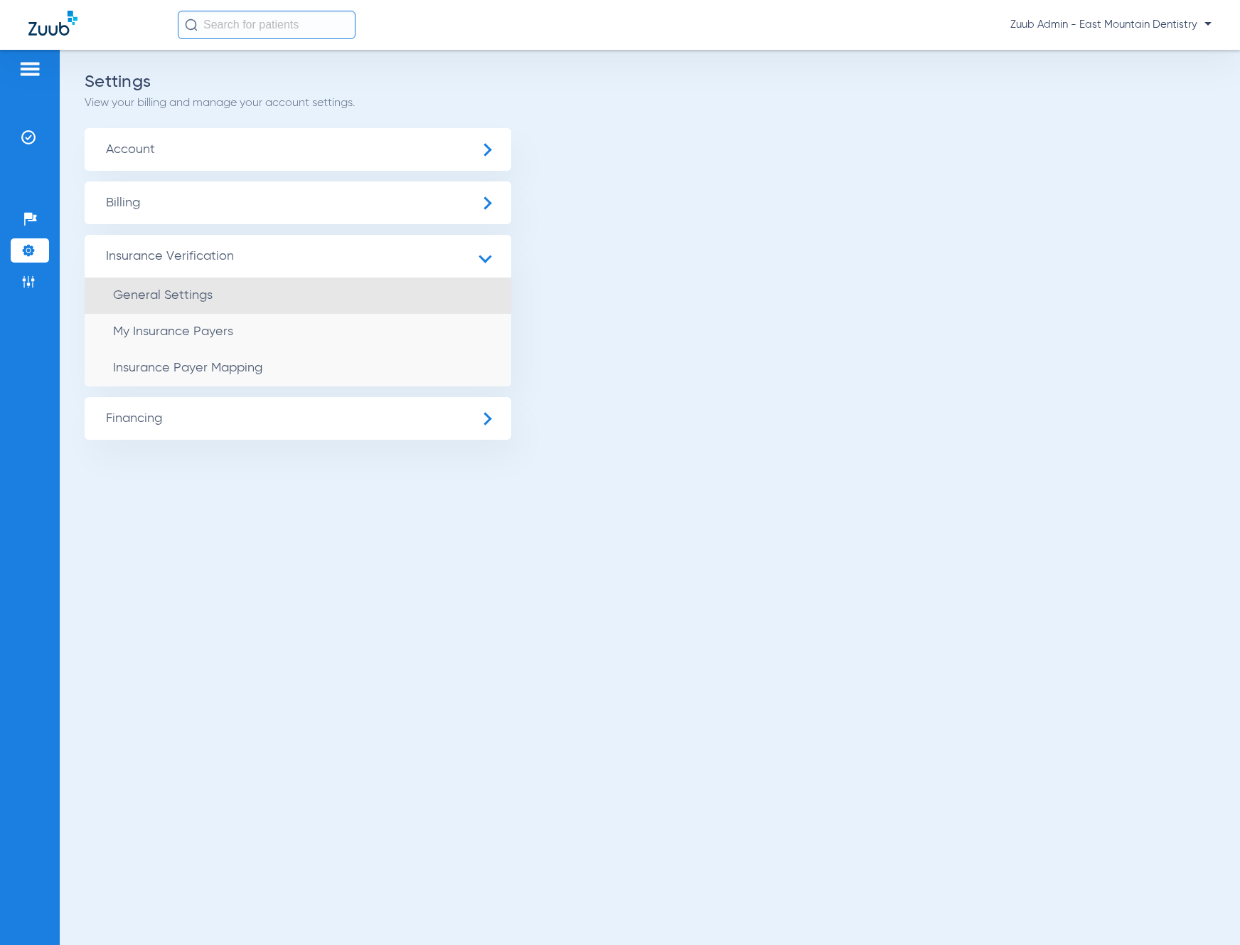
click at [254, 285] on li "General Settings" at bounding box center [298, 295] width 427 height 36
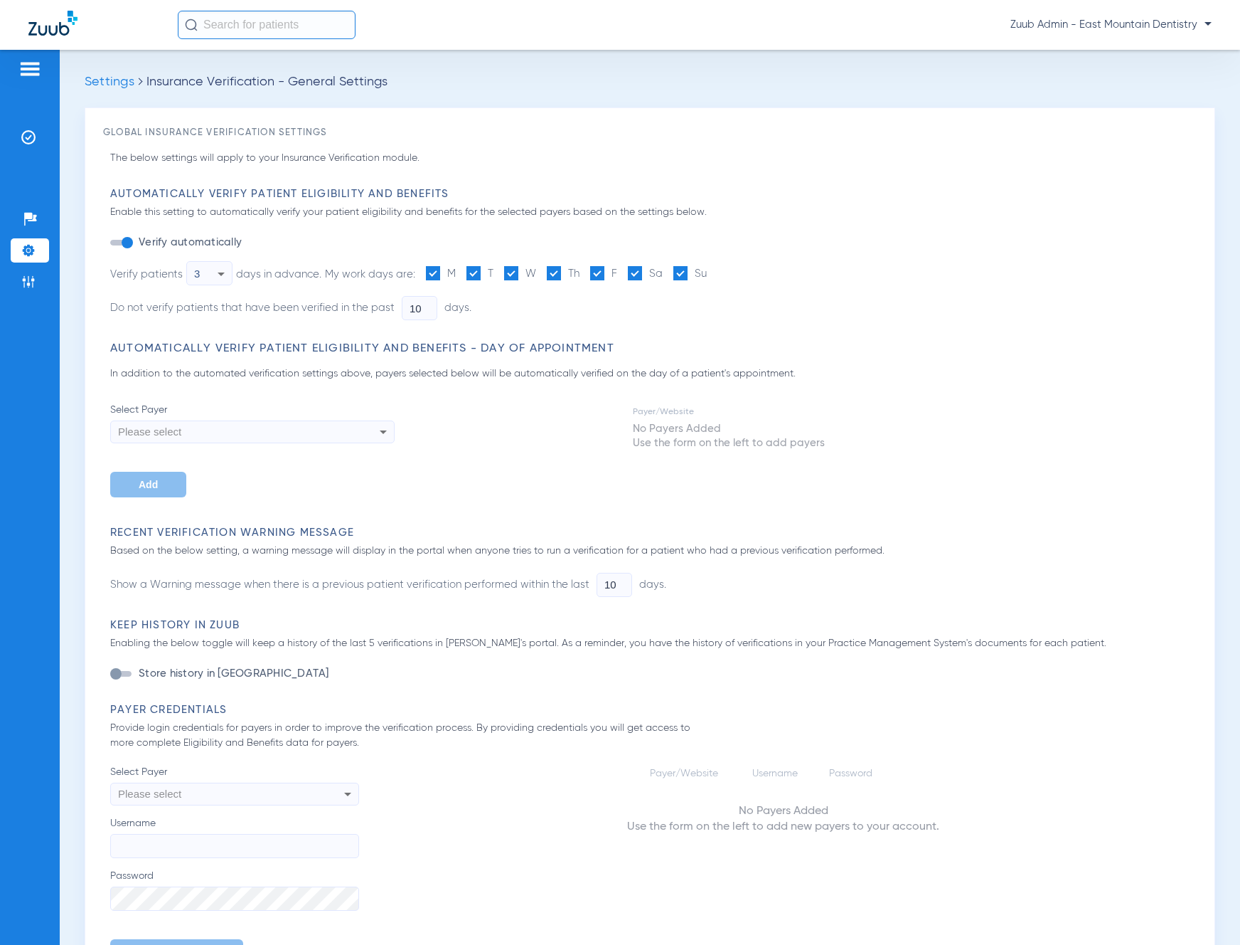
type input "1"
type input "0"
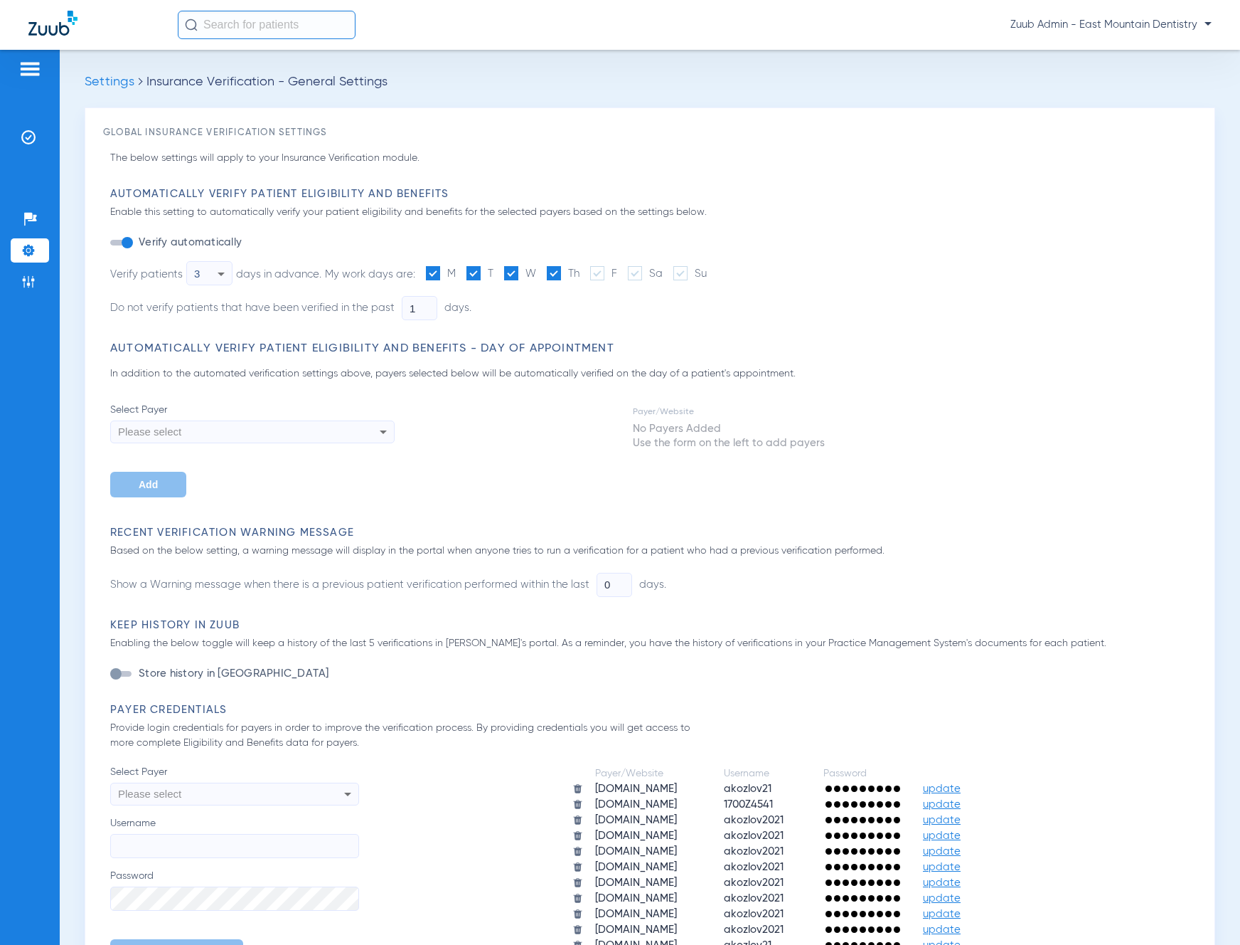
drag, startPoint x: 185, startPoint y: 306, endPoint x: 474, endPoint y: 304, distance: 288.8
click at [487, 305] on li "Do not verify patients that have been verified in the past 1 days." at bounding box center [406, 308] width 593 height 24
click at [142, 331] on div "Automatically Verify Patient Eligibility and Benefits Enable this setting to au…" at bounding box center [653, 264] width 1087 height 154
drag, startPoint x: 110, startPoint y: 304, endPoint x: 527, endPoint y: 310, distance: 416.8
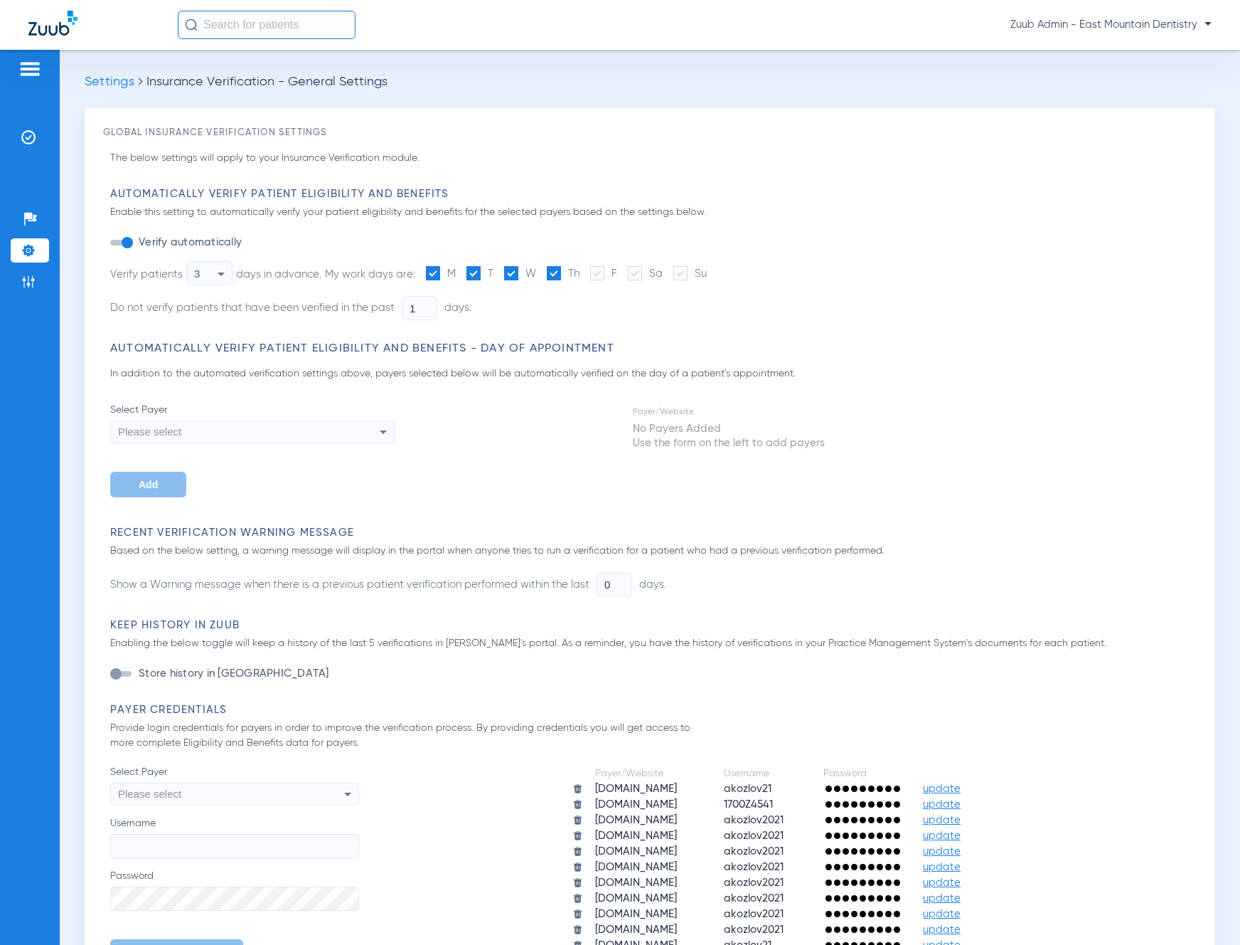
drag, startPoint x: 514, startPoint y: 309, endPoint x: 504, endPoint y: 309, distance: 10.0
click at [511, 309] on li "Do not verify patients that have been verified in the past 1 days." at bounding box center [406, 308] width 593 height 24
drag, startPoint x: 359, startPoint y: 310, endPoint x: 121, endPoint y: 312, distance: 238.3
click at [117, 309] on li "Do not verify patients that have been verified in the past 1 days." at bounding box center [406, 308] width 593 height 24
click at [149, 321] on ul "Verify automatically Verify patients 3 days in advance. My work days are: M T W…" at bounding box center [408, 282] width 597 height 97
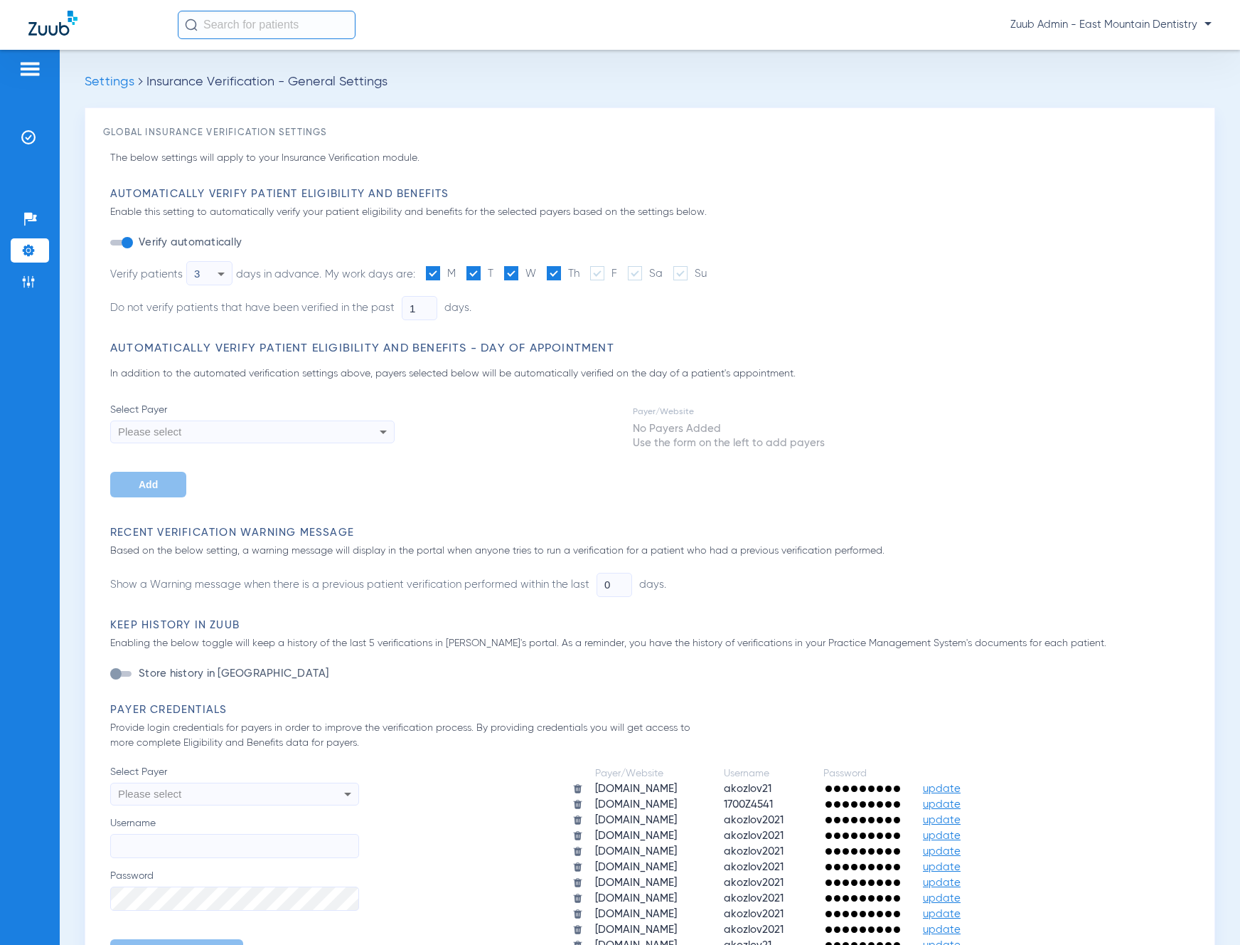
drag, startPoint x: 160, startPoint y: 308, endPoint x: 482, endPoint y: 314, distance: 322.3
click at [481, 314] on li "Do not verify patients that have been verified in the past 1 days." at bounding box center [406, 308] width 593 height 24
click at [514, 313] on li "Do not verify patients that have been verified in the past 1 days." at bounding box center [406, 308] width 593 height 24
drag, startPoint x: 484, startPoint y: 306, endPoint x: 129, endPoint y: 309, distance: 355.6
click at [129, 309] on li "Do not verify patients that have been verified in the past 1 days." at bounding box center [406, 308] width 593 height 24
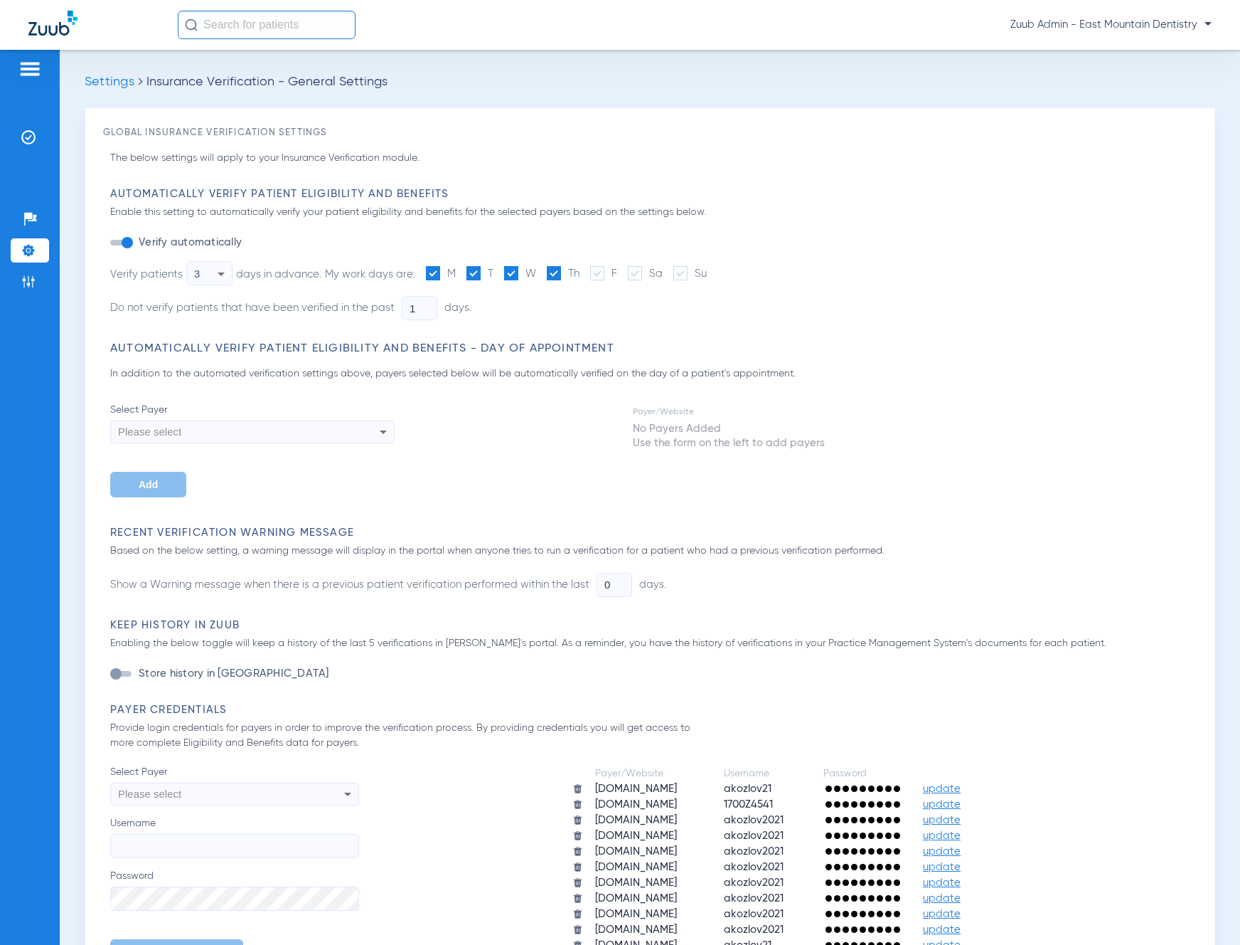
drag, startPoint x: 128, startPoint y: 309, endPoint x: 110, endPoint y: 309, distance: 18.5
click at [127, 309] on li "Do not verify patients that have been verified in the past 1 days." at bounding box center [406, 308] width 593 height 24
drag, startPoint x: 112, startPoint y: 308, endPoint x: 487, endPoint y: 312, distance: 374.1
click at [487, 312] on li "Do not verify patients that have been verified in the past 1 days." at bounding box center [406, 308] width 593 height 24
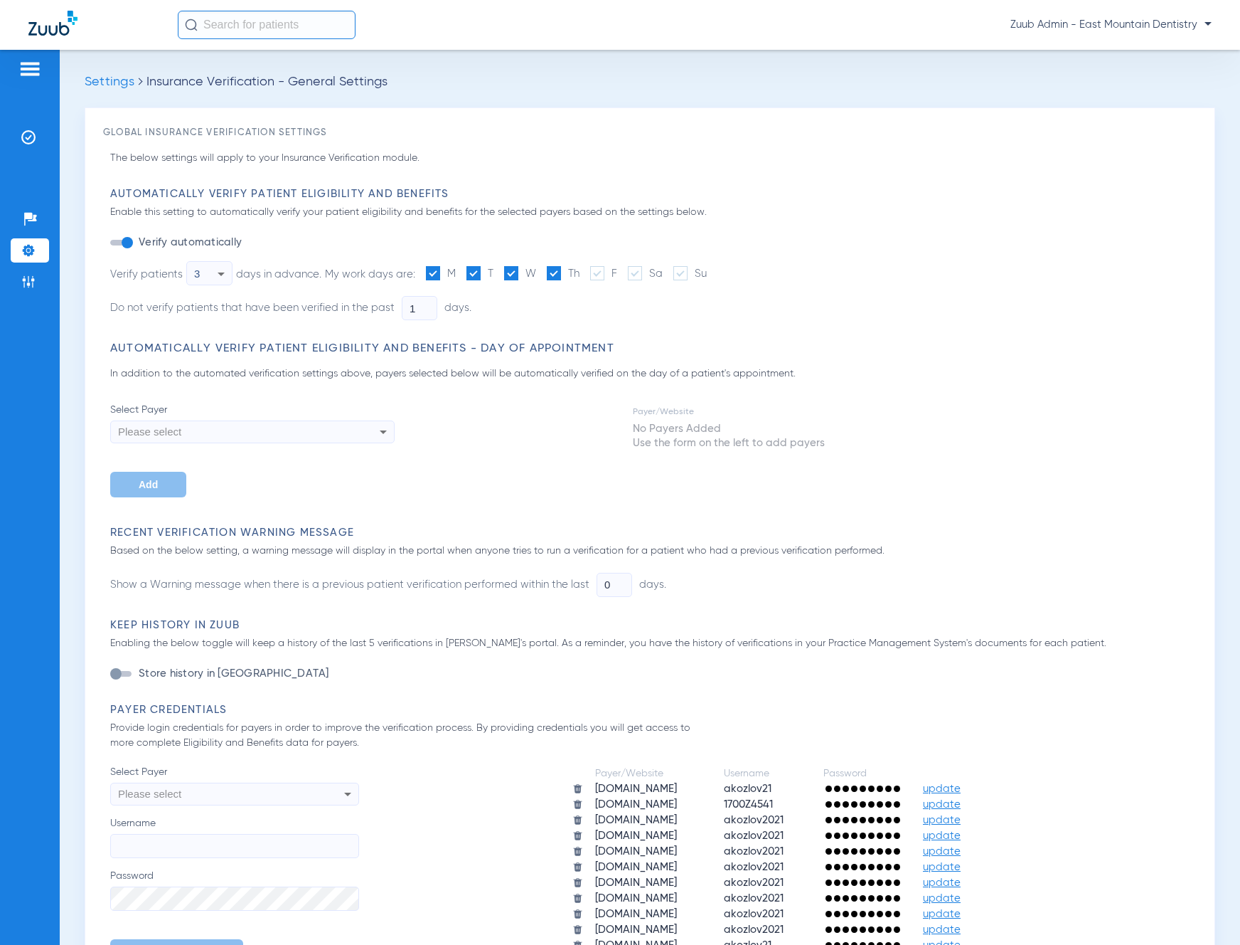
drag, startPoint x: 398, startPoint y: 308, endPoint x: 434, endPoint y: 312, distance: 35.7
click at [434, 312] on li "Do not verify patients that have been verified in the past 1 days." at bounding box center [406, 308] width 593 height 24
drag, startPoint x: 369, startPoint y: 297, endPoint x: 342, endPoint y: 294, distance: 27.1
click at [369, 297] on li "Do not verify patients that have been verified in the past 1 days." at bounding box center [406, 308] width 593 height 24
click at [220, 275] on icon at bounding box center [221, 273] width 17 height 17
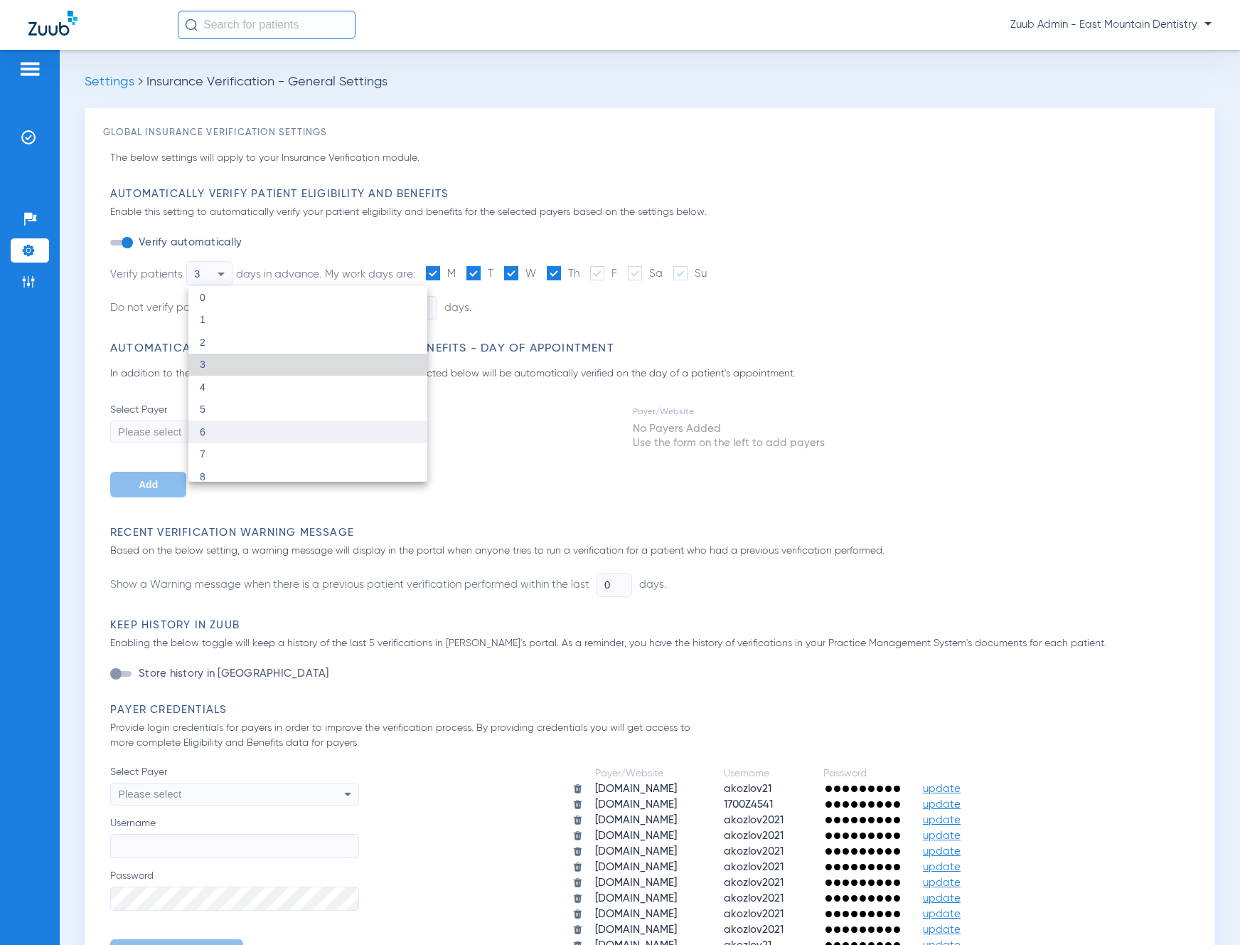
scroll to position [252, 0]
click at [669, 323] on div at bounding box center [620, 472] width 1240 height 945
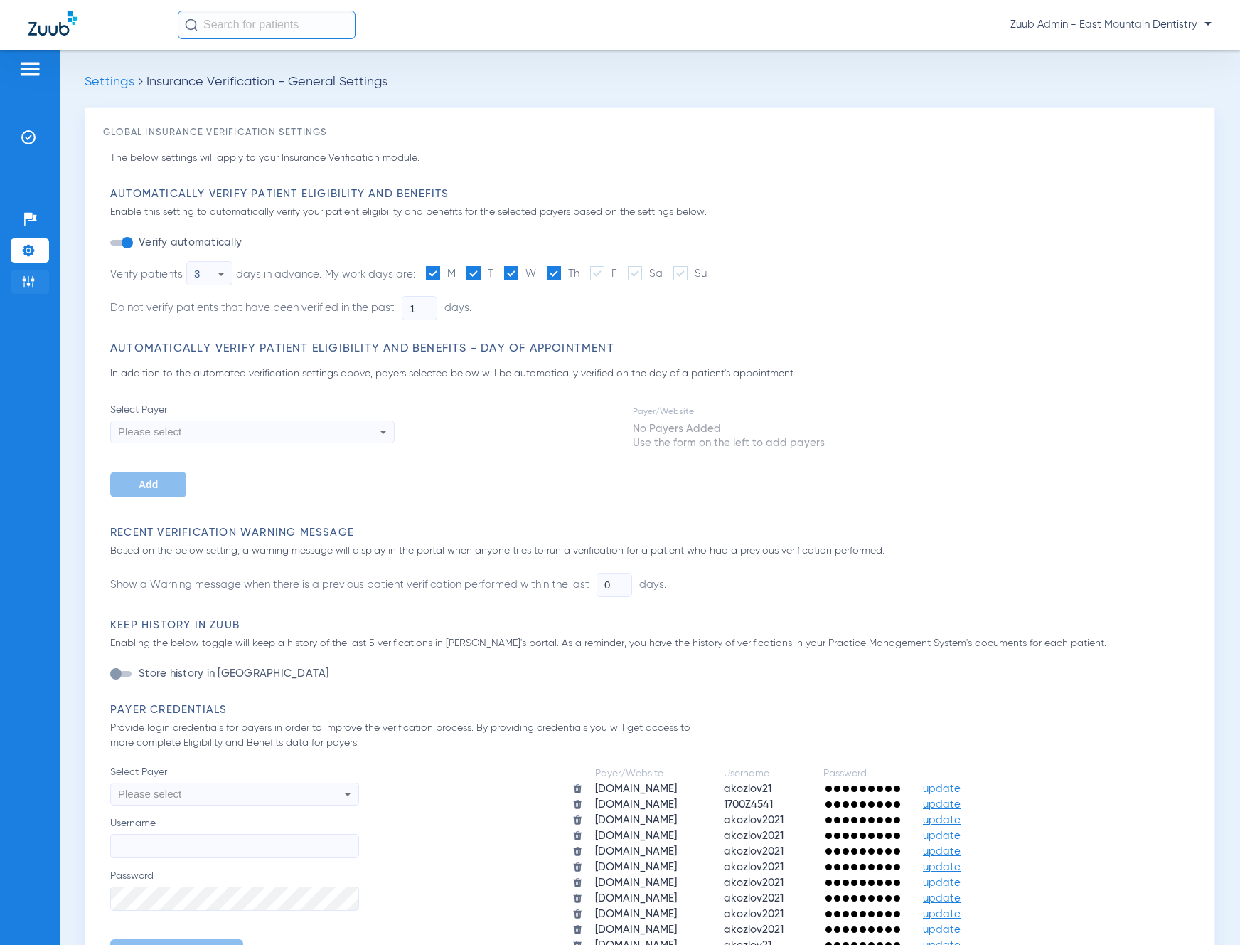
click at [28, 280] on img at bounding box center [28, 282] width 14 height 14
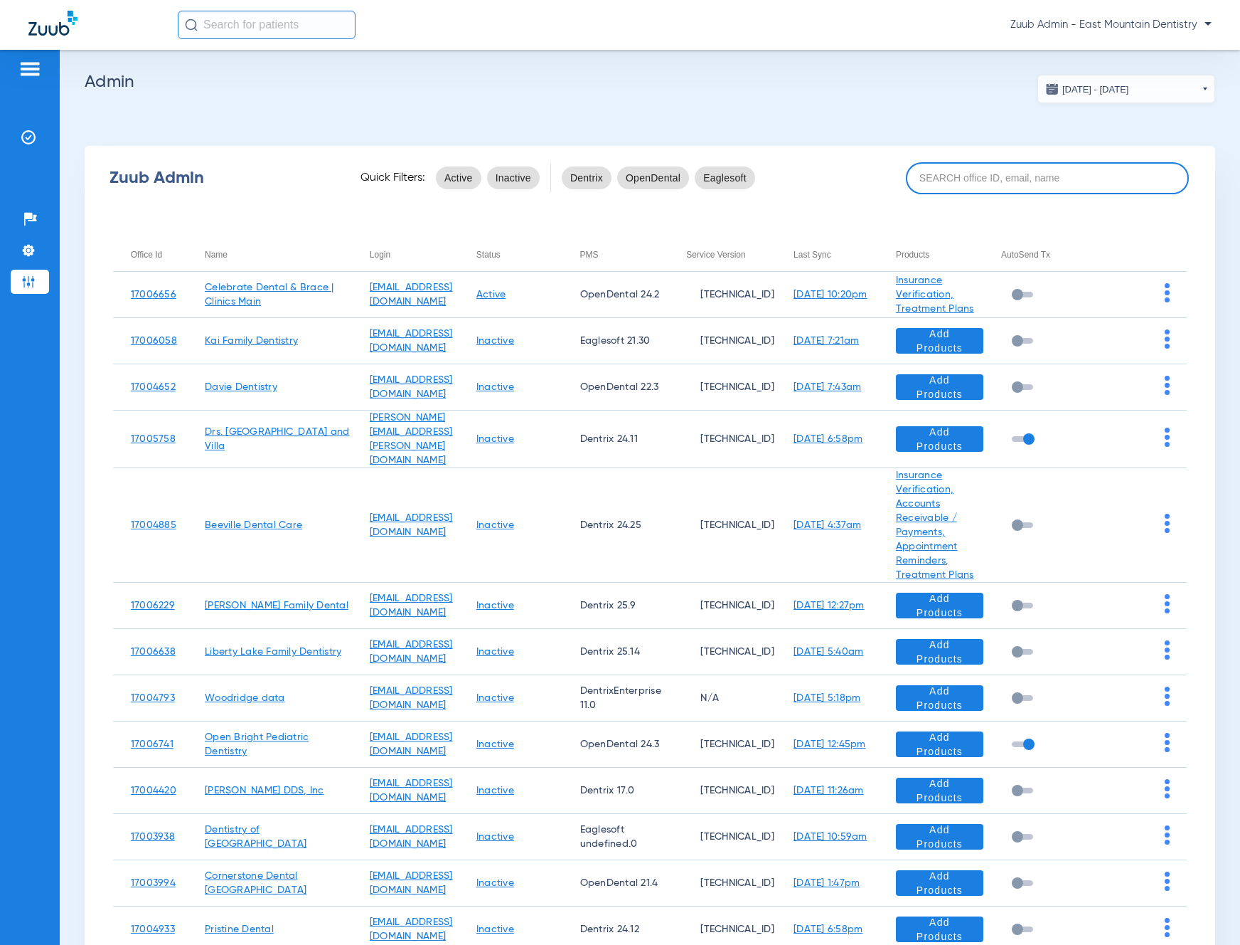
click at [931, 177] on input at bounding box center [1047, 178] width 283 height 32
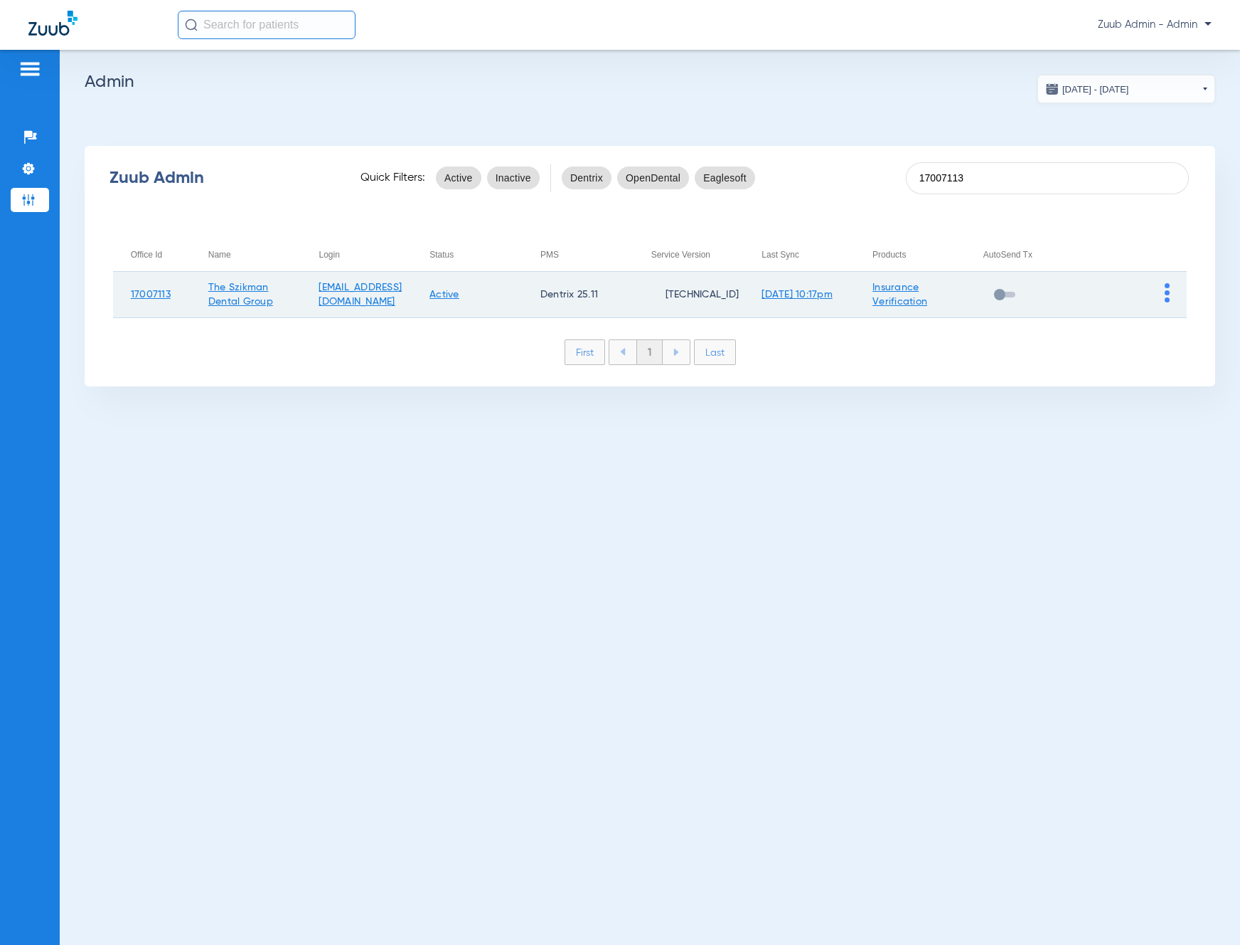
type input "17007113"
click at [1169, 292] on img at bounding box center [1167, 292] width 5 height 19
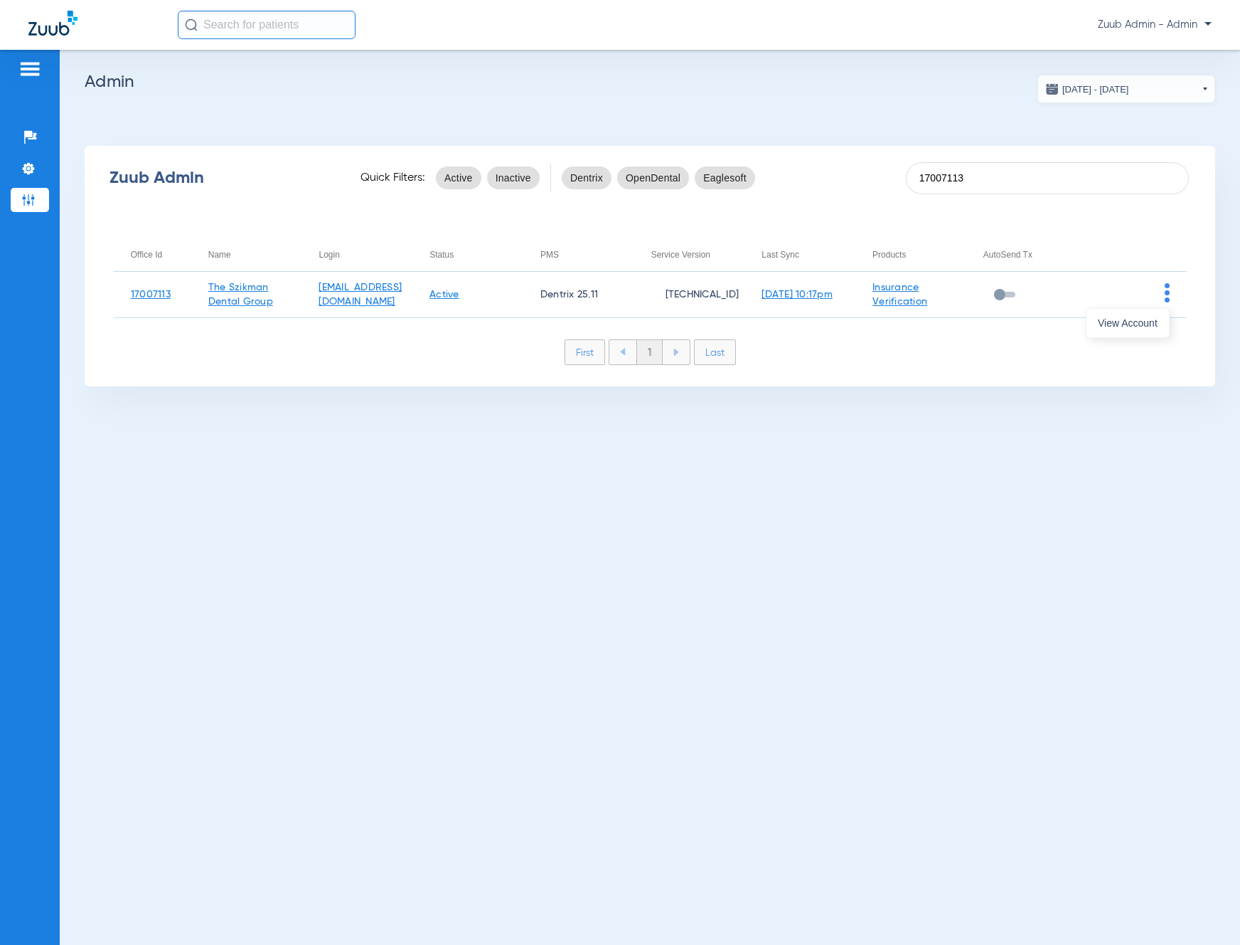
click at [1157, 329] on button "View Account" at bounding box center [1128, 323] width 83 height 28
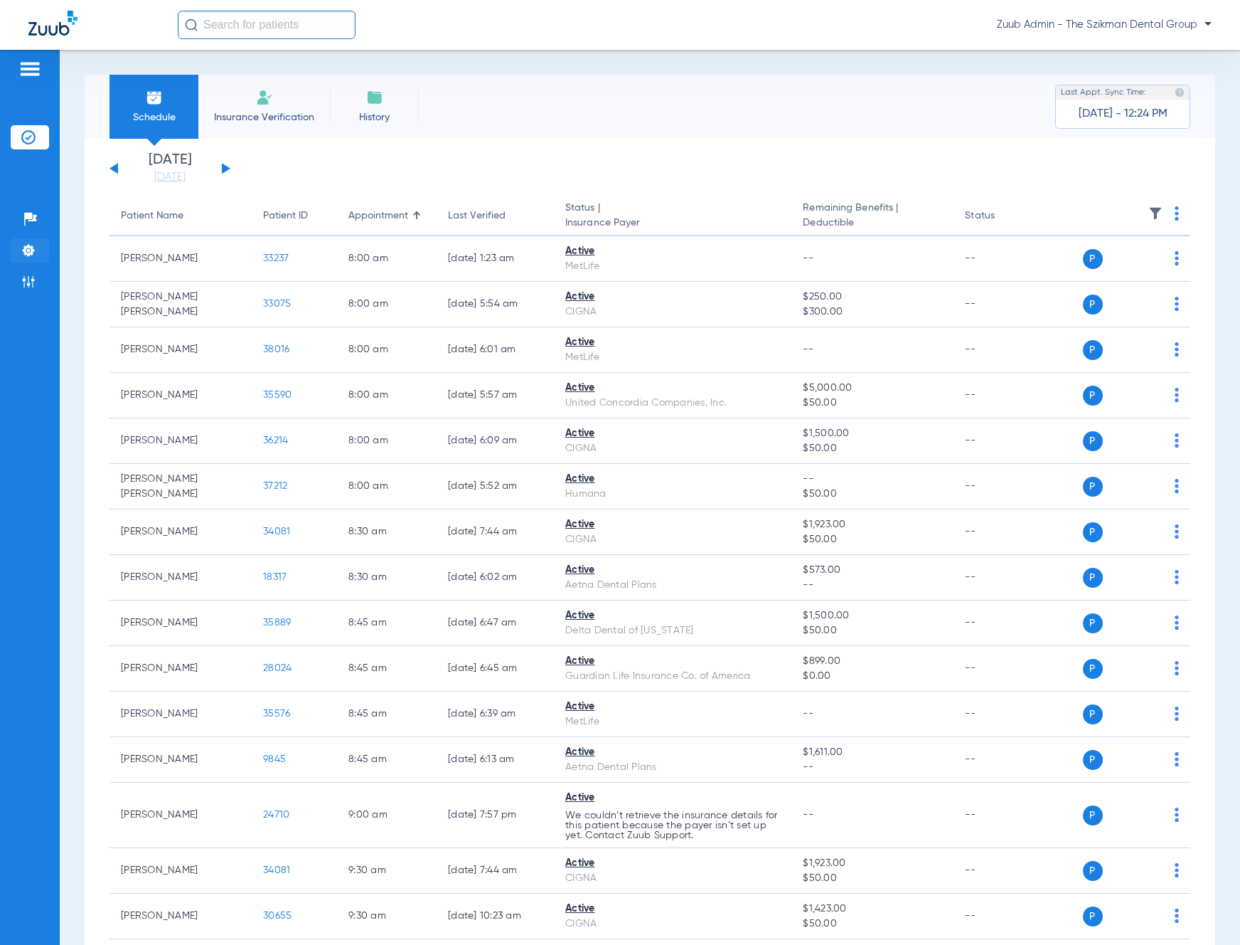
click at [30, 244] on img at bounding box center [28, 250] width 14 height 14
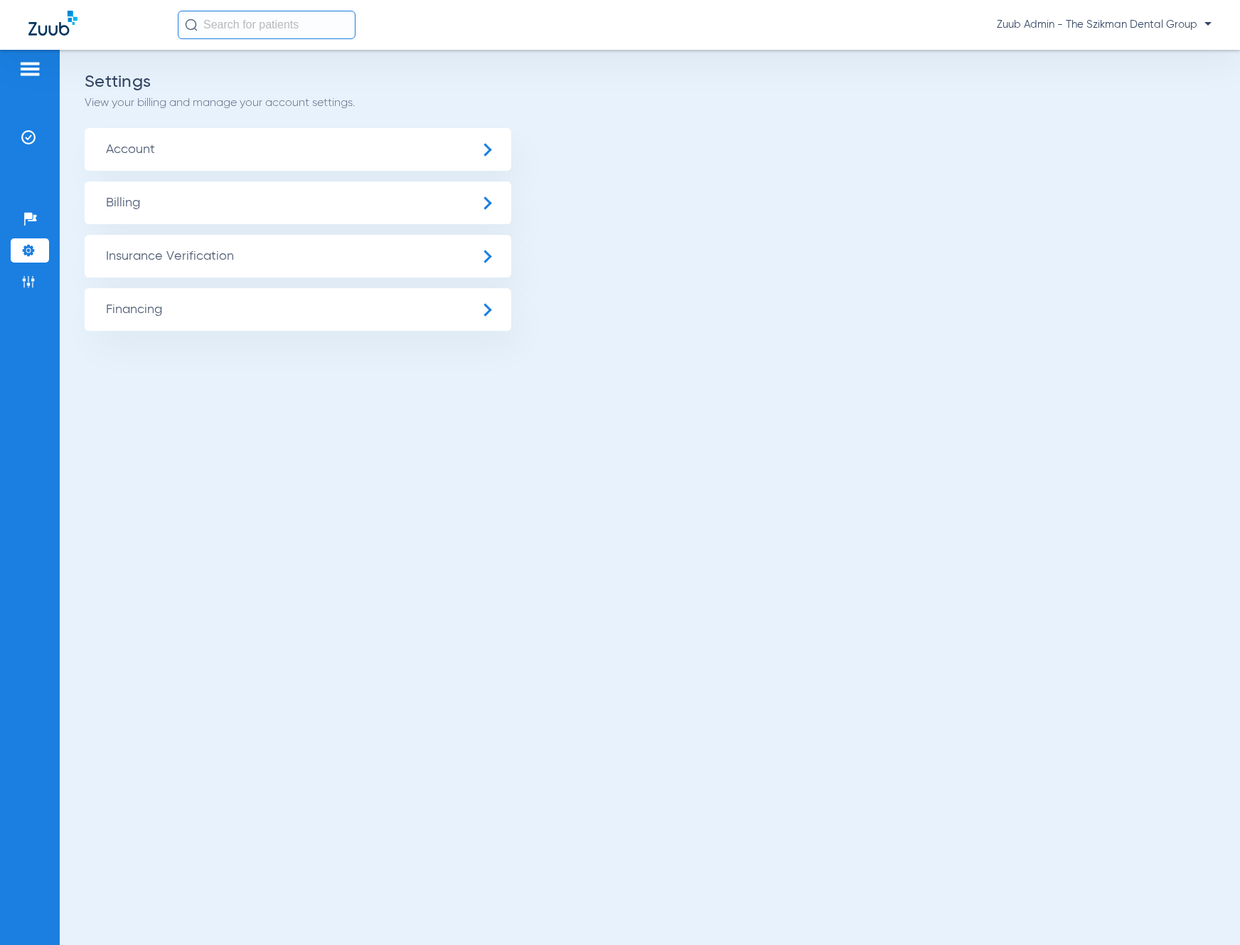
click at [141, 248] on span "Insurance Verification" at bounding box center [298, 256] width 427 height 43
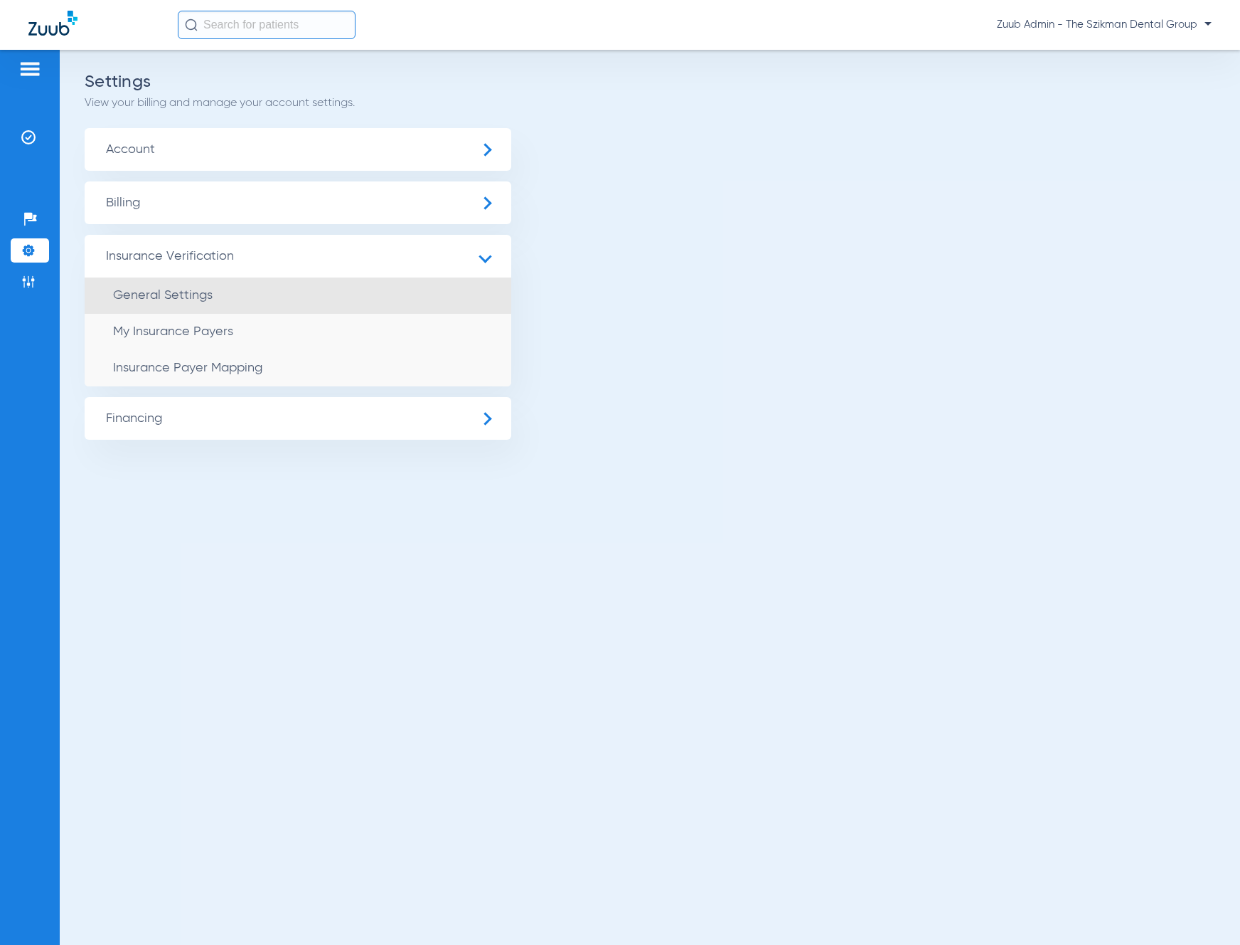
click at [188, 285] on li "General Settings" at bounding box center [298, 295] width 427 height 36
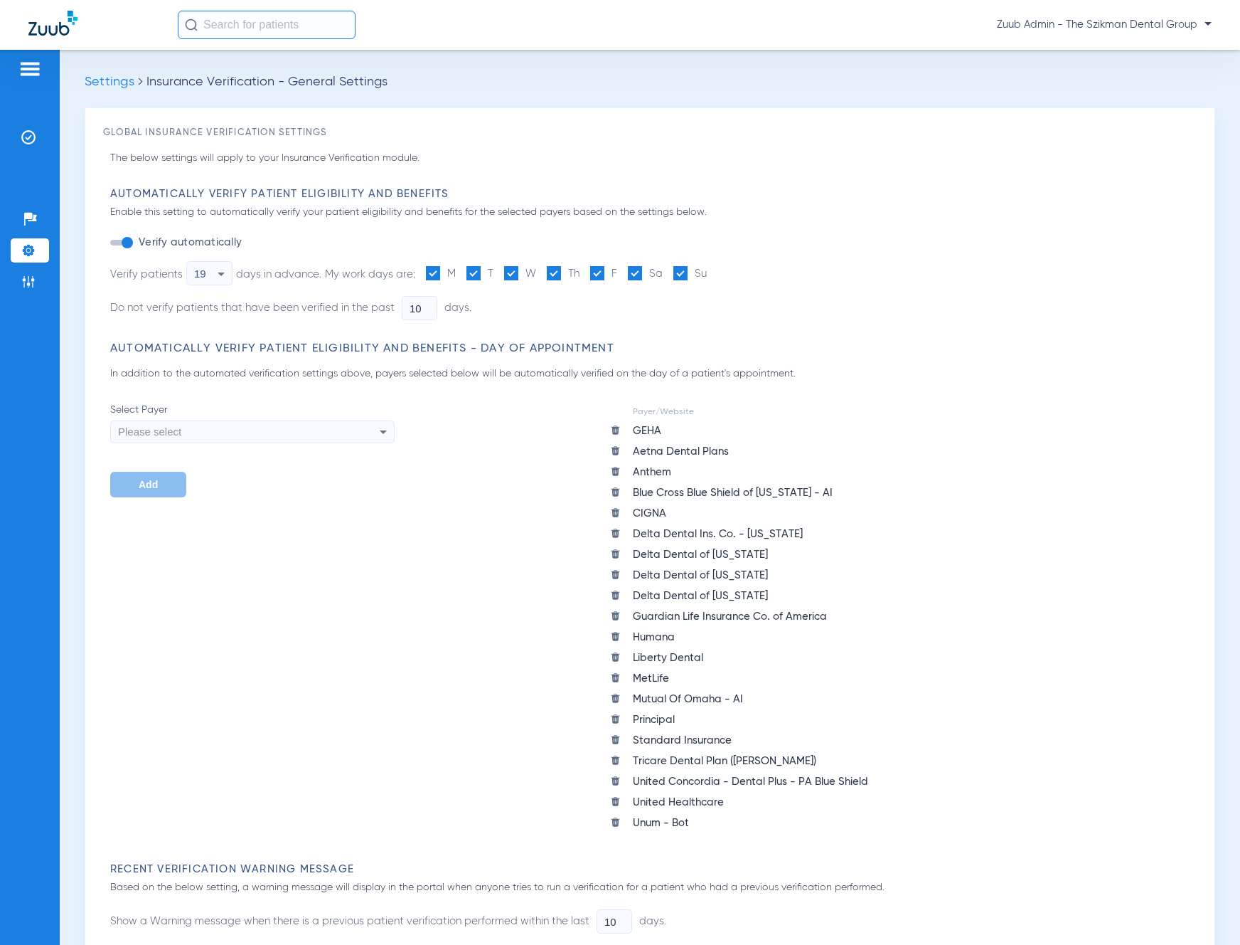
type input "5"
click at [34, 139] on img at bounding box center [28, 137] width 14 height 14
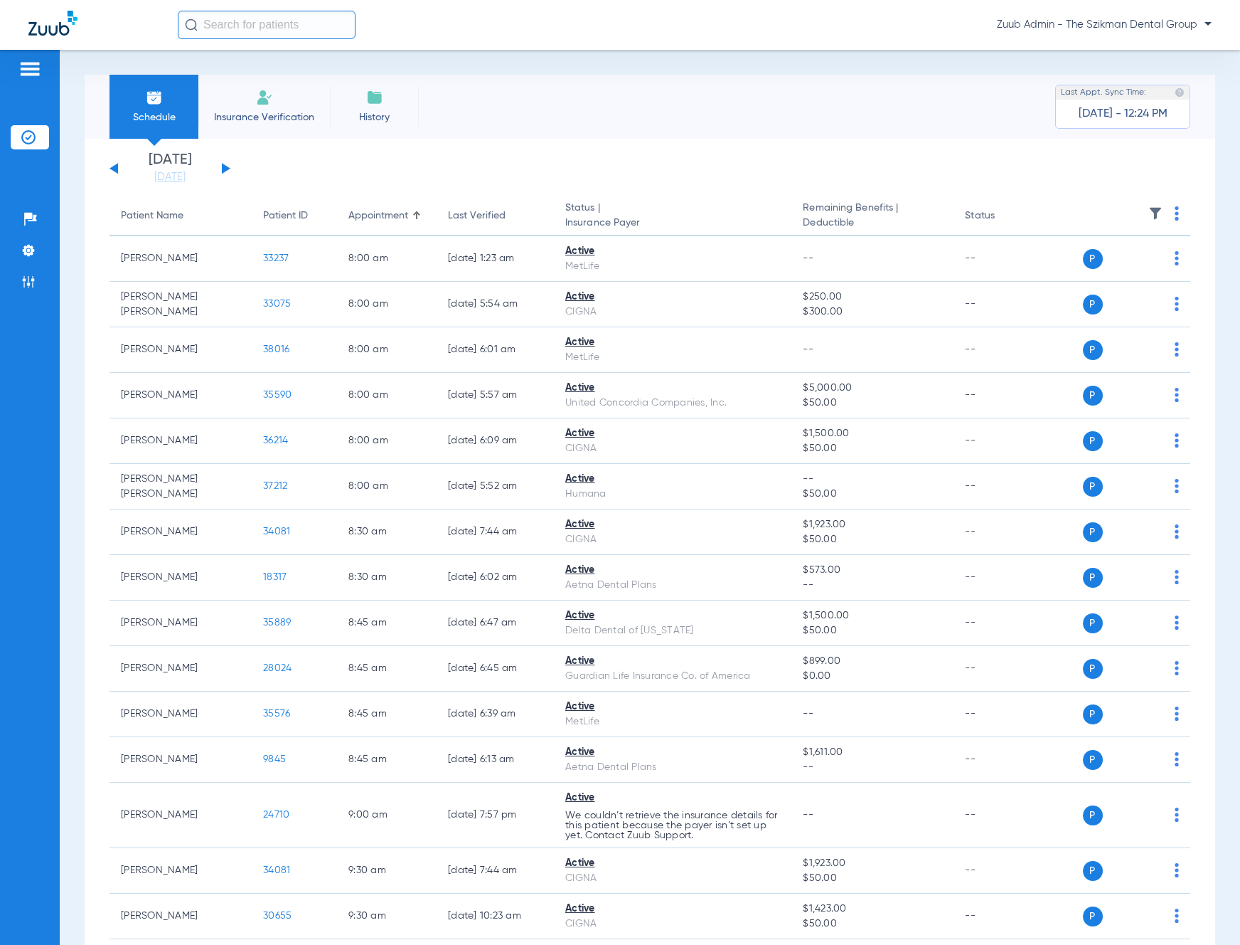
click at [25, 235] on ul "Help Center Settings Admin" at bounding box center [30, 257] width 38 height 101
click at [26, 248] on img at bounding box center [28, 250] width 14 height 14
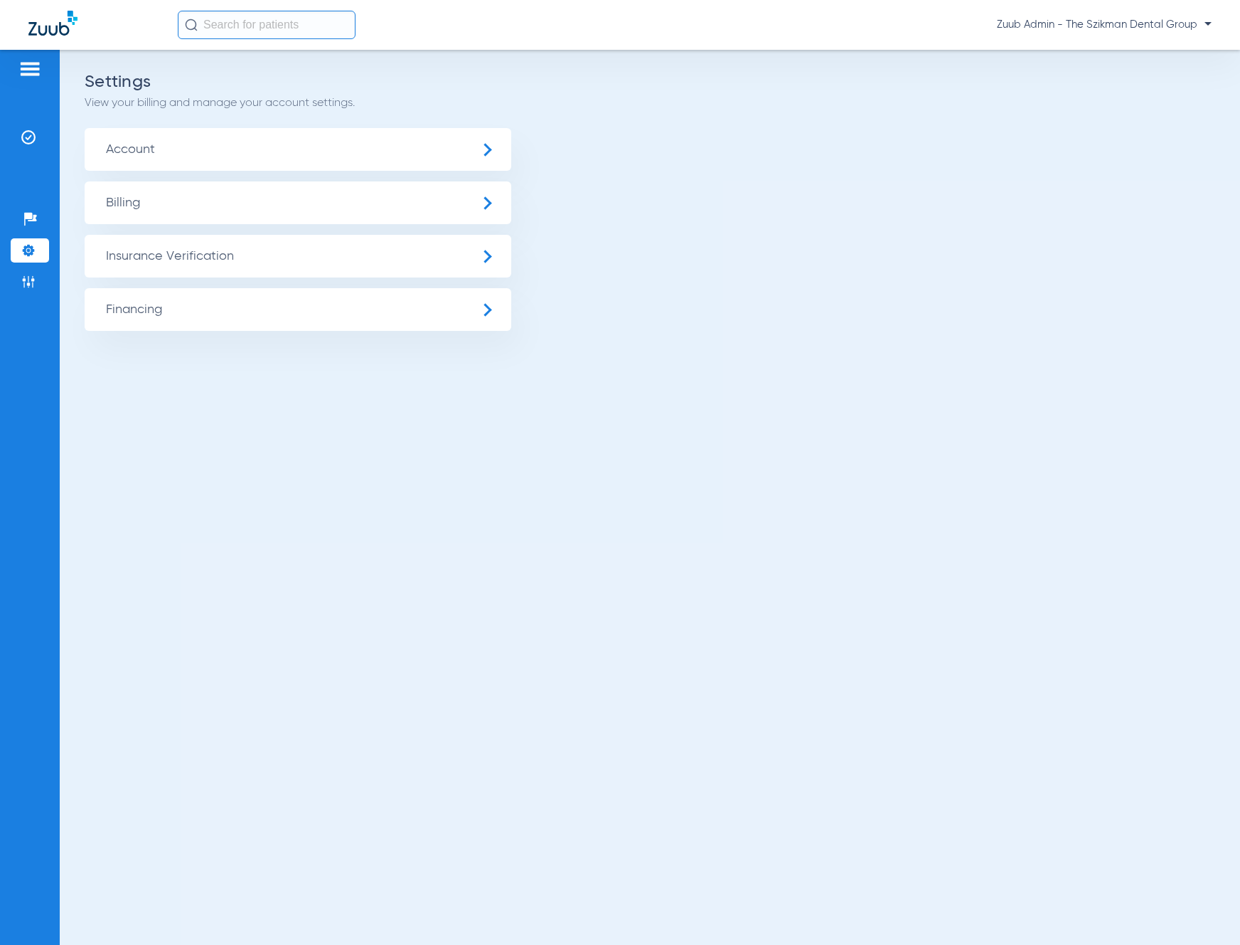
click at [386, 255] on span "Insurance Verification" at bounding box center [298, 256] width 427 height 43
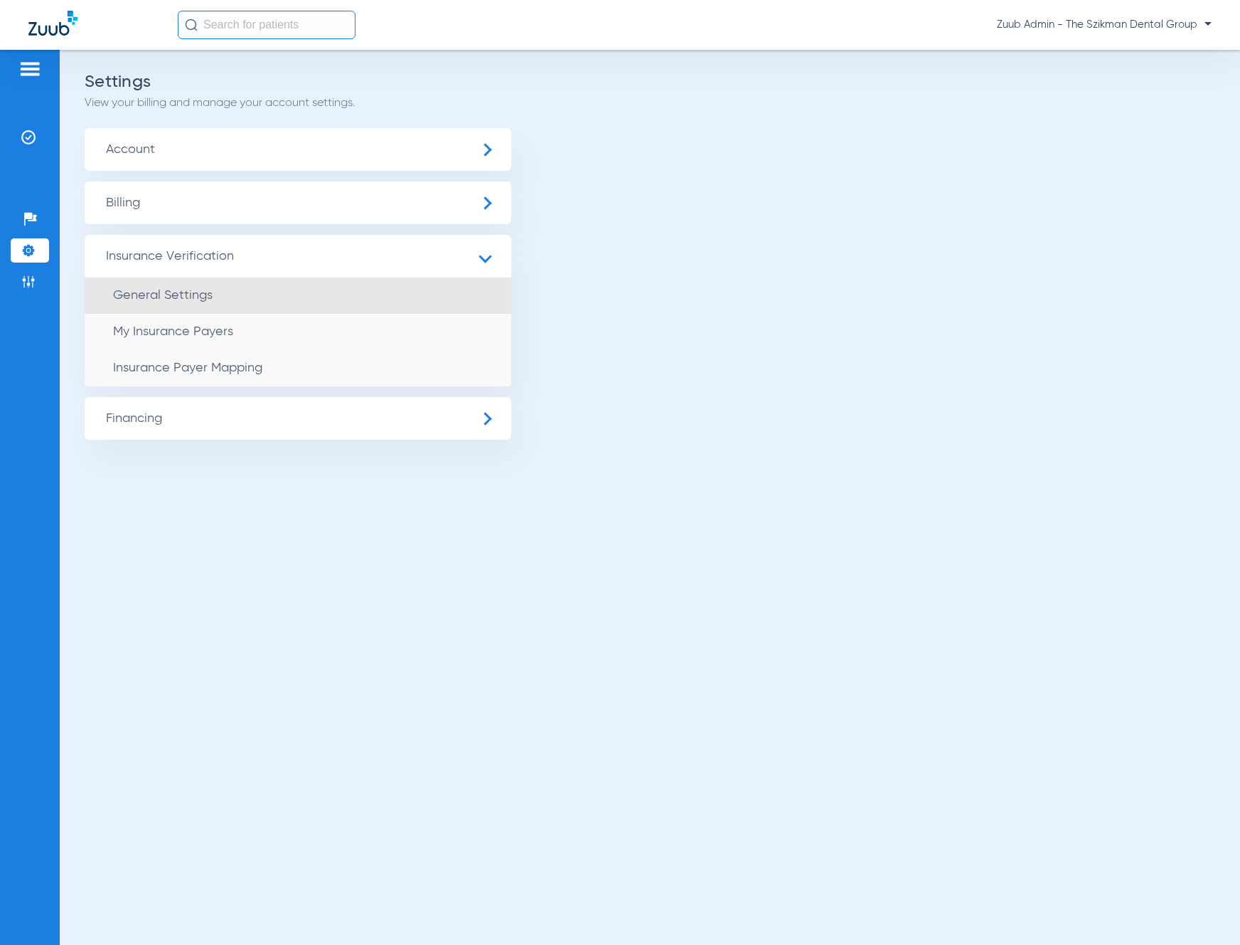
click at [386, 295] on li "General Settings" at bounding box center [298, 295] width 427 height 36
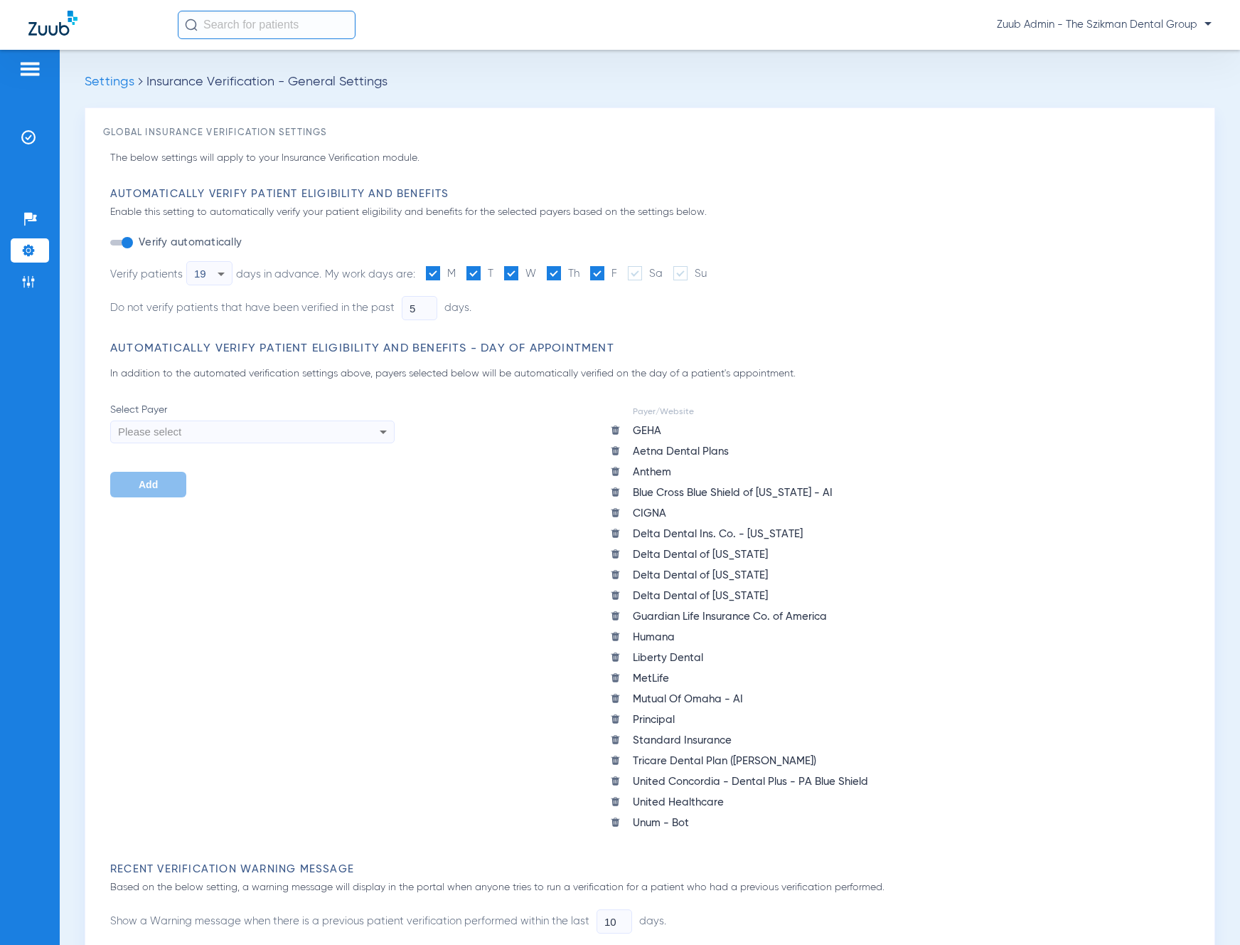
click at [617, 511] on img at bounding box center [615, 512] width 11 height 11
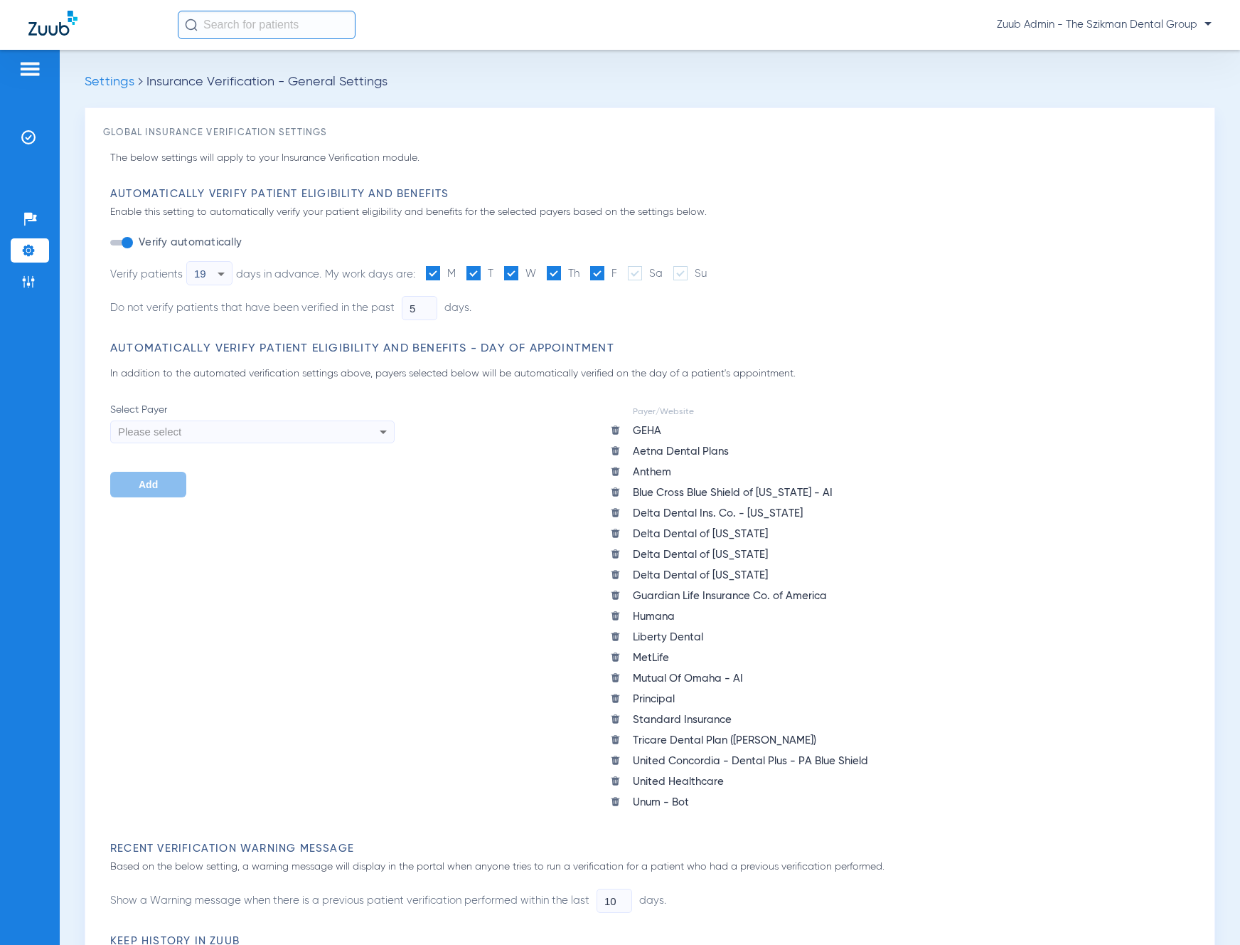
click at [615, 511] on img at bounding box center [615, 512] width 11 height 11
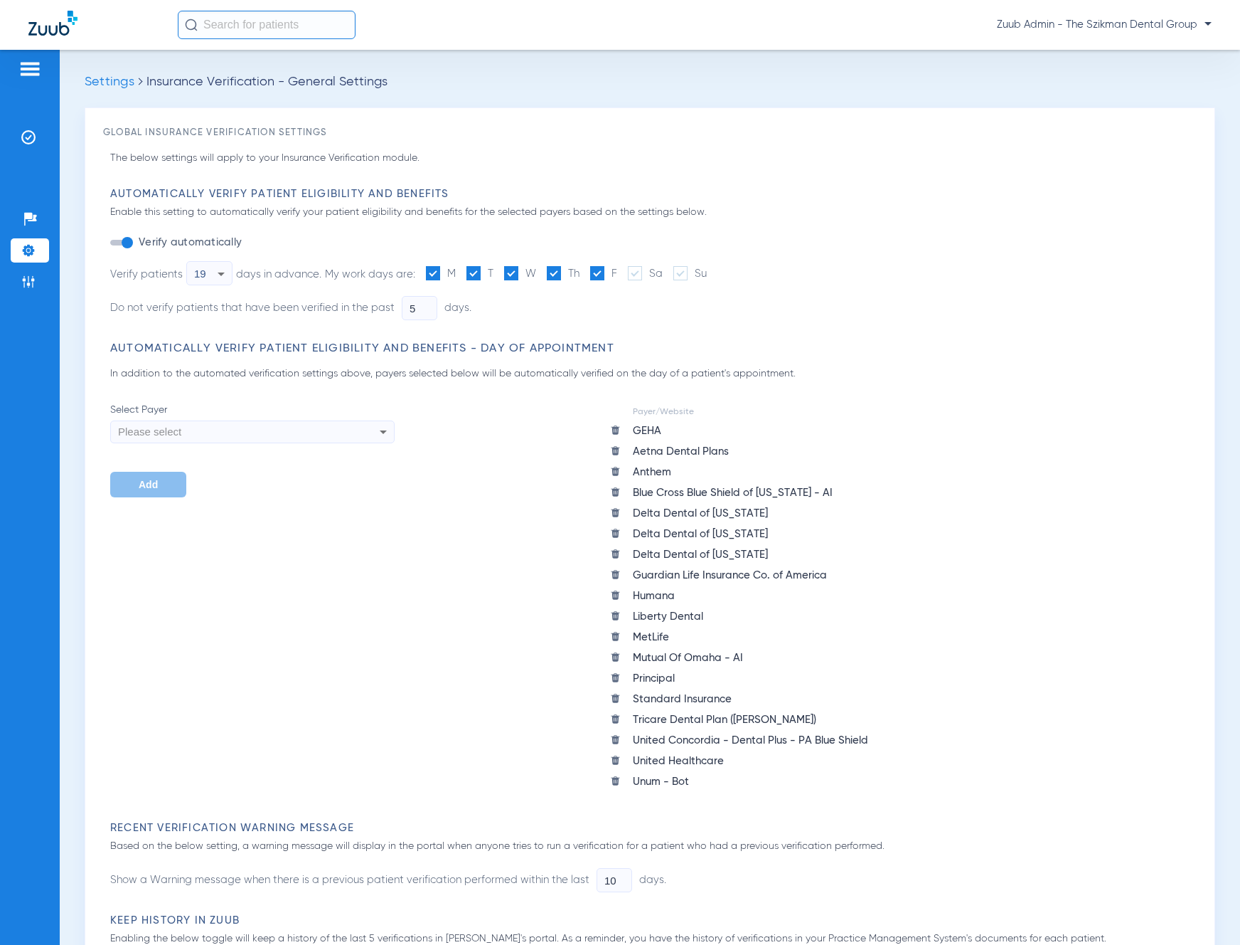
click at [616, 509] on img at bounding box center [615, 512] width 11 height 11
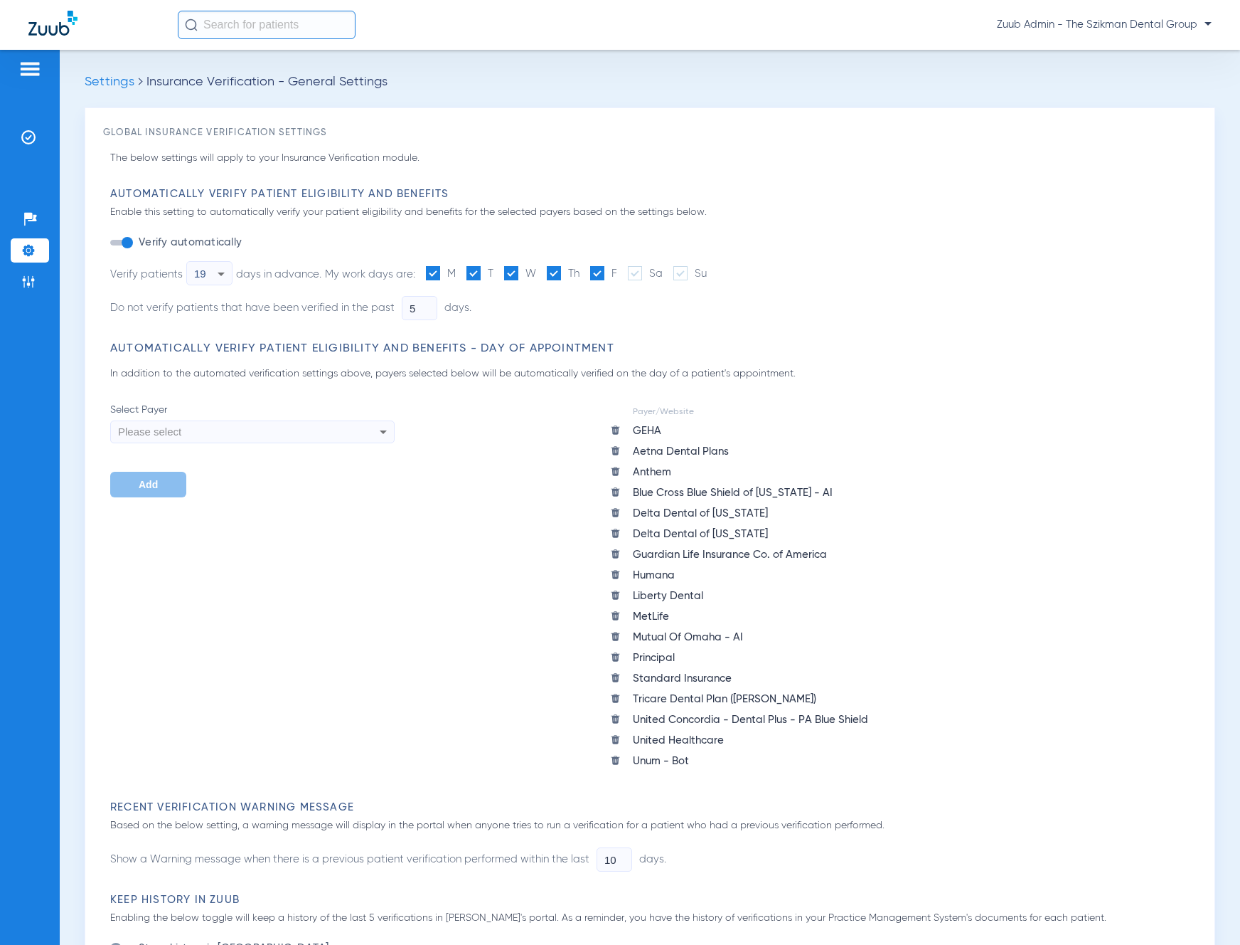
click at [615, 511] on img at bounding box center [615, 512] width 11 height 11
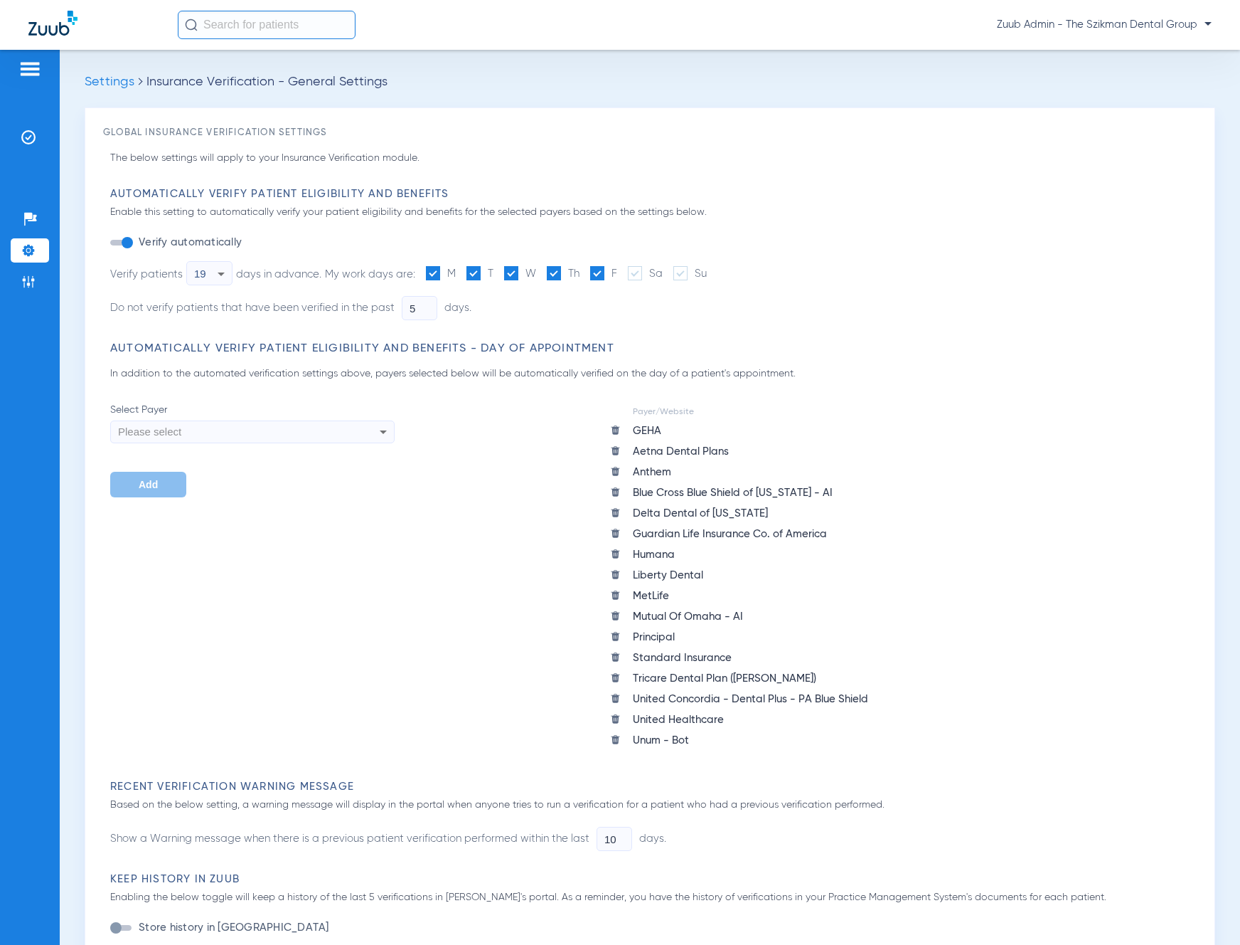
click at [617, 511] on img at bounding box center [615, 512] width 11 height 11
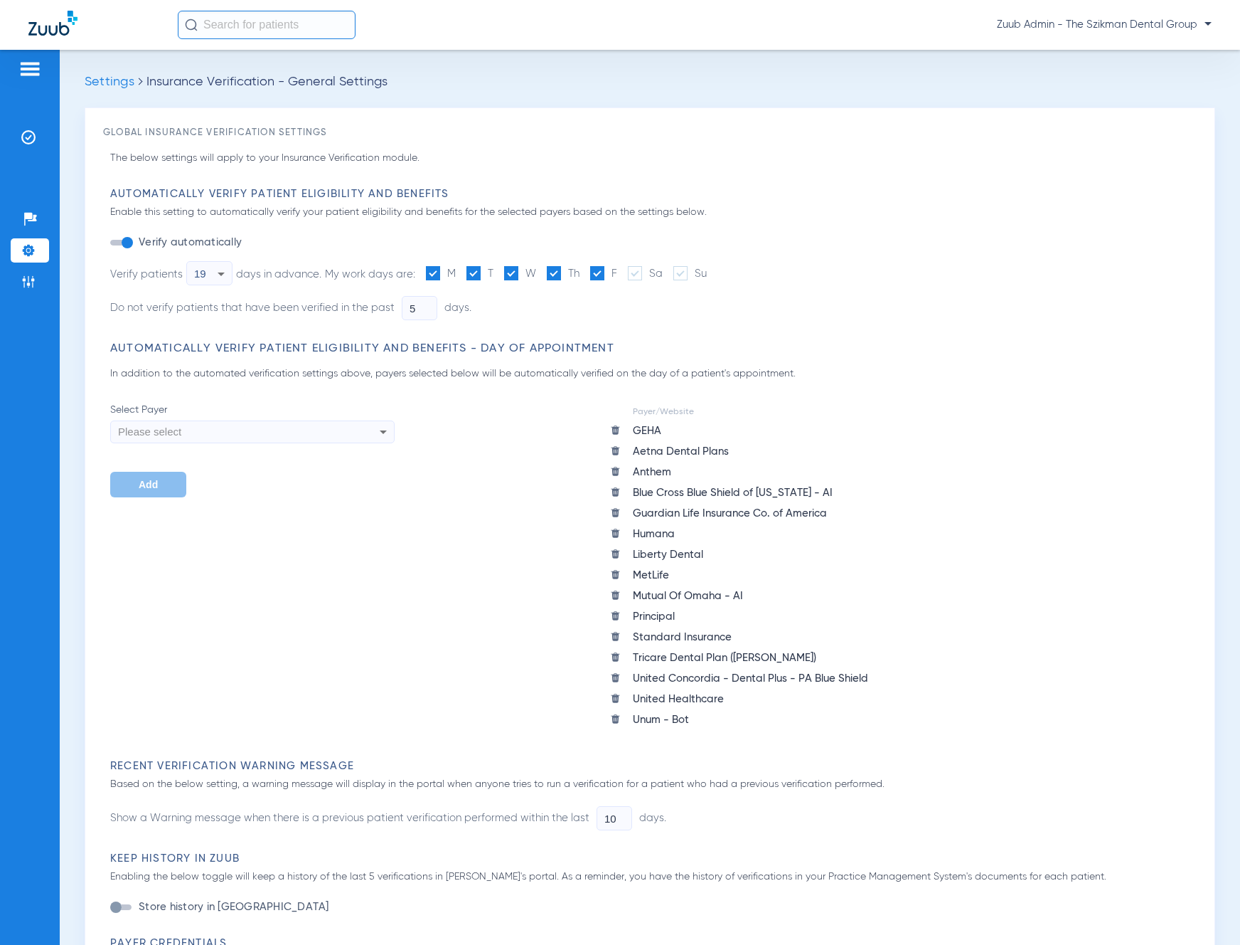
click at [612, 571] on img at bounding box center [615, 574] width 11 height 11
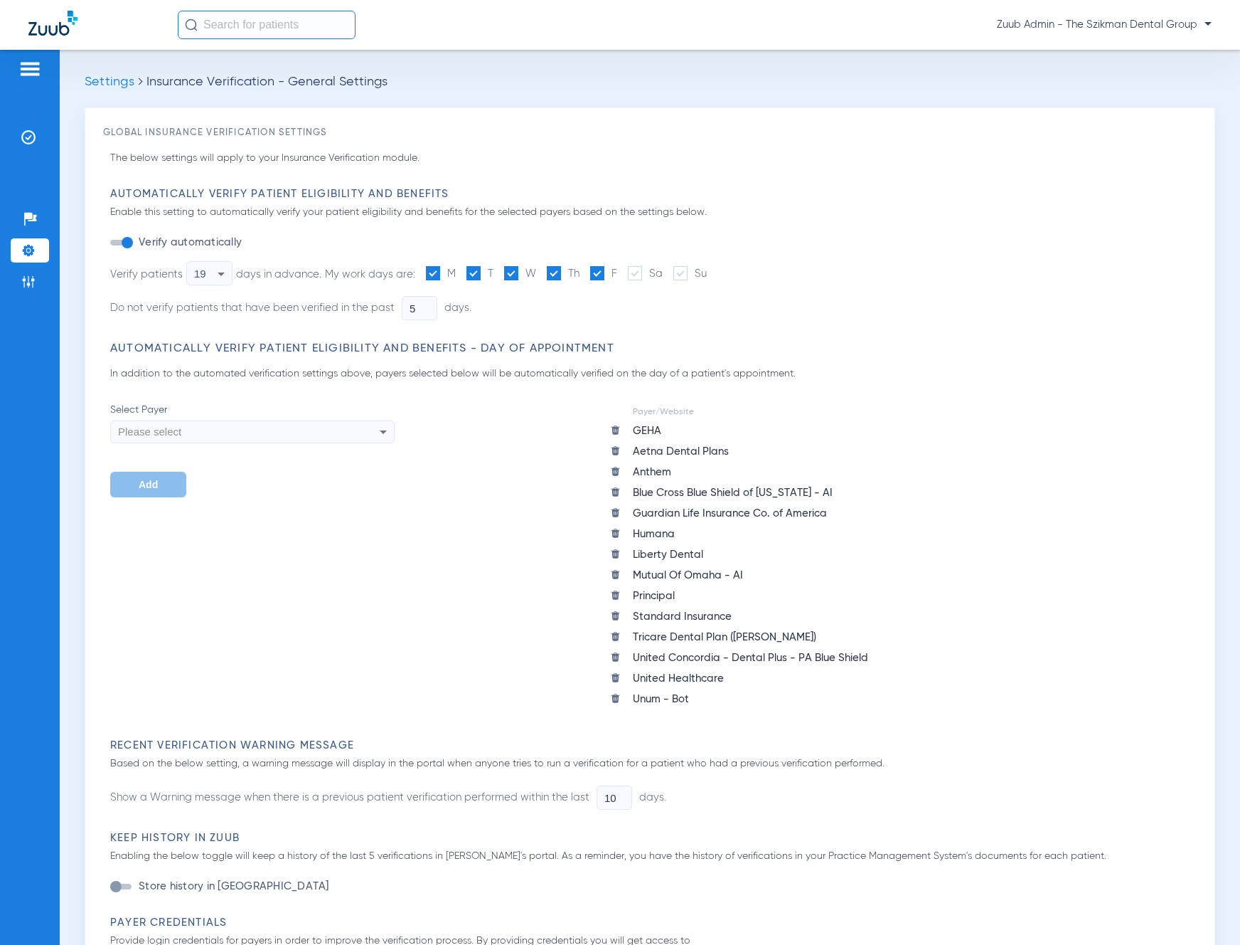
click at [616, 675] on img at bounding box center [615, 677] width 11 height 11
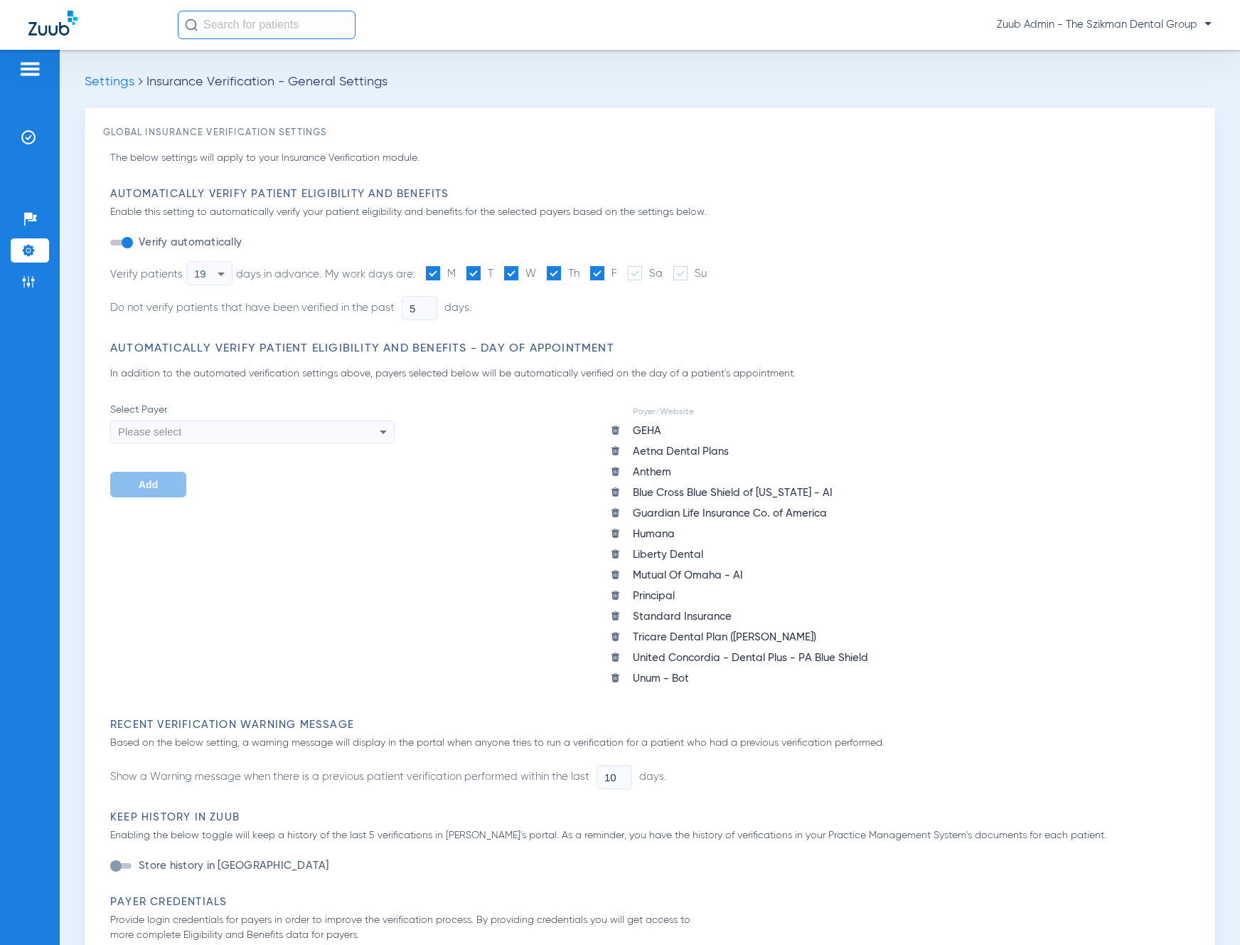
click at [615, 511] on img at bounding box center [615, 512] width 11 height 11
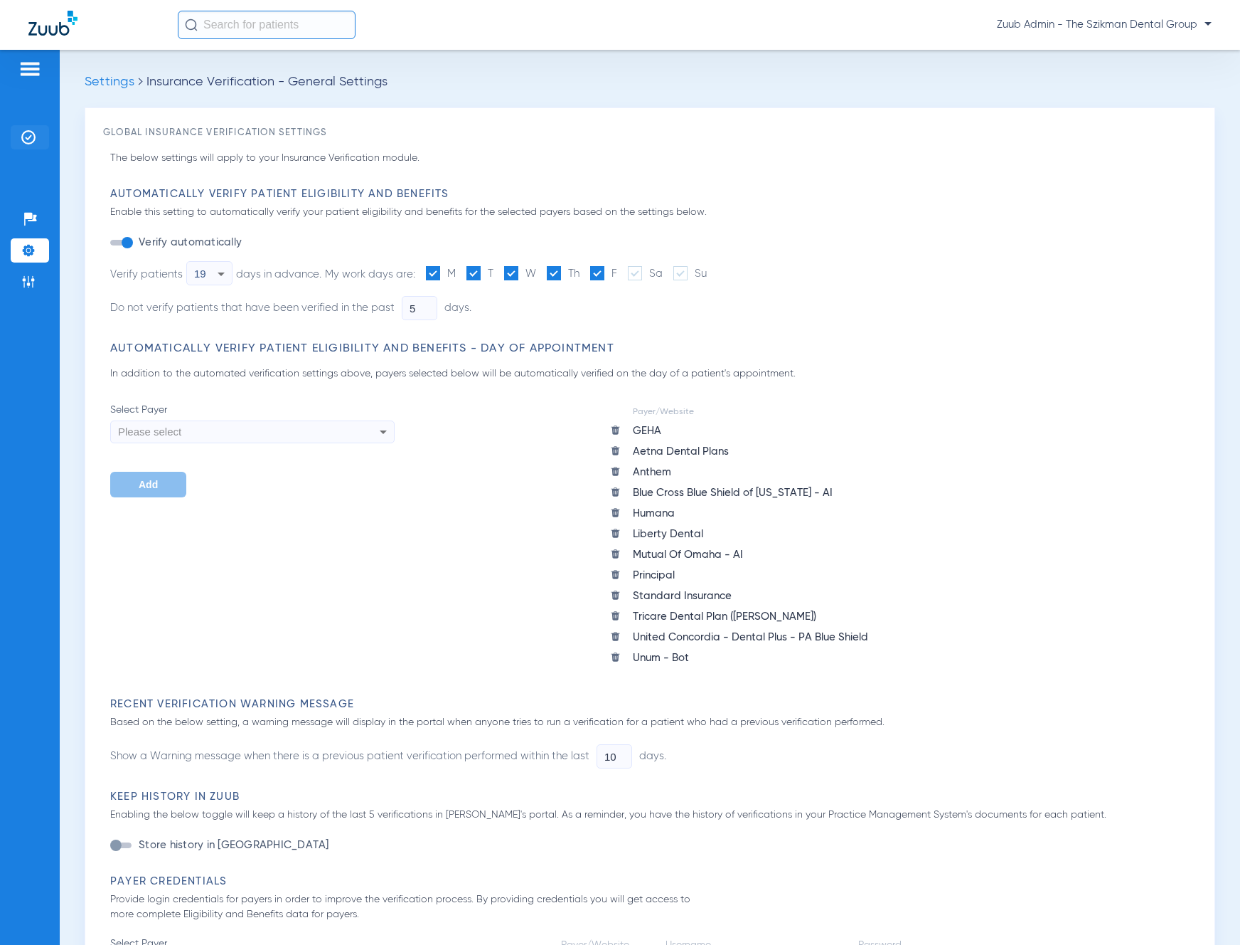
click at [34, 137] on img at bounding box center [28, 137] width 14 height 14
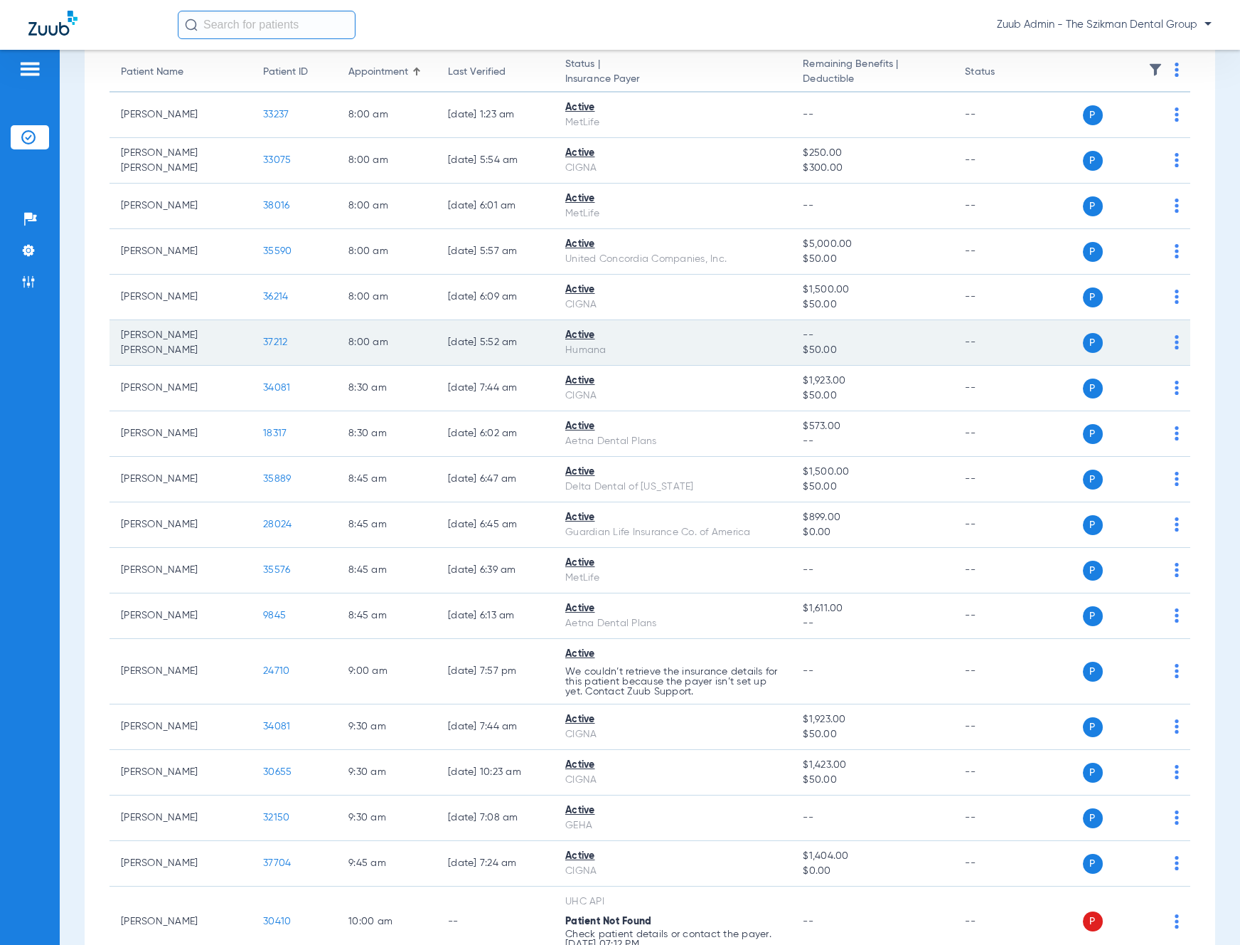
scroll to position [176, 0]
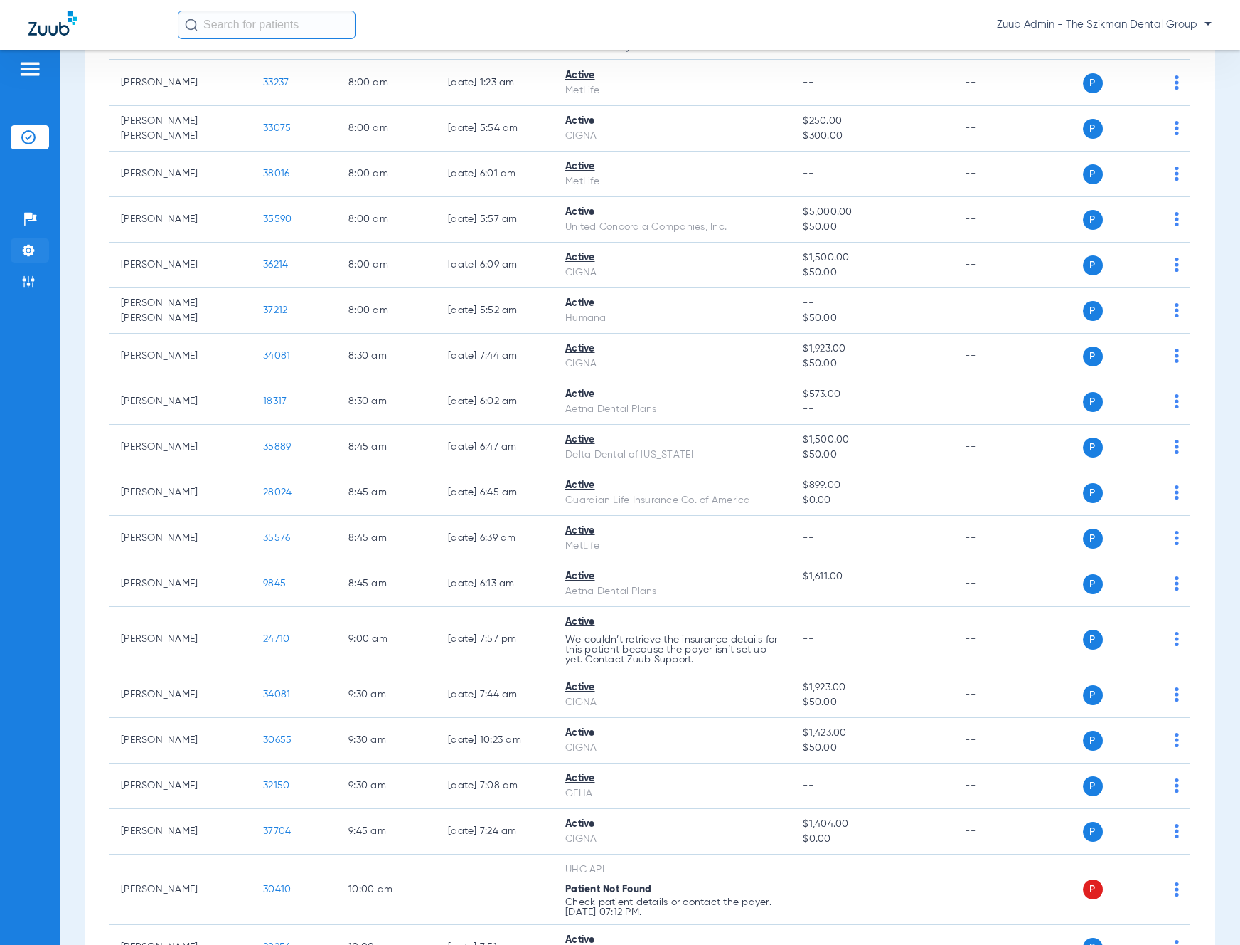
click at [28, 250] on img at bounding box center [28, 250] width 14 height 14
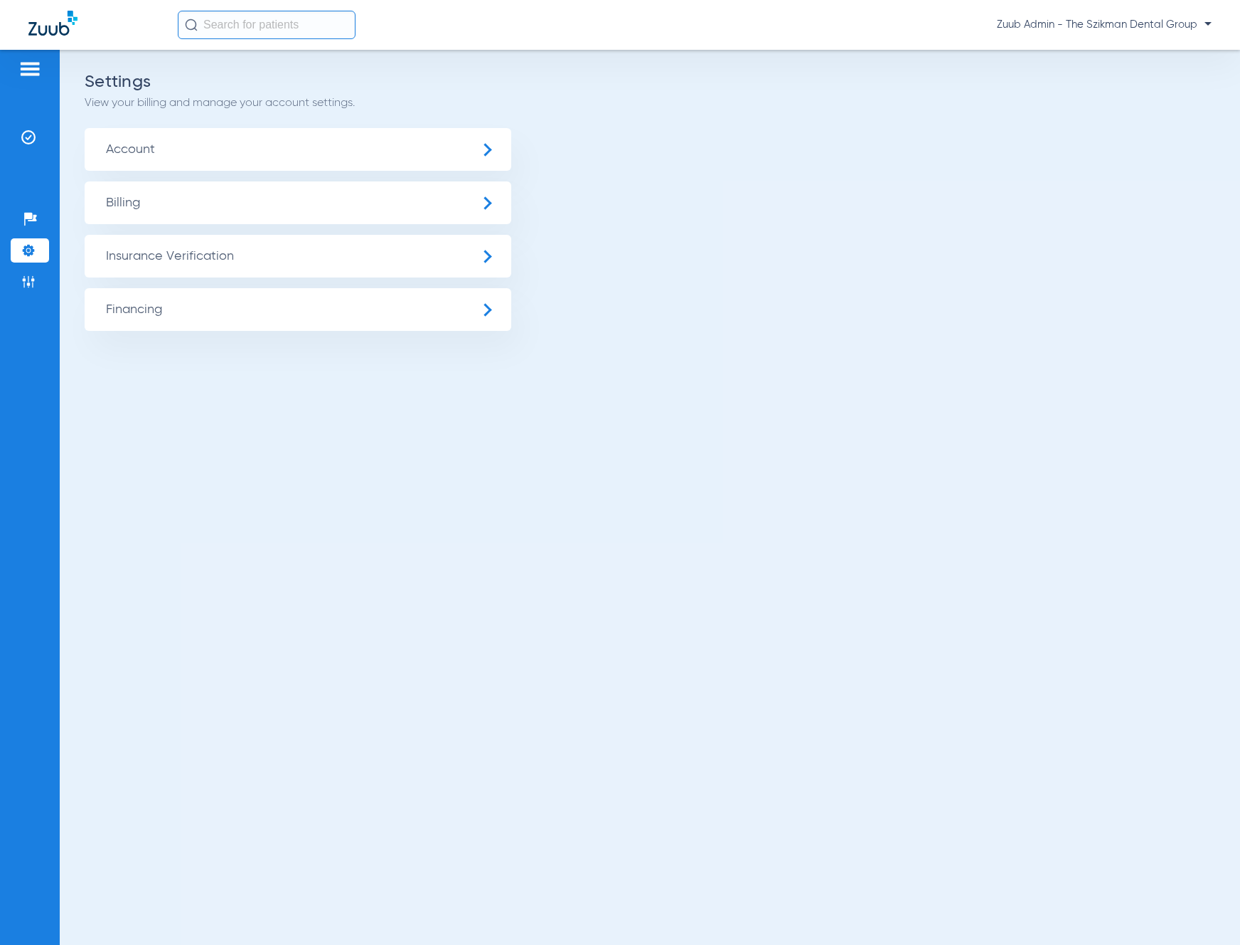
click at [166, 242] on span "Insurance Verification" at bounding box center [298, 256] width 427 height 43
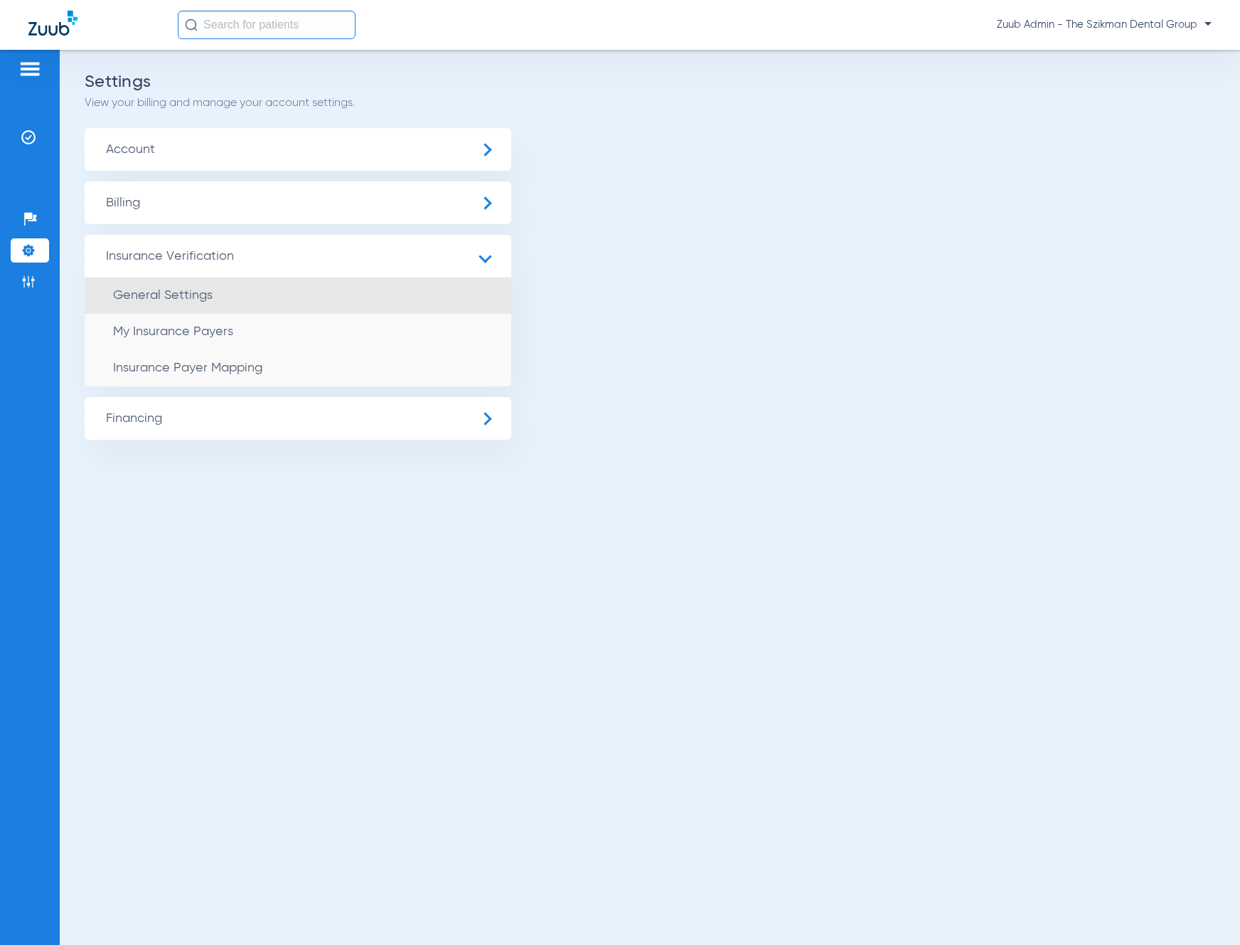
click at [225, 282] on li "General Settings" at bounding box center [298, 295] width 427 height 36
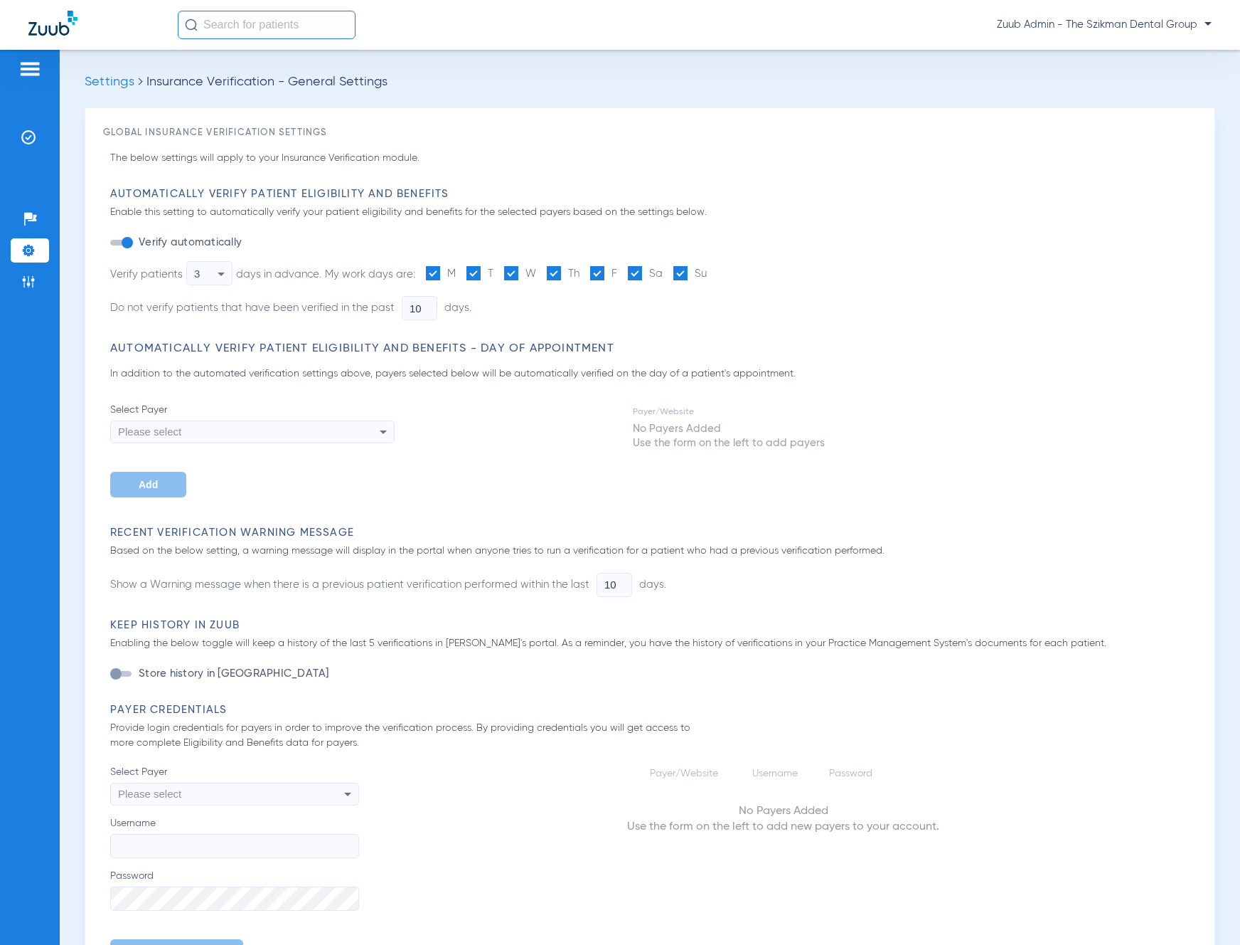
type input "19"
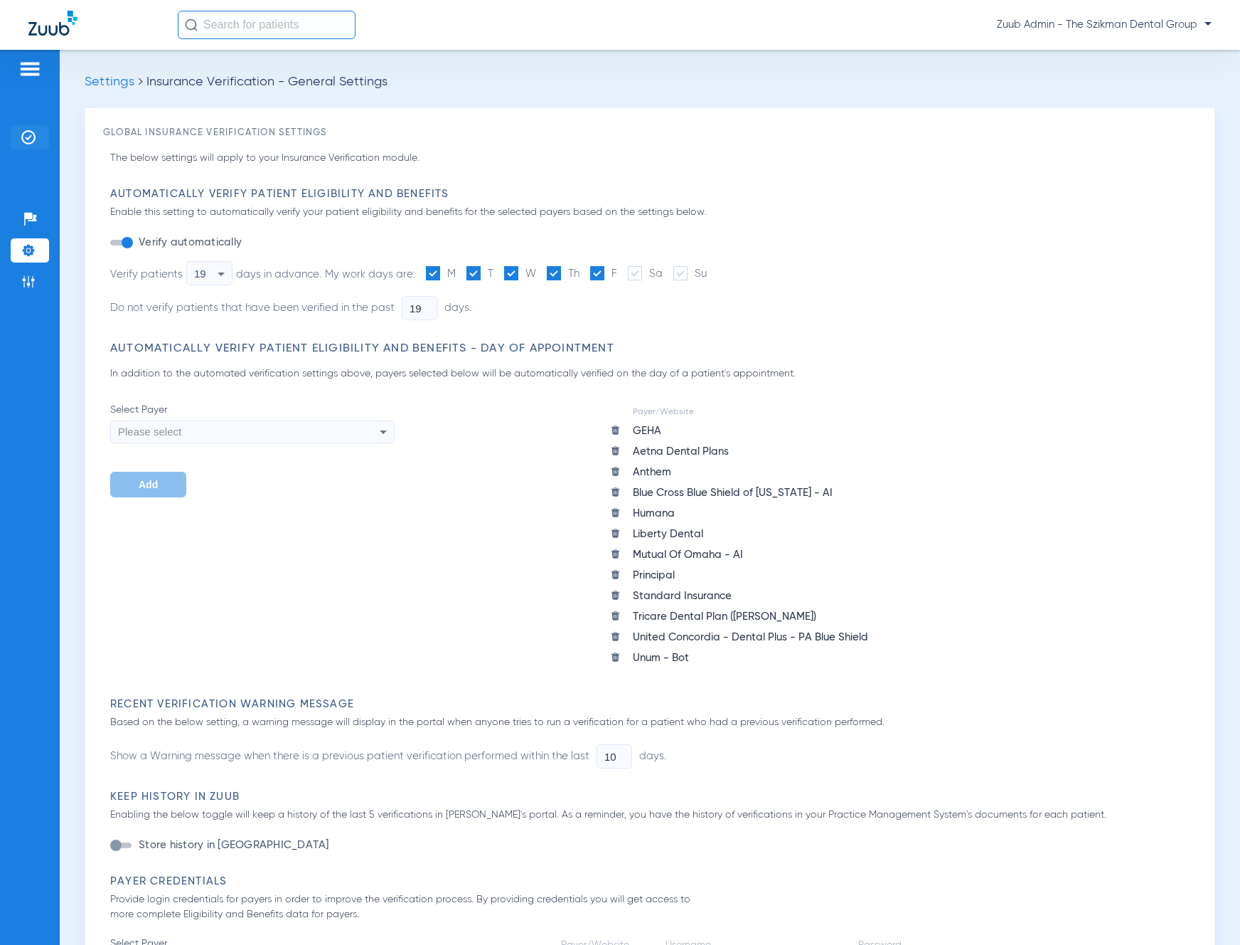
click at [36, 131] on li "Insurance Verification" at bounding box center [30, 137] width 38 height 24
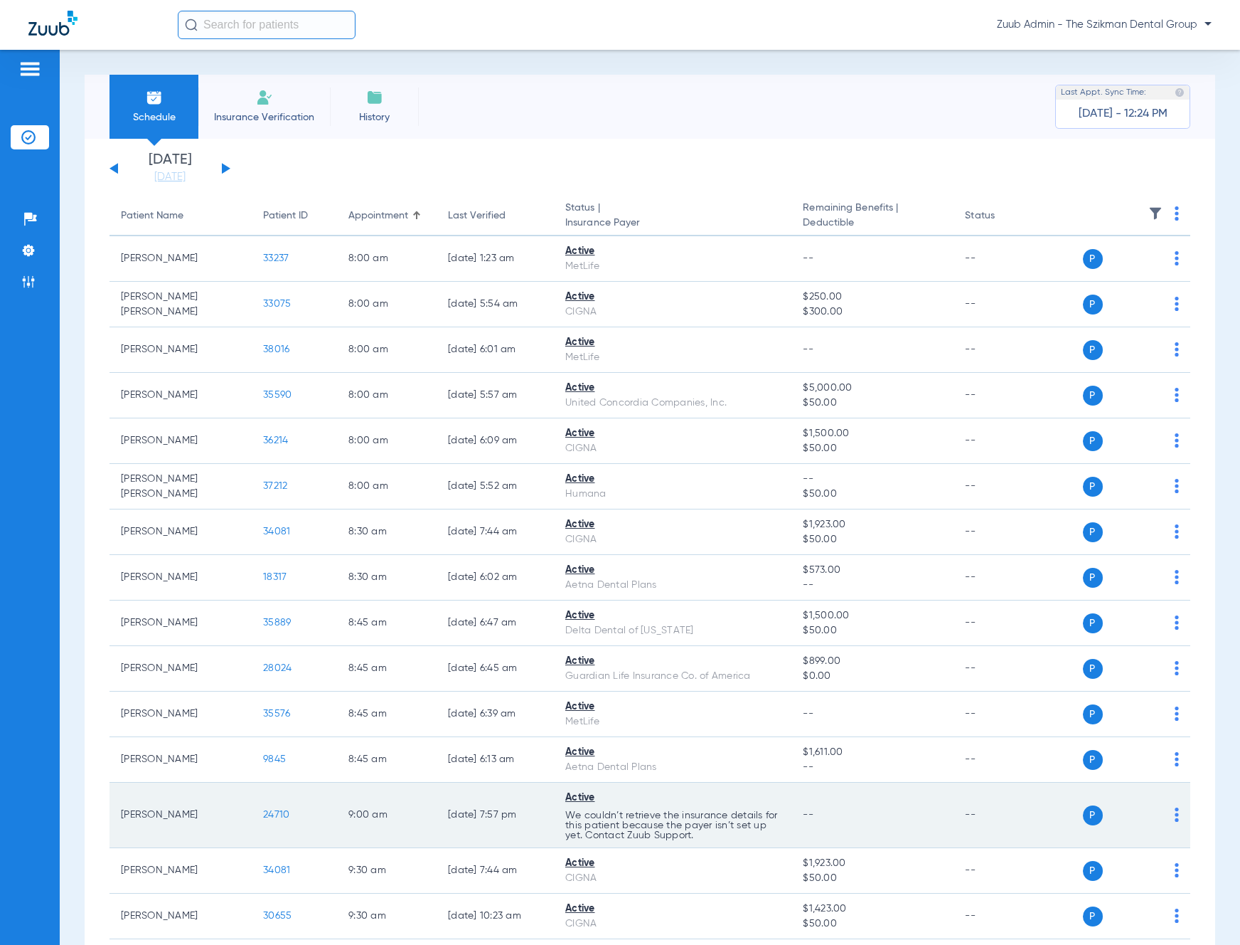
drag, startPoint x: 606, startPoint y: 825, endPoint x: 563, endPoint y: 817, distance: 43.5
click at [563, 817] on td "Active We couldn’t retrieve the insurance details for this patient because the …" at bounding box center [673, 814] width 238 height 65
drag, startPoint x: 149, startPoint y: 789, endPoint x: 122, endPoint y: 786, distance: 27.2
click at [149, 789] on td "[PERSON_NAME]" at bounding box center [181, 814] width 142 height 65
click at [285, 812] on span "24710" at bounding box center [276, 814] width 26 height 10
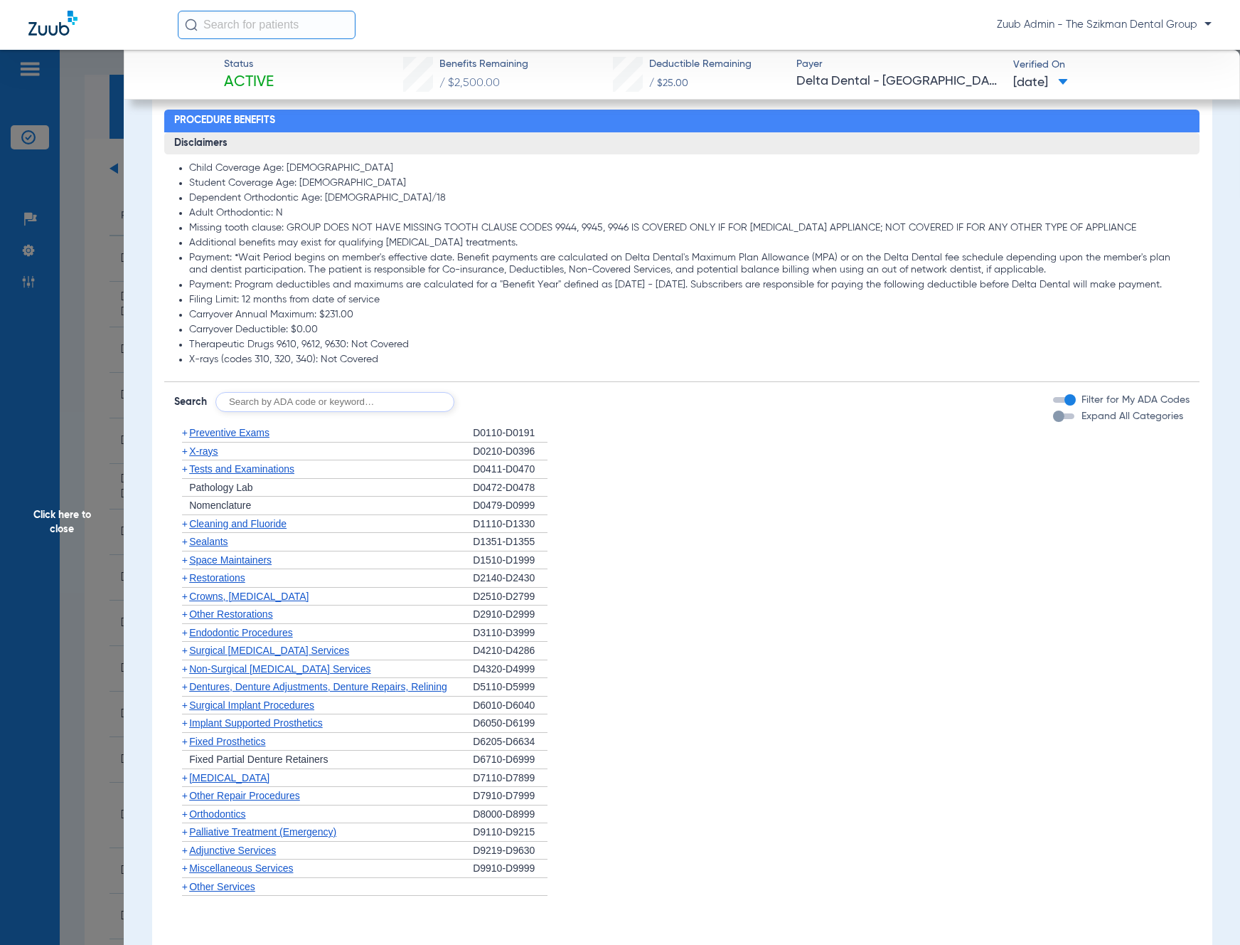
scroll to position [937, 0]
click at [212, 437] on div "+ Preventive Exams" at bounding box center [323, 432] width 299 height 18
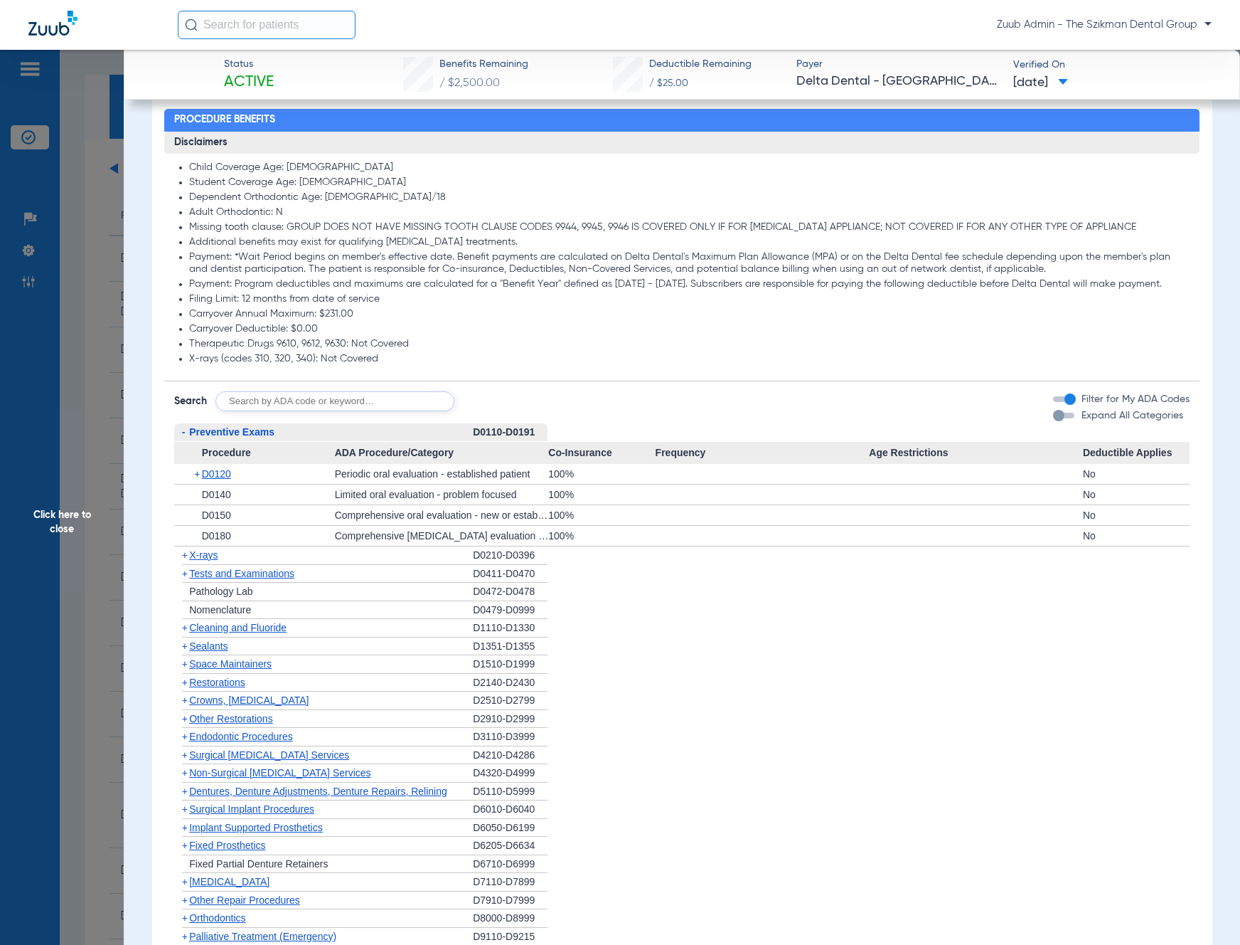
click at [214, 437] on span "Preventive Exams" at bounding box center [231, 431] width 85 height 11
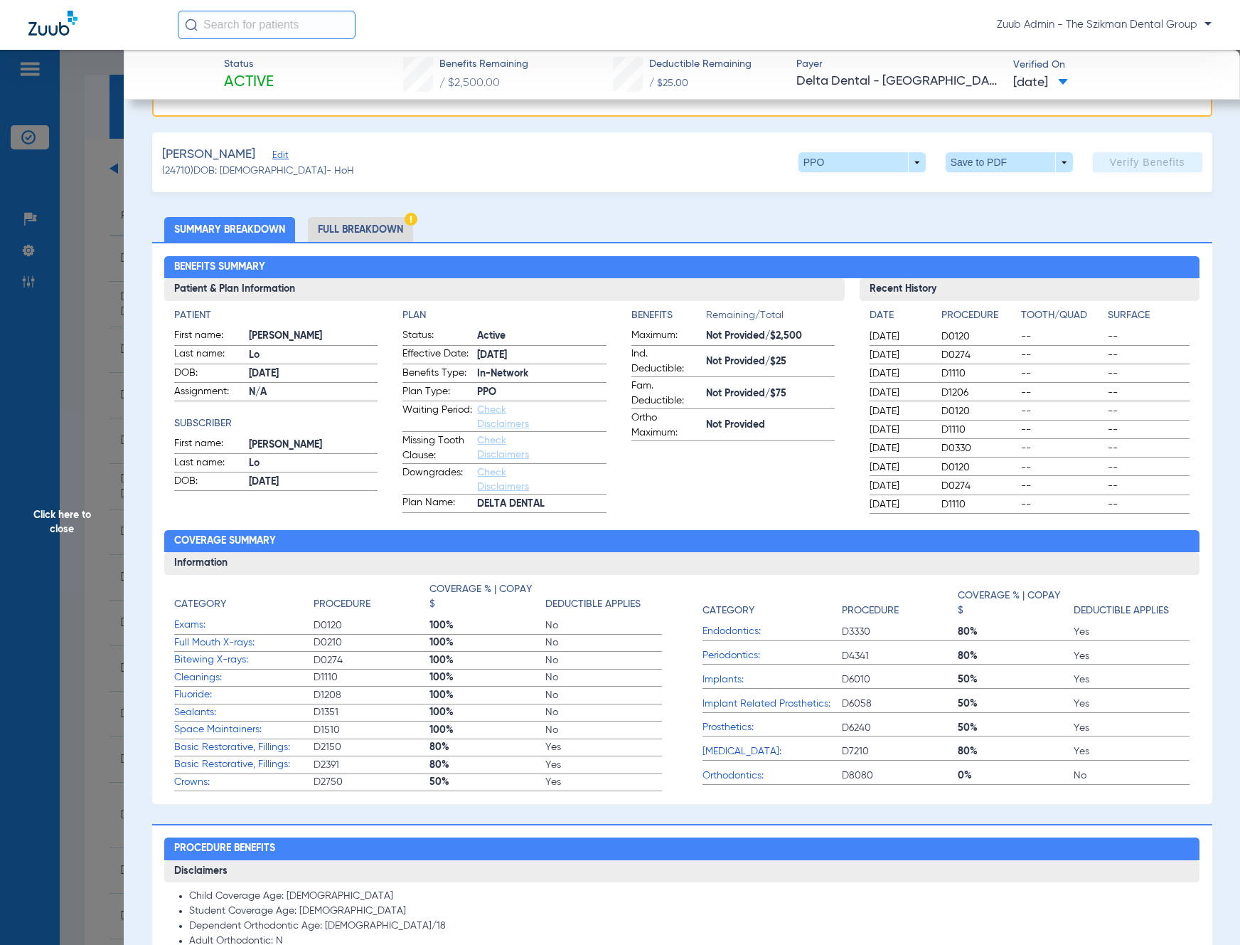
scroll to position [0, 0]
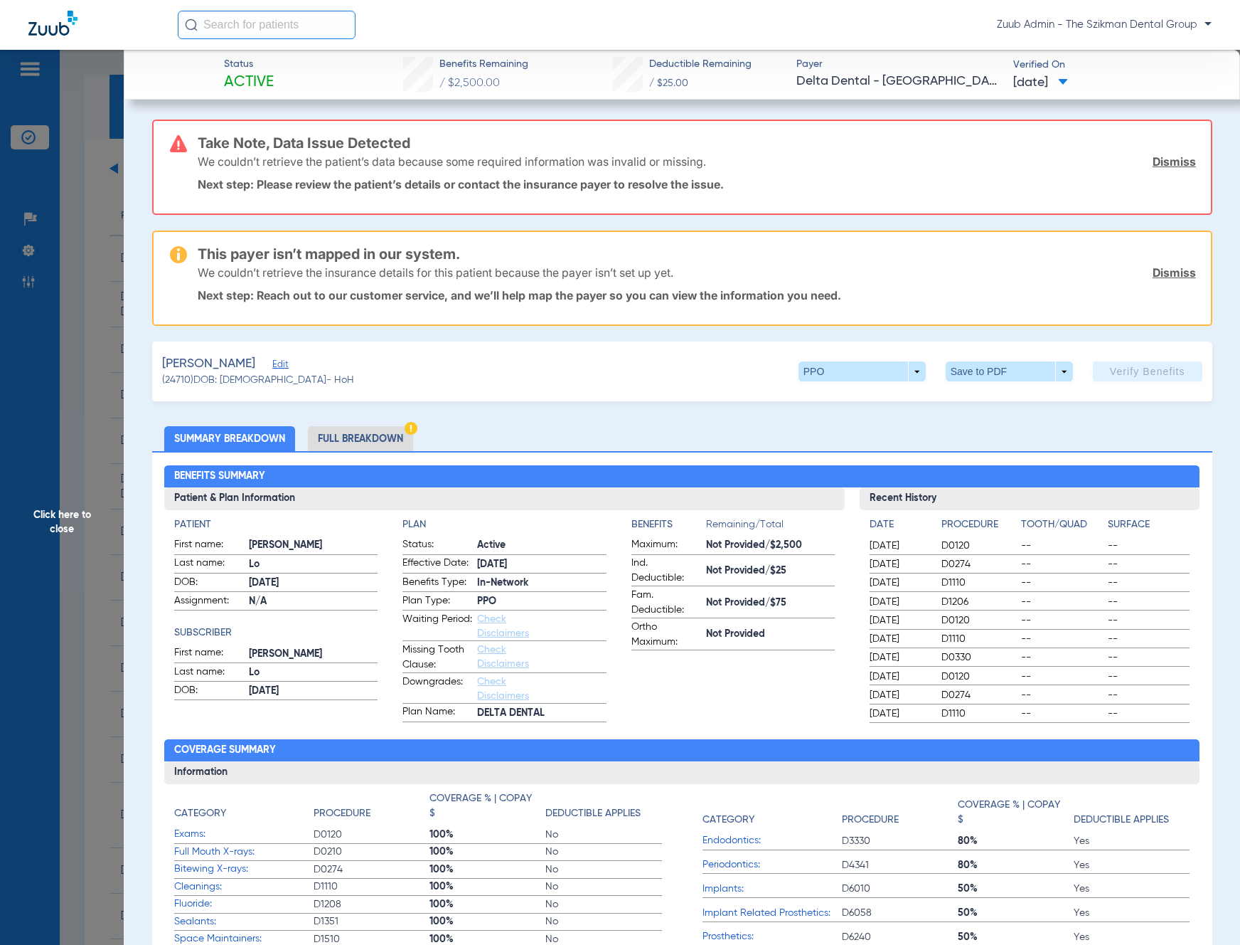
click at [91, 232] on span "Click here to close" at bounding box center [62, 522] width 124 height 945
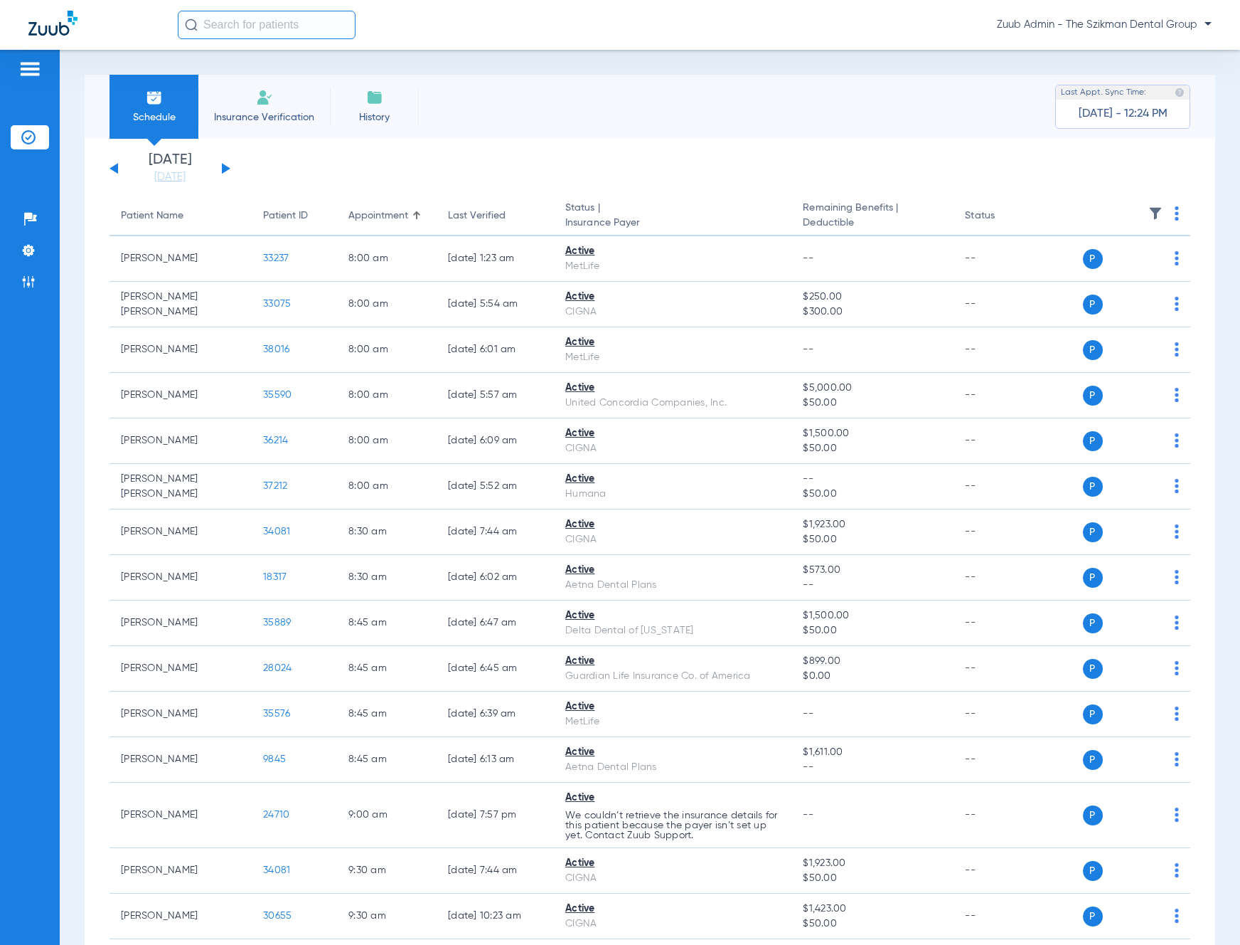
click at [223, 167] on button at bounding box center [226, 168] width 9 height 11
